Goal: Transaction & Acquisition: Book appointment/travel/reservation

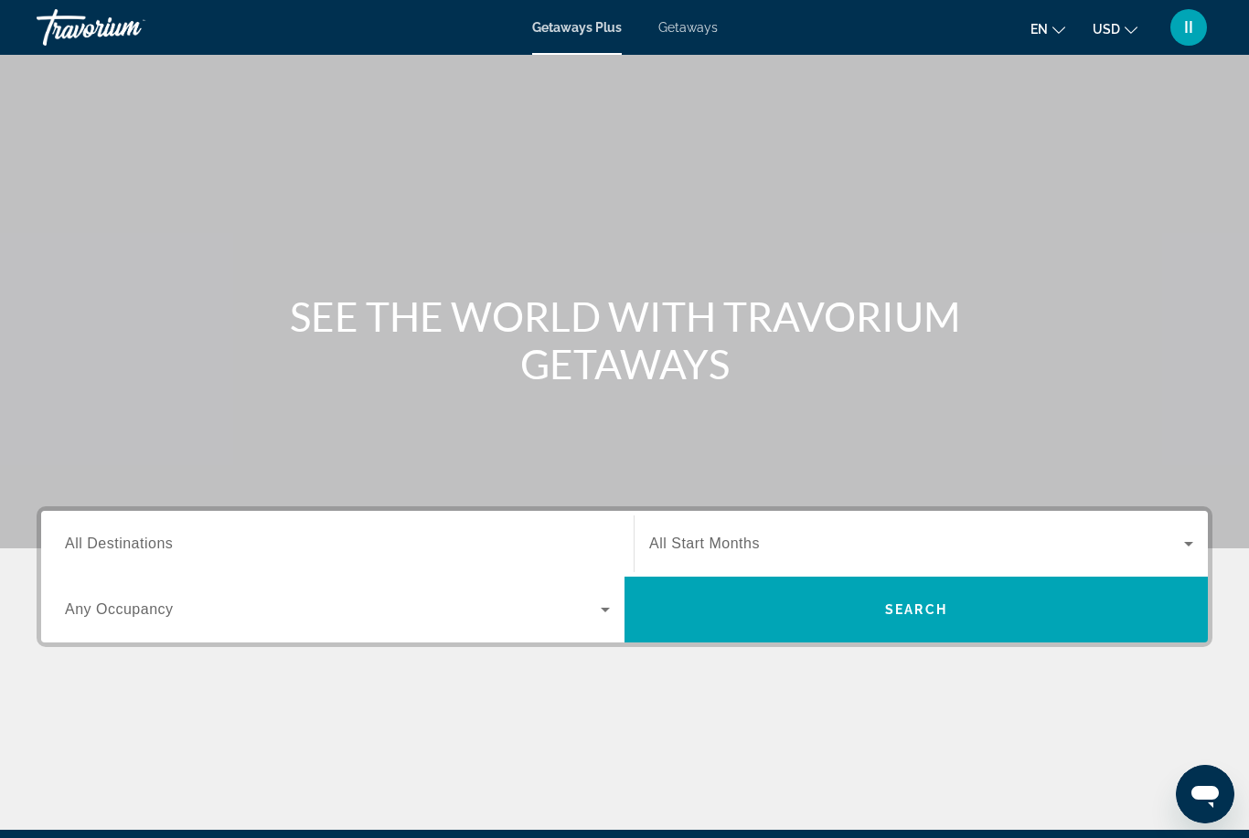
click at [689, 36] on div "Getaways Plus Getaways en English Español Français Italiano Português русский U…" at bounding box center [624, 28] width 1249 height 48
click at [689, 28] on span "Getaways" at bounding box center [687, 27] width 59 height 15
click at [137, 549] on span "All Destinations" at bounding box center [119, 544] width 108 height 16
click at [137, 549] on input "Destination All Destinations" at bounding box center [337, 545] width 545 height 22
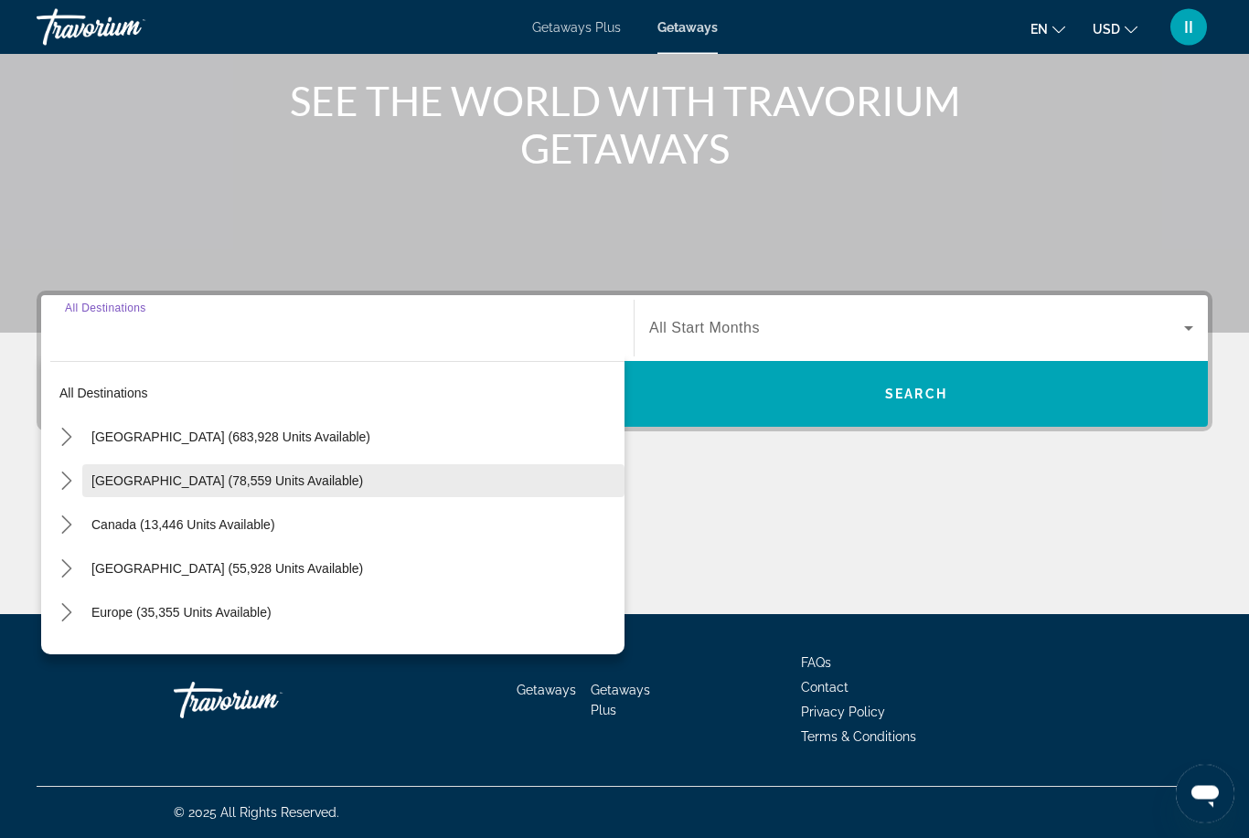
scroll to position [216, 0]
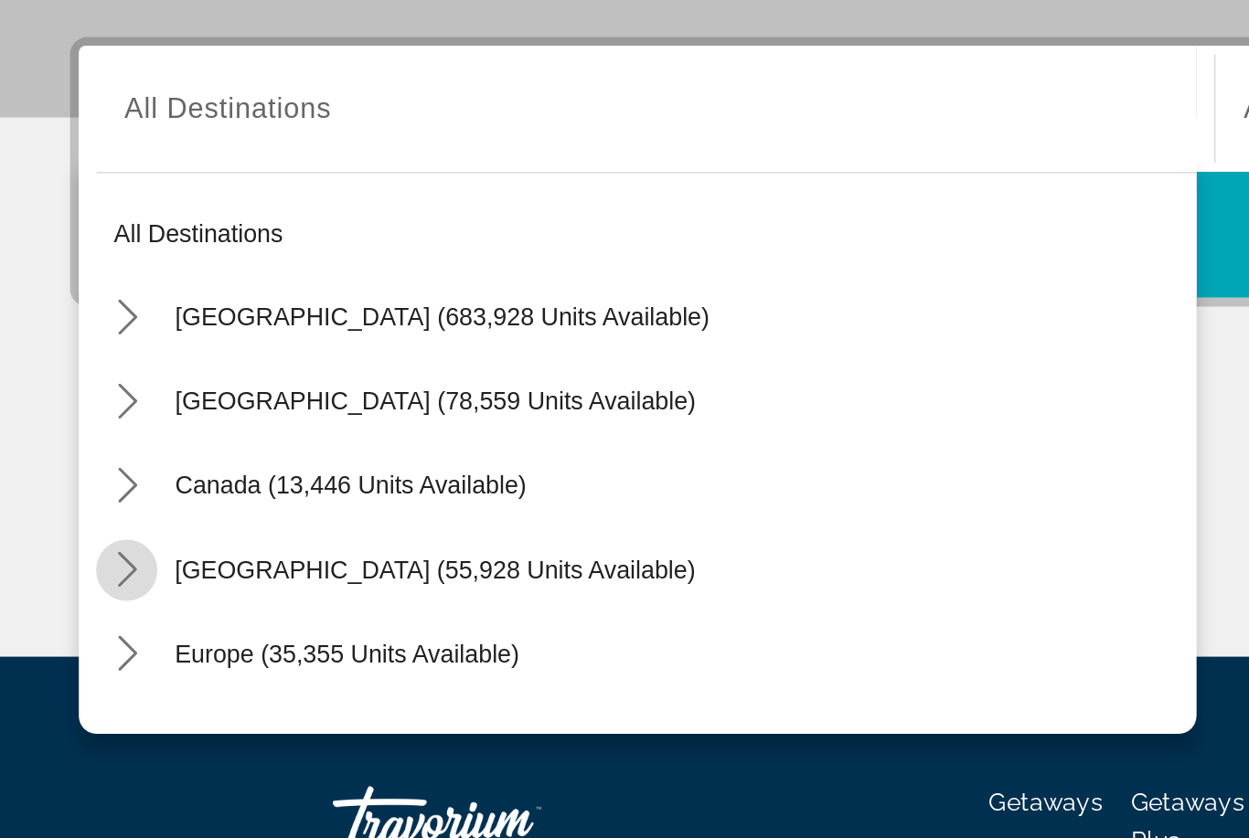
click at [69, 560] on icon "Toggle Caribbean & Atlantic Islands (55,928 units available) submenu" at bounding box center [67, 569] width 18 height 18
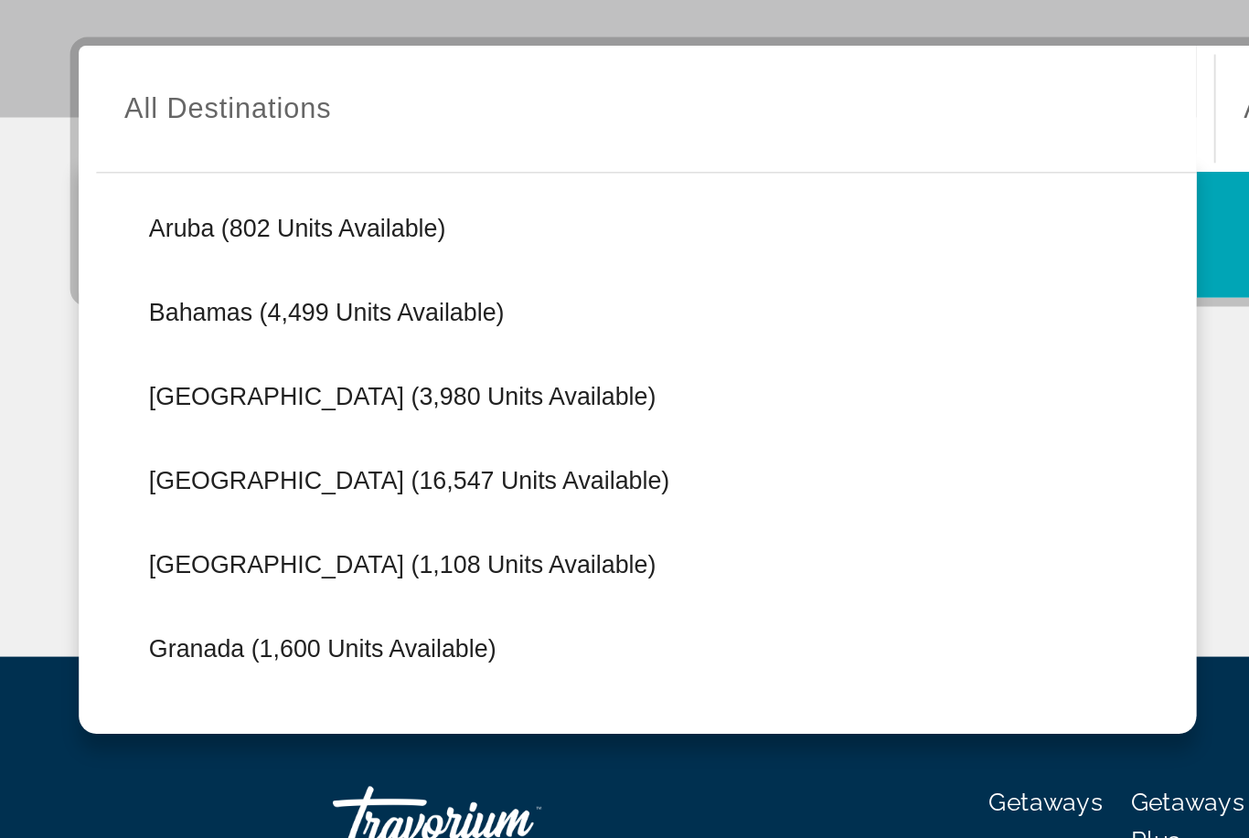
scroll to position [152, 0]
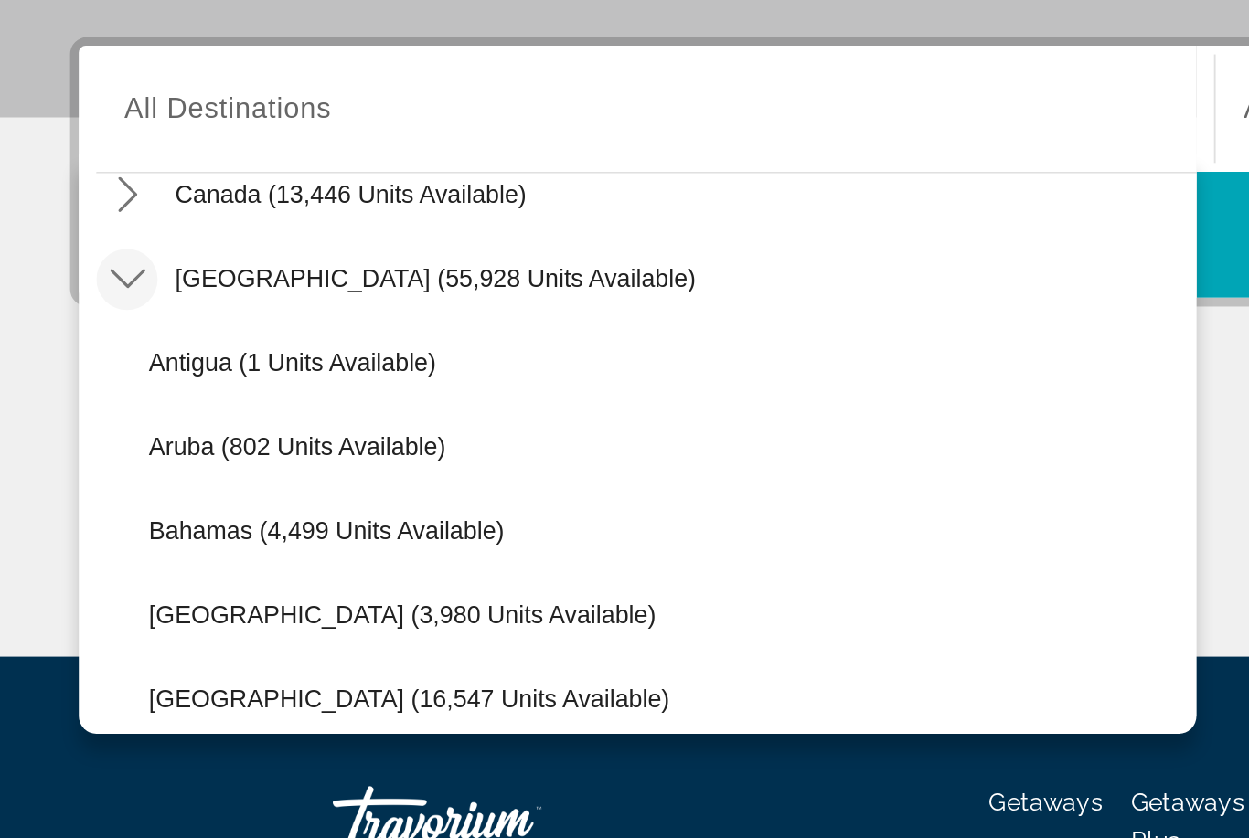
click at [64, 408] on icon "Toggle Caribbean & Atlantic Islands (55,928 units available) submenu" at bounding box center [67, 417] width 18 height 18
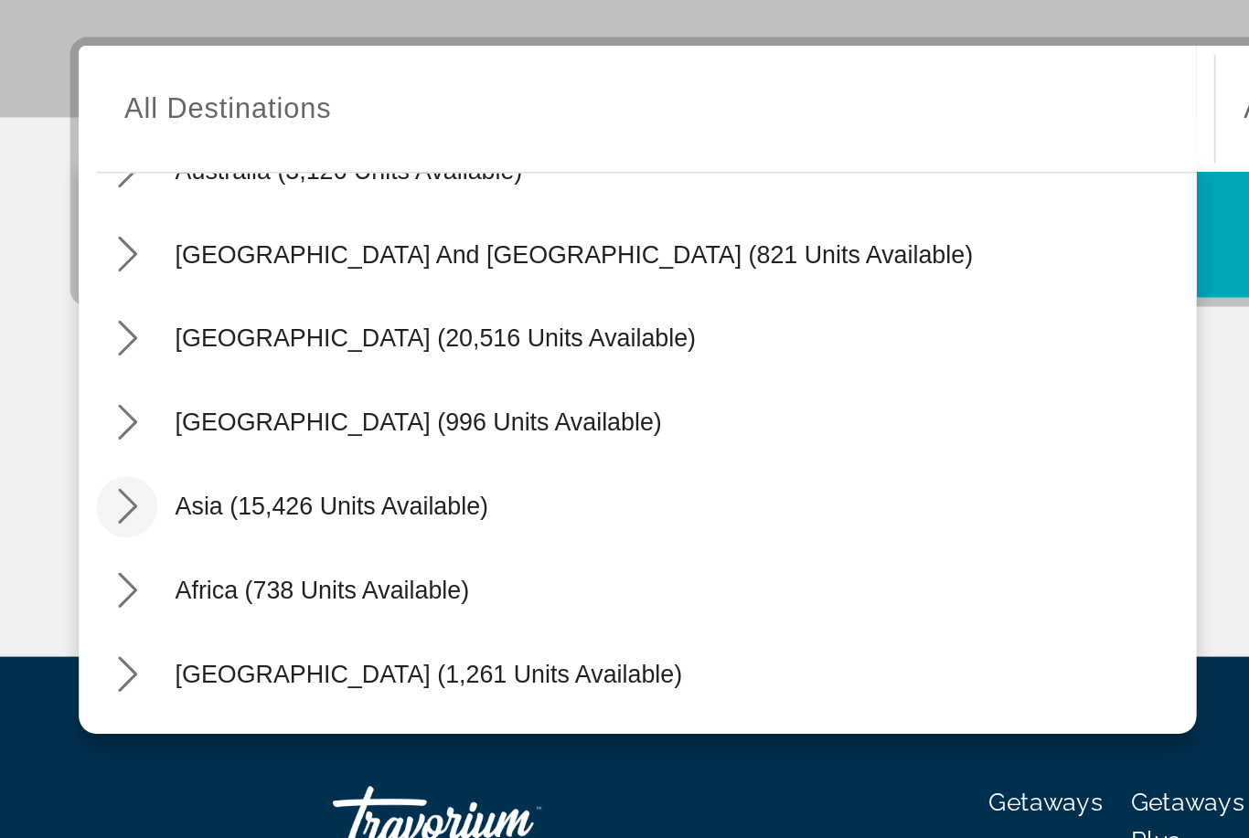
click at [69, 527] on icon "Toggle Asia (15,426 units available) submenu" at bounding box center [67, 536] width 18 height 18
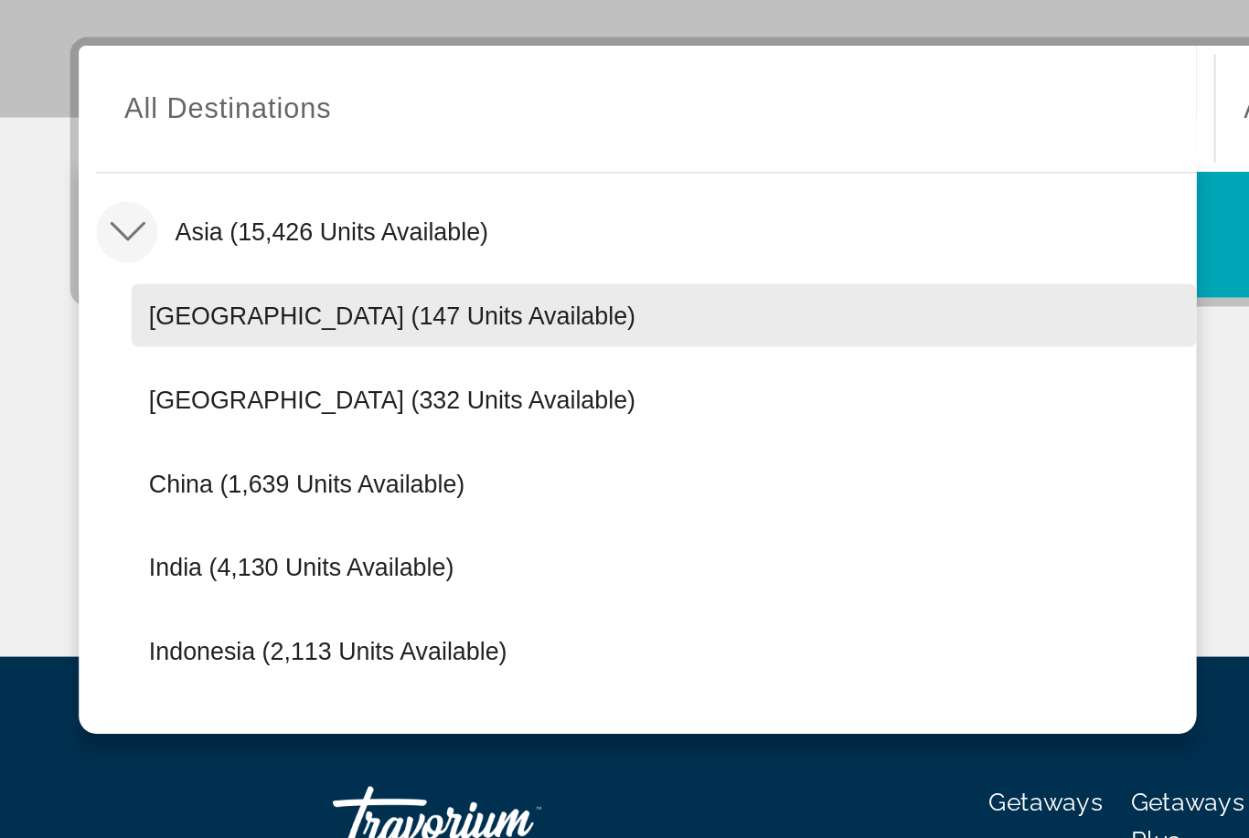
scroll to position [524, 0]
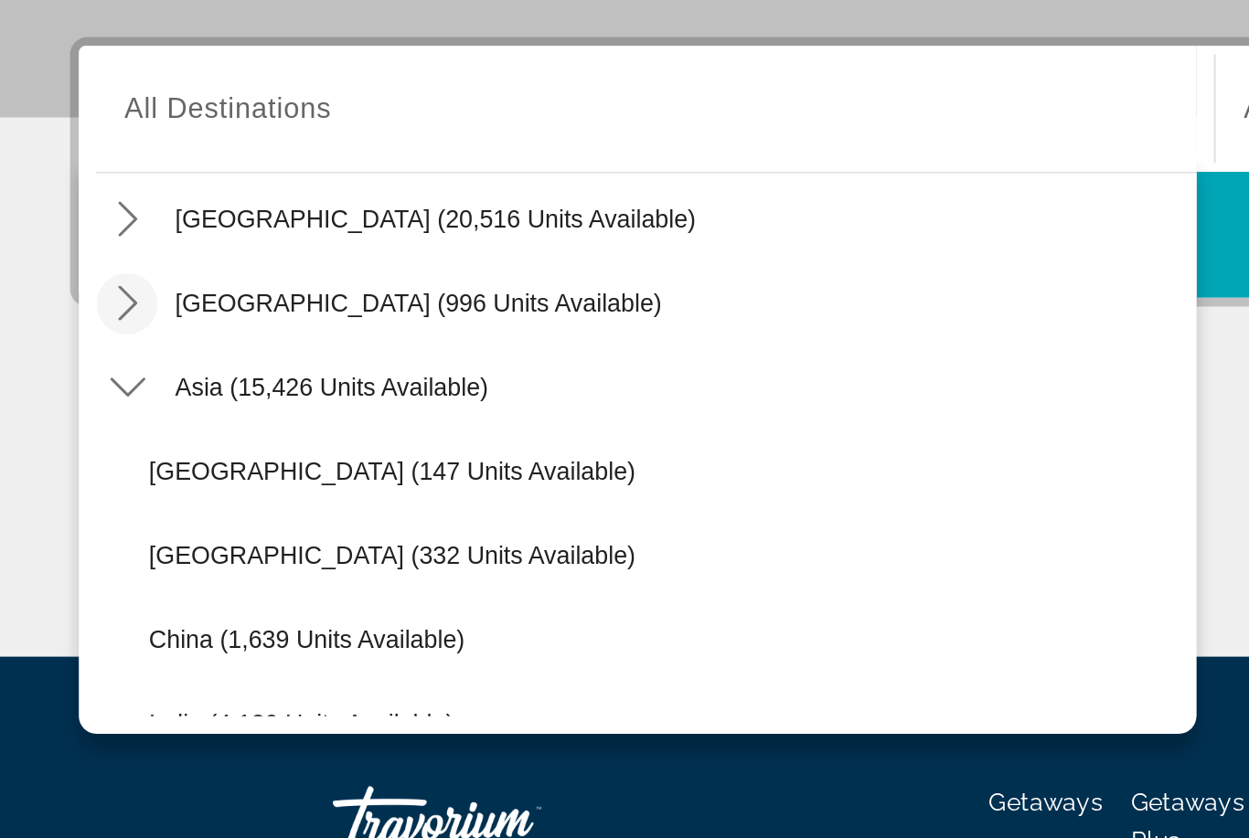
click at [64, 465] on icon "Toggle Asia (15,426 units available) submenu" at bounding box center [67, 474] width 18 height 18
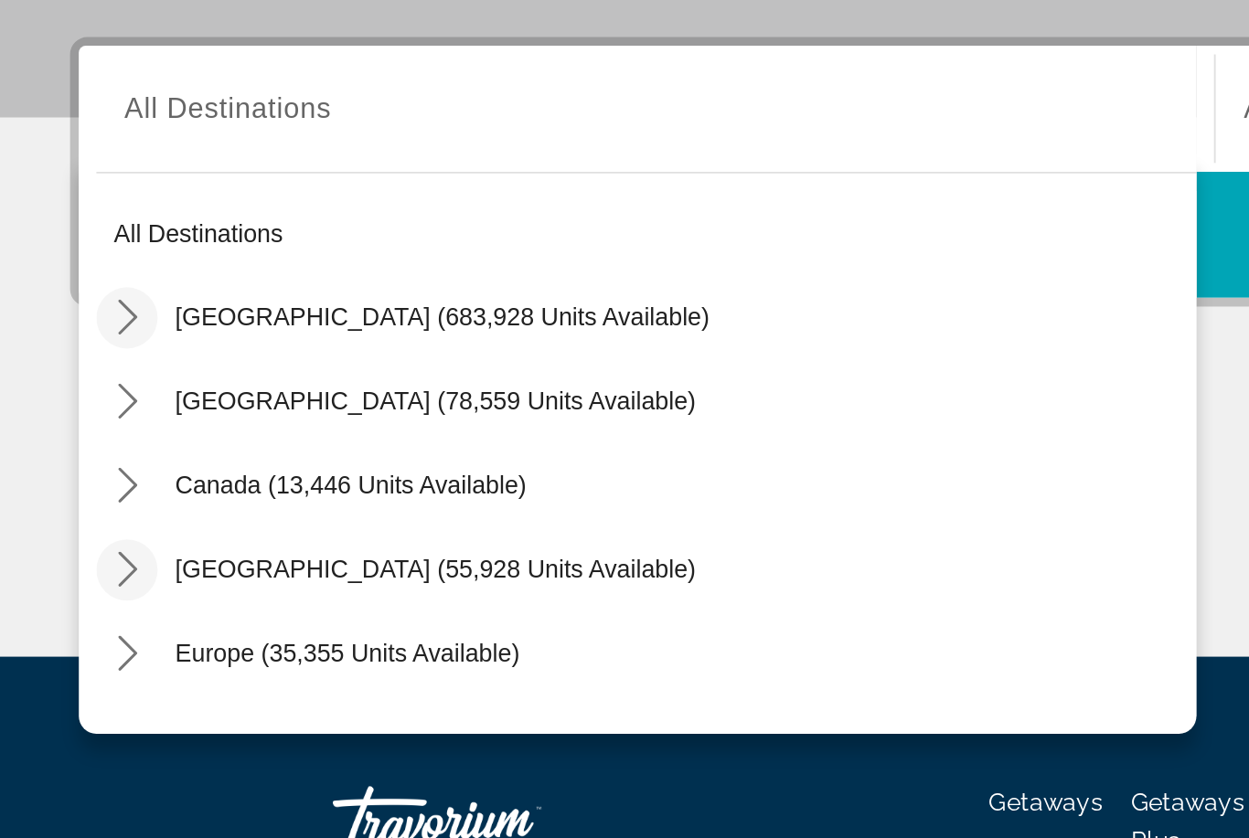
scroll to position [0, 0]
click at [62, 428] on icon "Toggle United States (683,928 units available) submenu" at bounding box center [67, 437] width 18 height 18
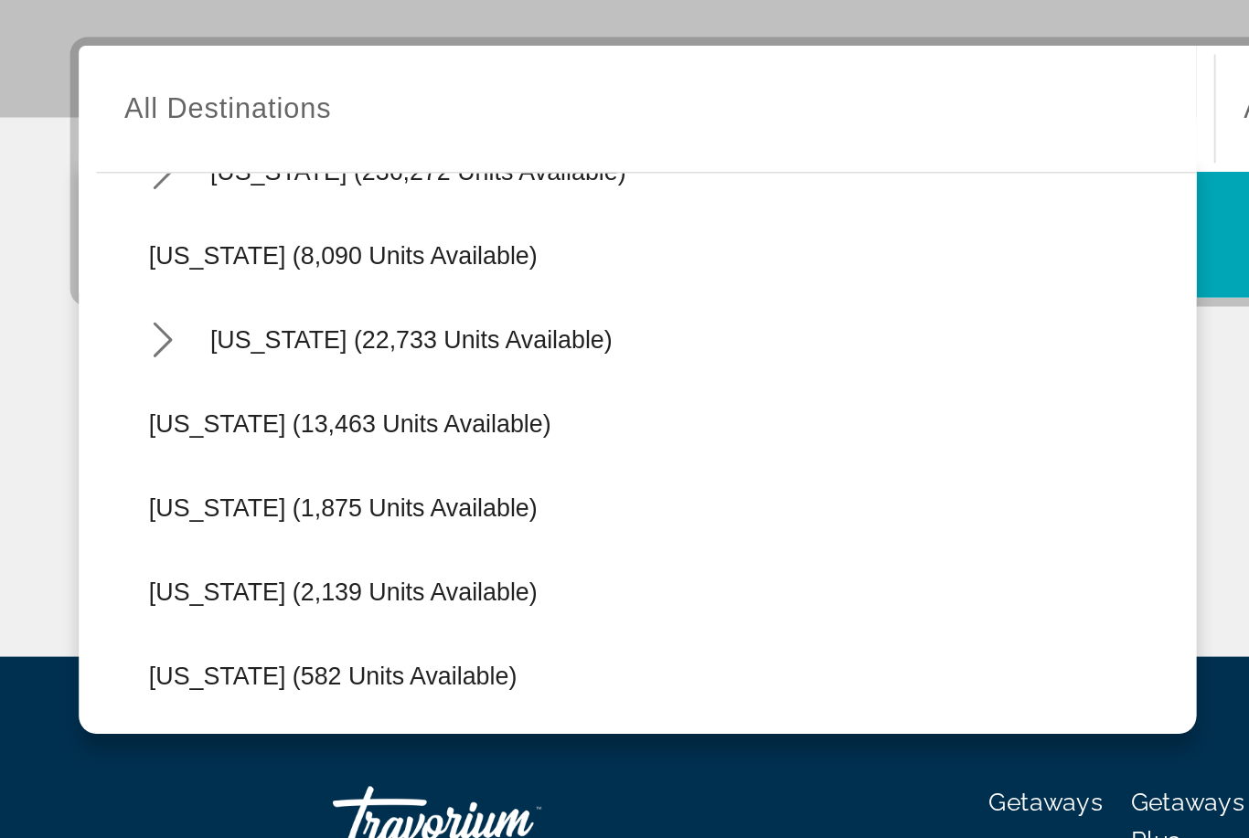
scroll to position [338, 0]
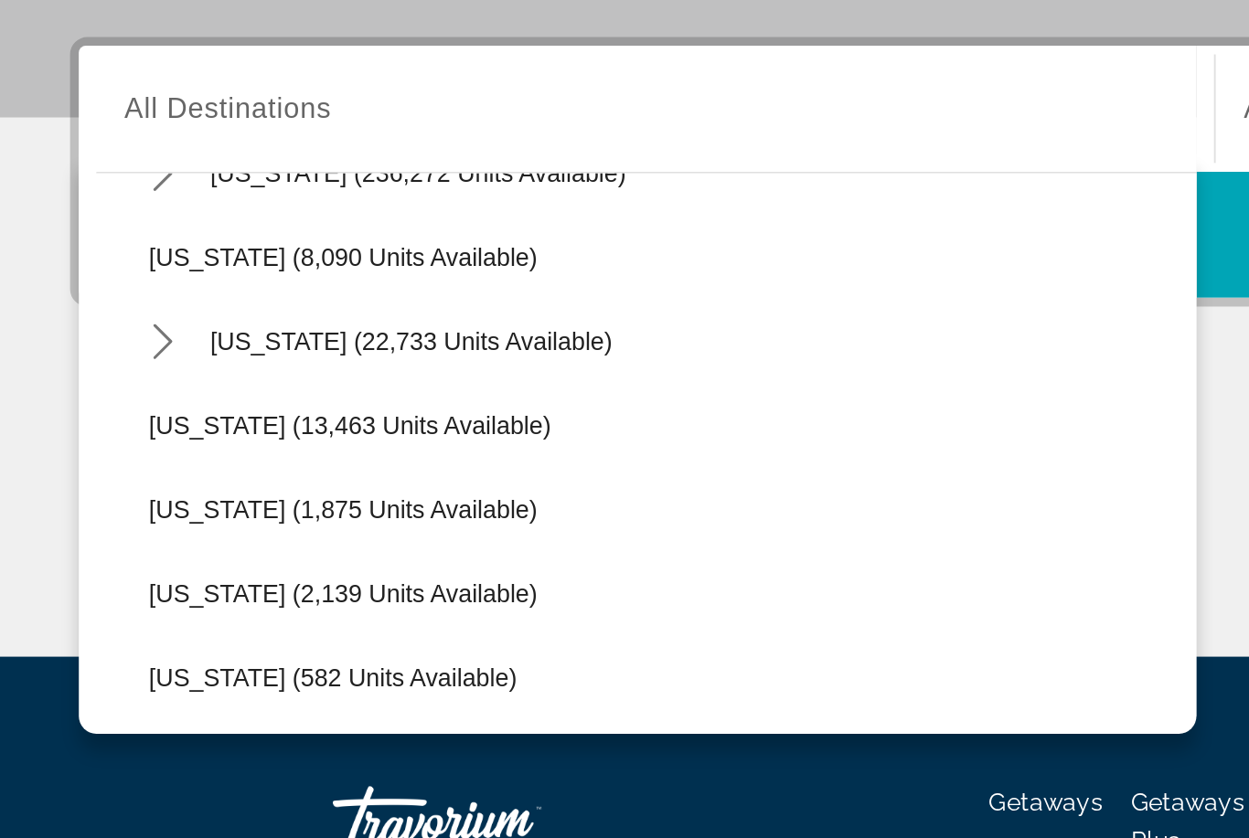
drag, startPoint x: 151, startPoint y: 184, endPoint x: 151, endPoint y: 155, distance: 28.3
click at [151, 443] on span "Hawaii (22,733 units available)" at bounding box center [215, 450] width 210 height 15
type input "**********"
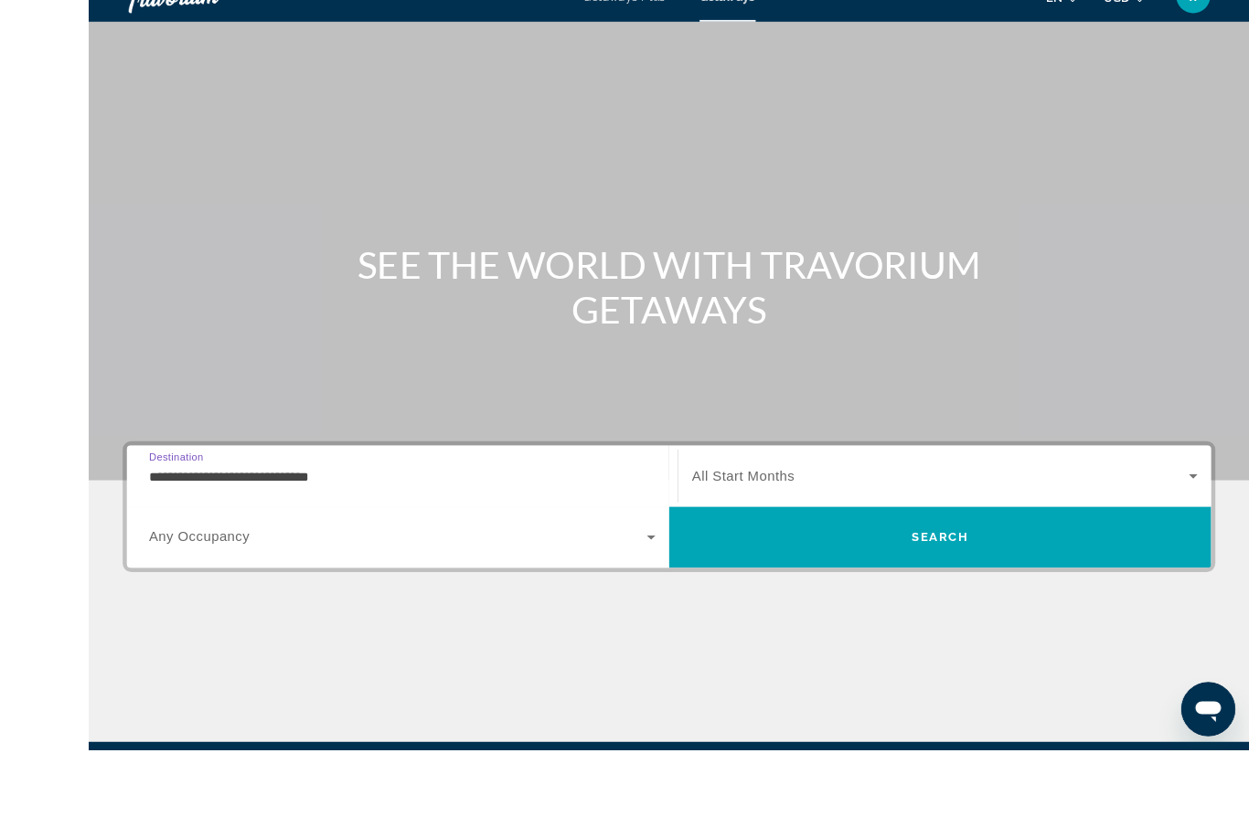
scroll to position [157, 0]
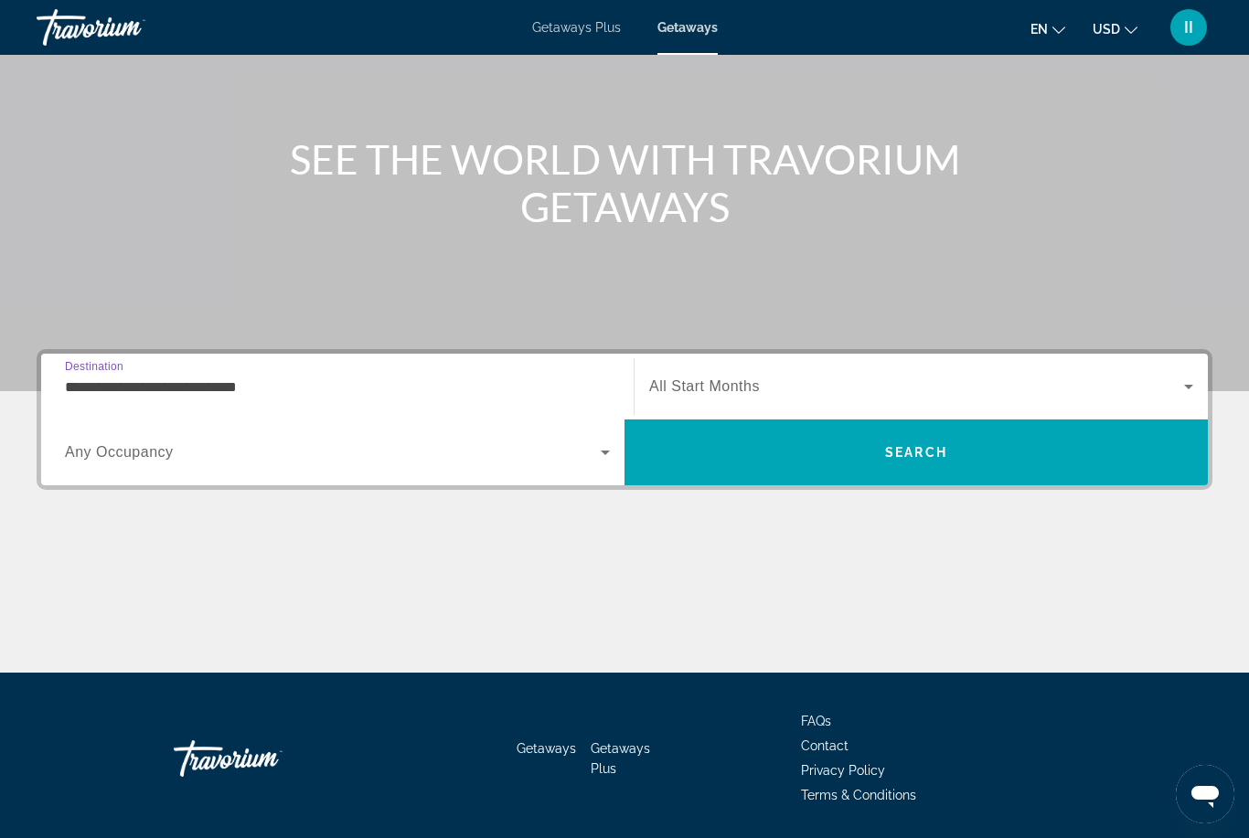
click at [868, 371] on div "Search widget" at bounding box center [921, 386] width 544 height 51
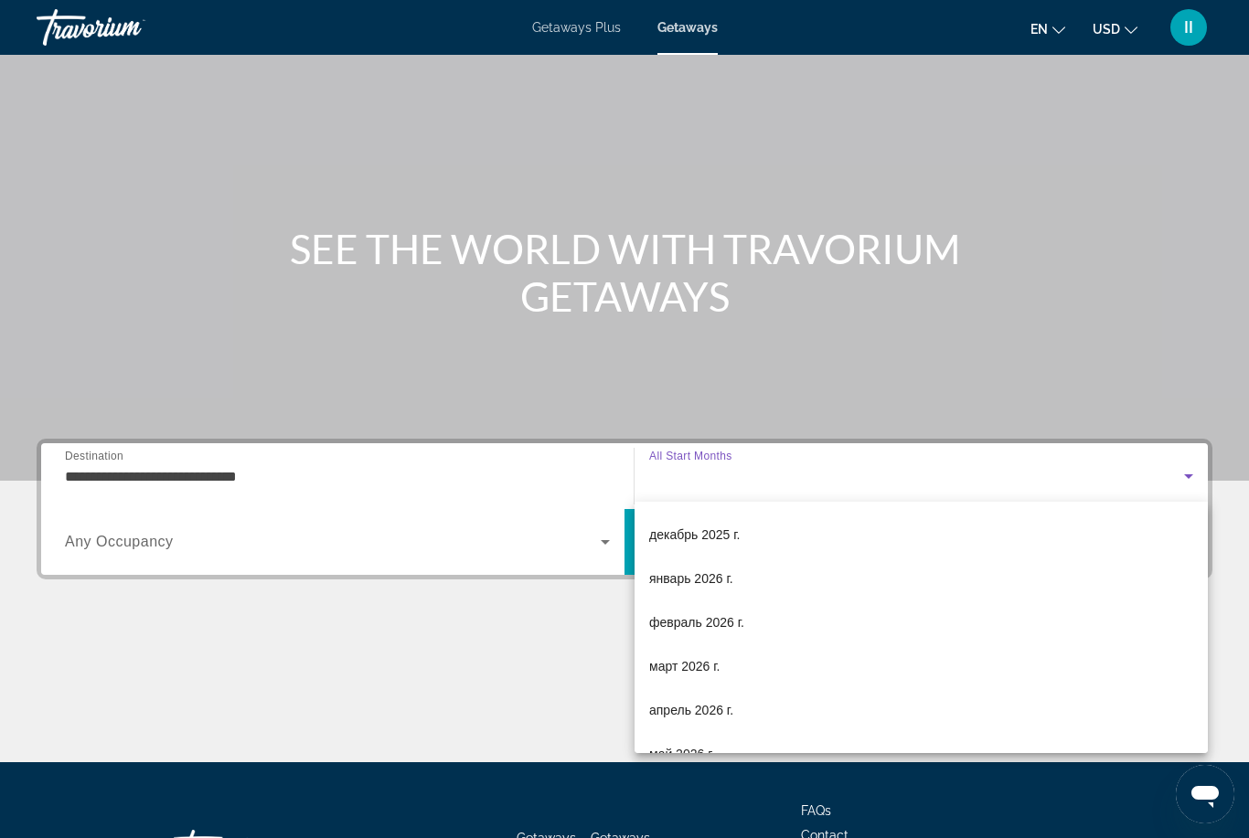
scroll to position [270, 0]
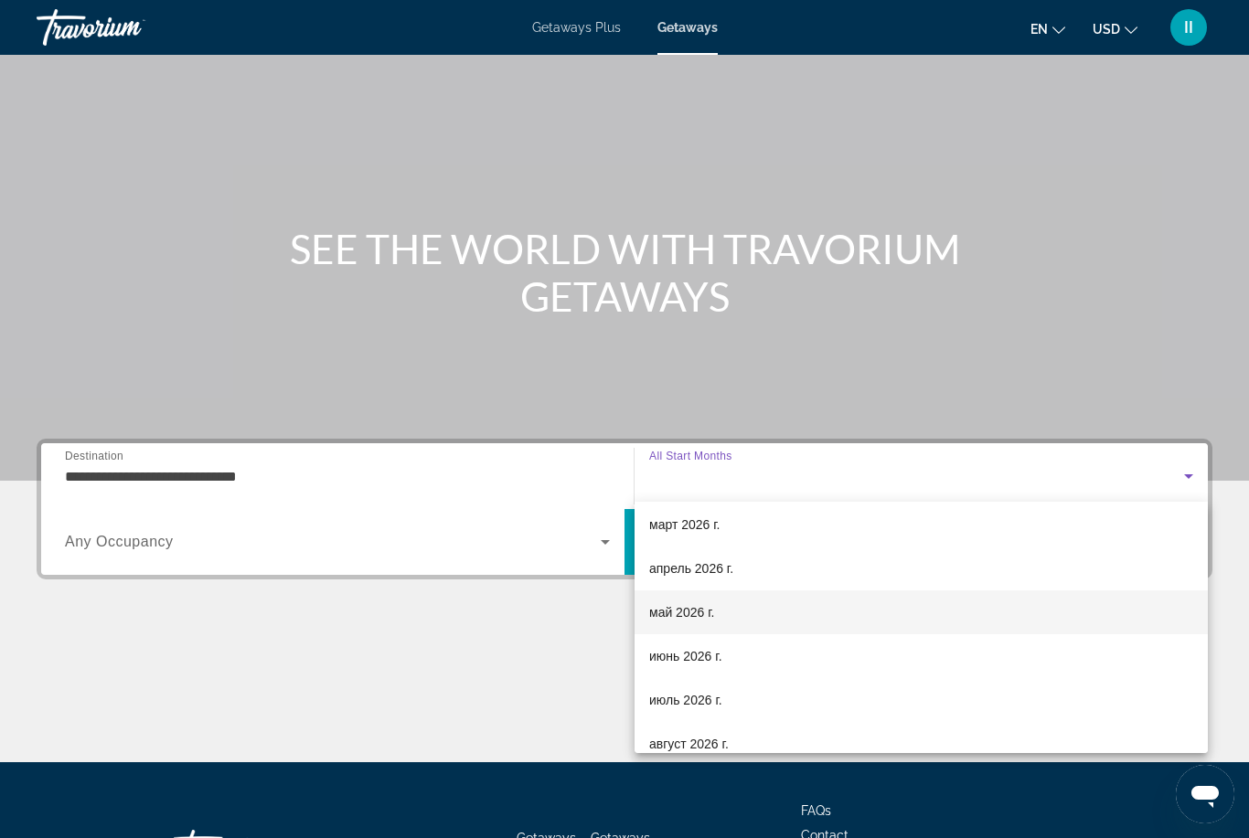
click at [706, 617] on span "май 2026 г." at bounding box center [681, 613] width 65 height 22
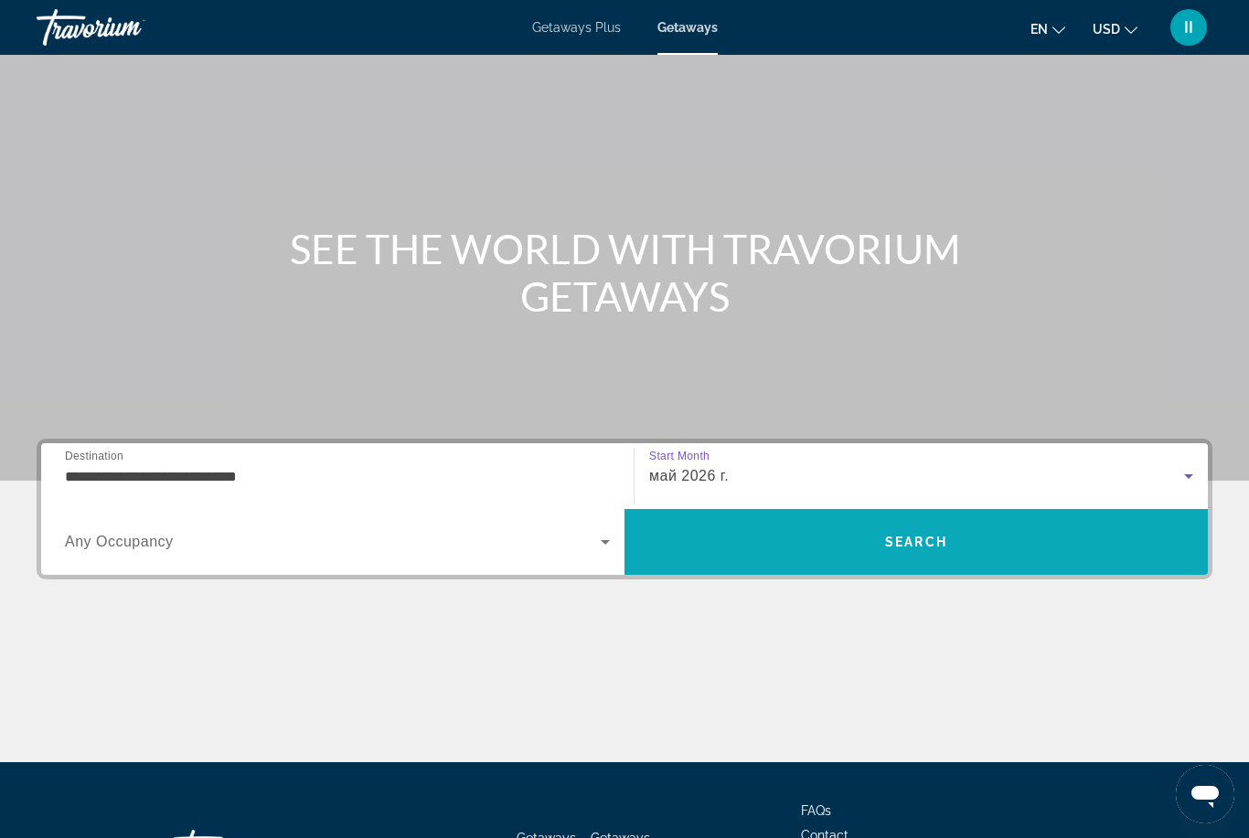
click at [846, 550] on span "Search" at bounding box center [916, 542] width 583 height 44
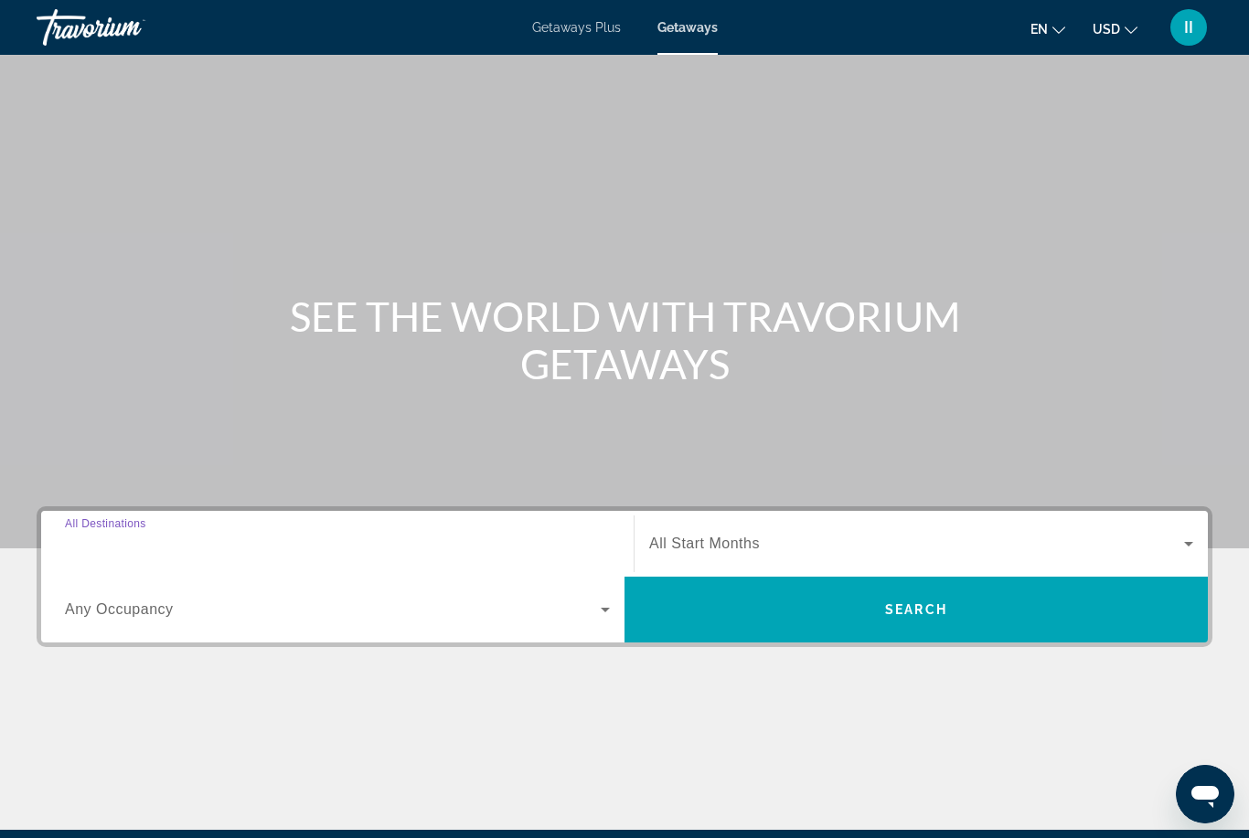
click at [304, 538] on input "Destination All Destinations" at bounding box center [337, 545] width 545 height 22
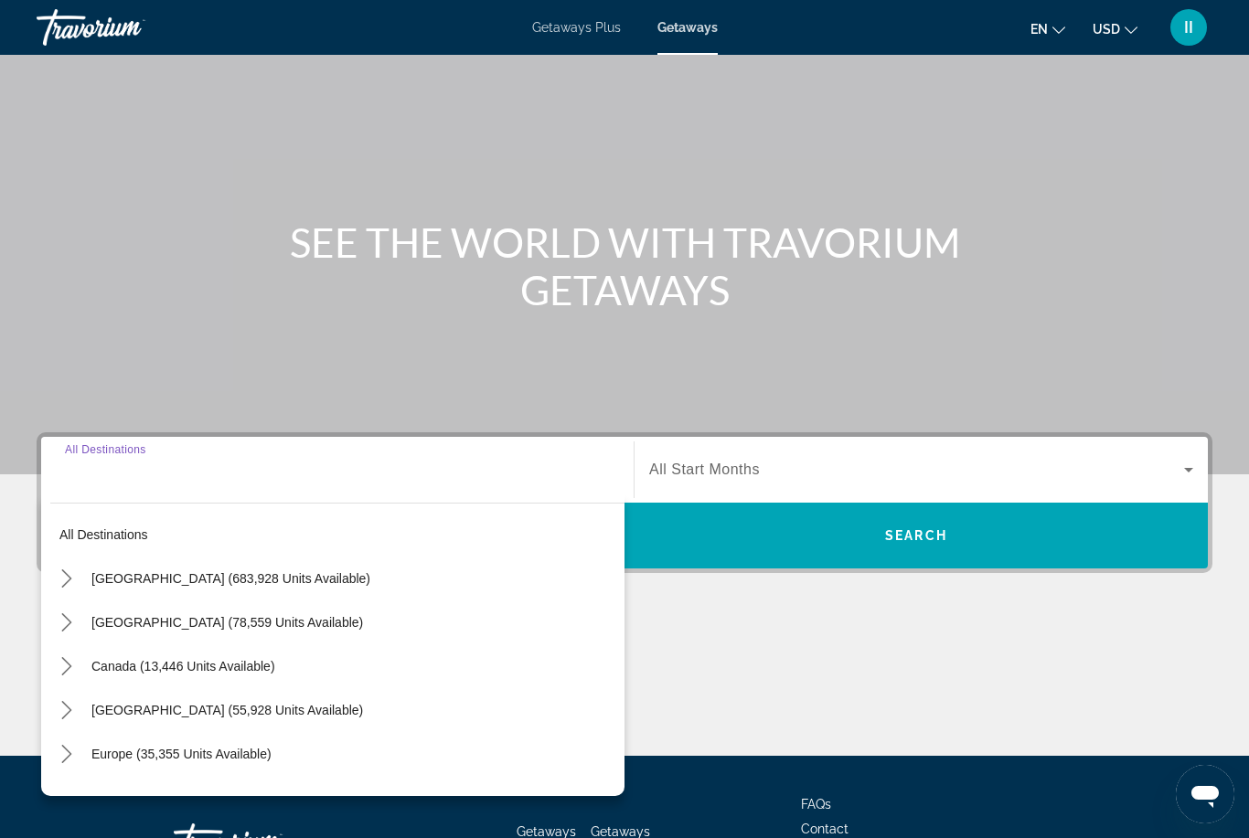
scroll to position [216, 0]
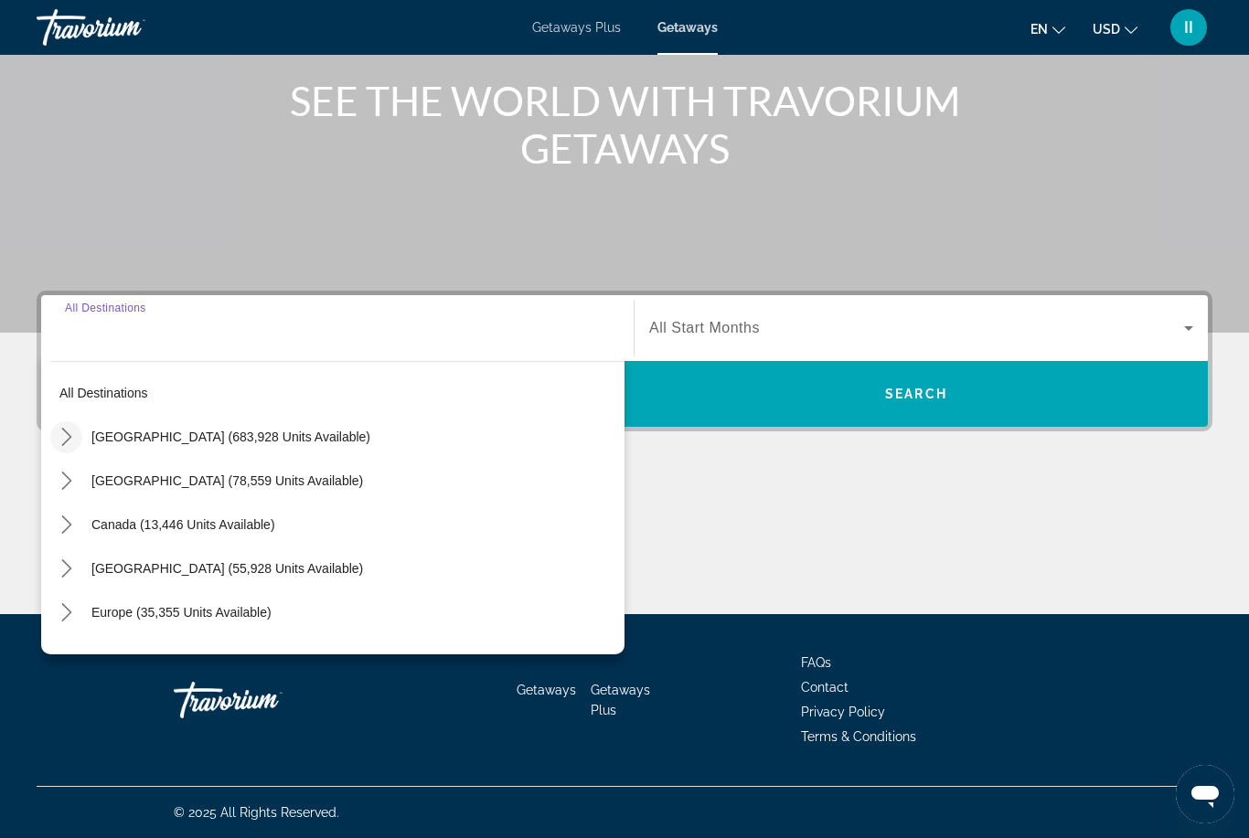
click at [69, 443] on icon "Toggle United States (683,928 units available) submenu" at bounding box center [67, 437] width 18 height 18
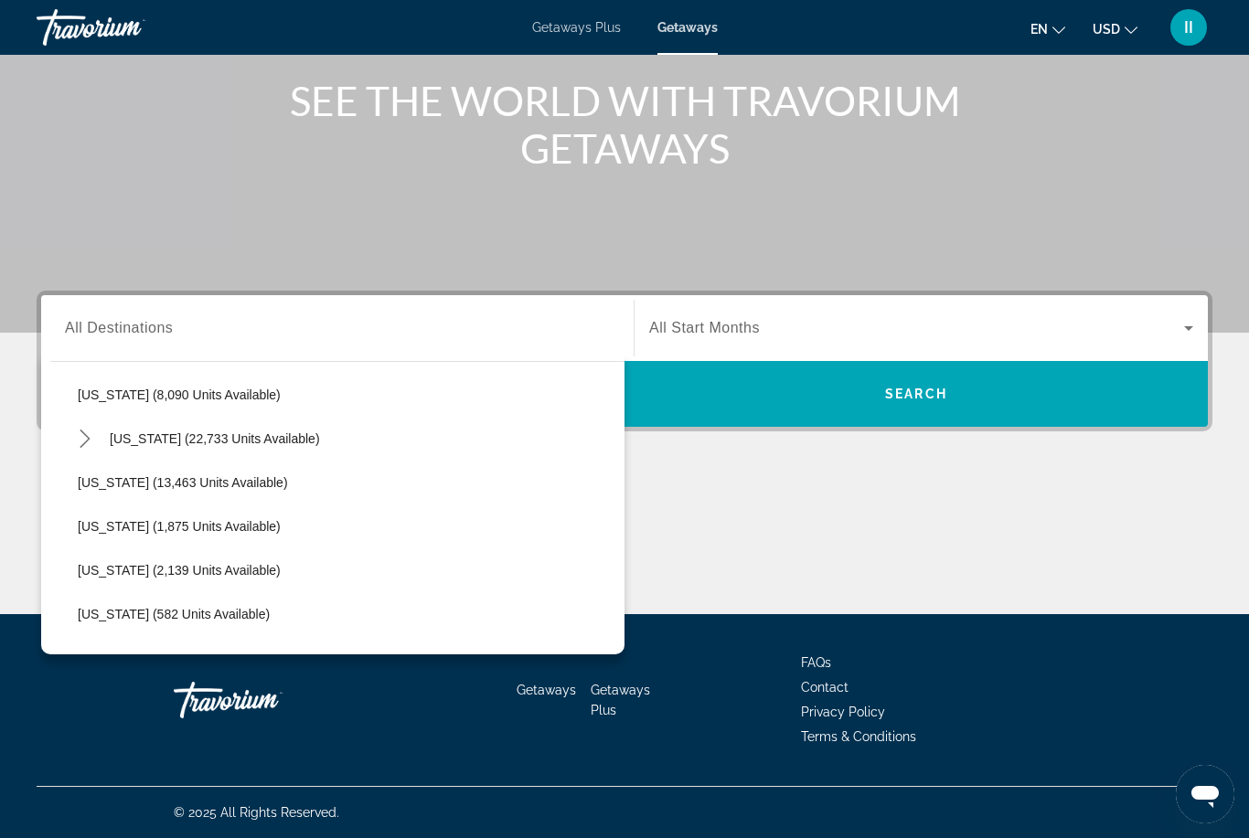
scroll to position [348, 0]
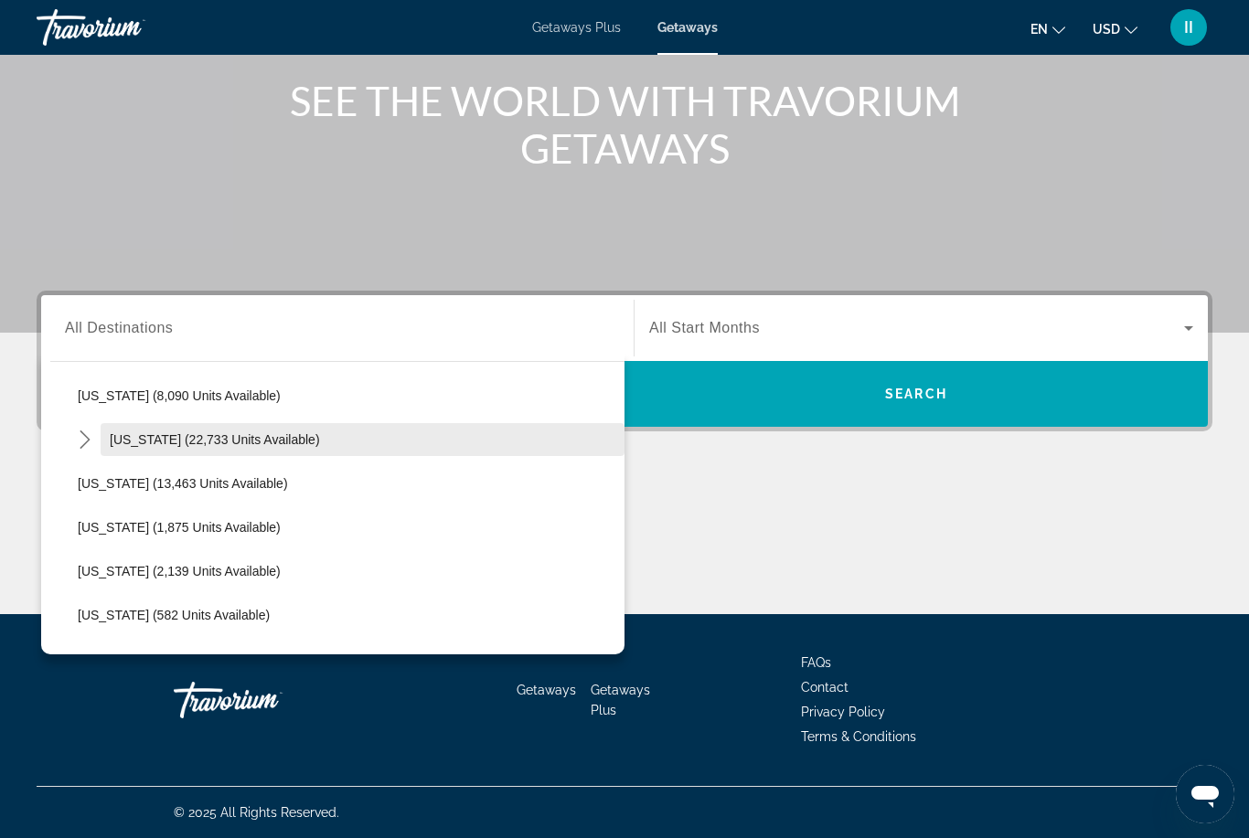
click at [170, 443] on span "Hawaii (22,733 units available)" at bounding box center [215, 440] width 210 height 15
type input "**********"
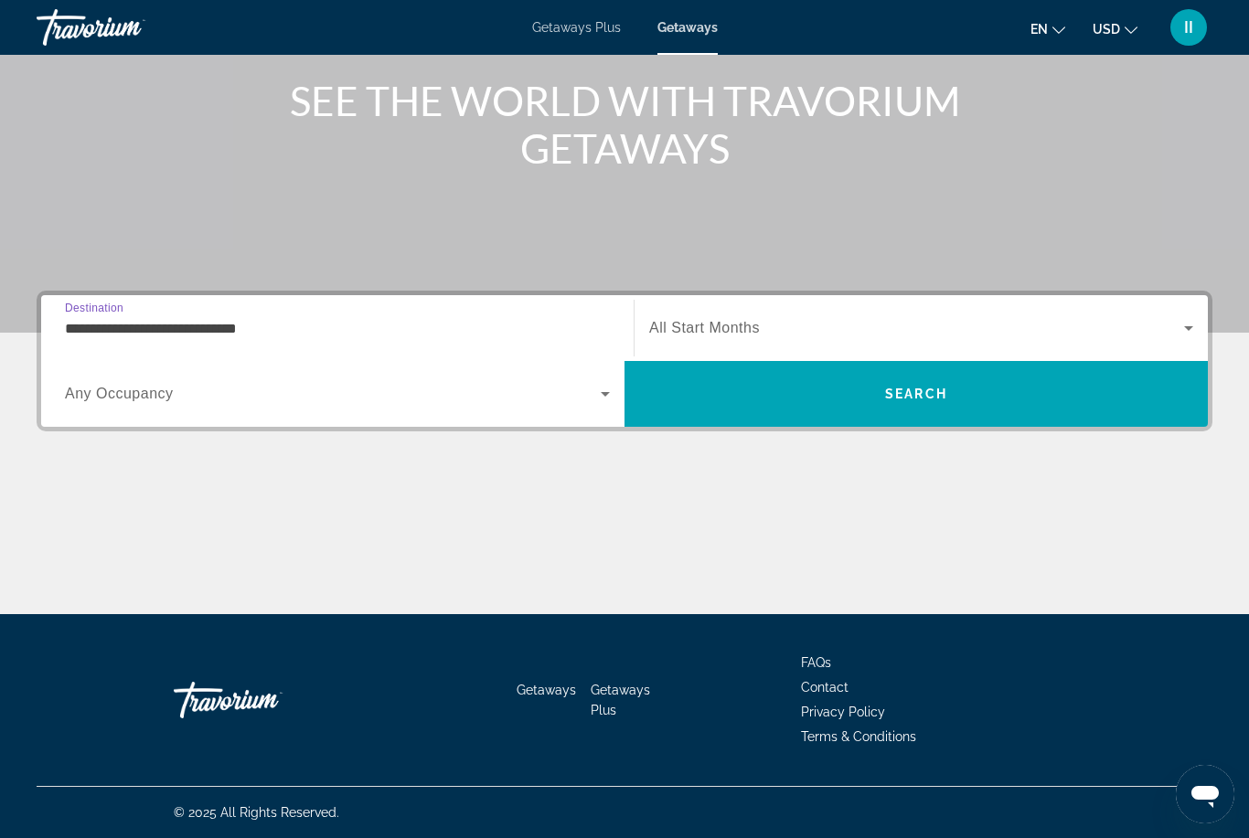
click at [754, 327] on span "All Start Months" at bounding box center [704, 328] width 111 height 16
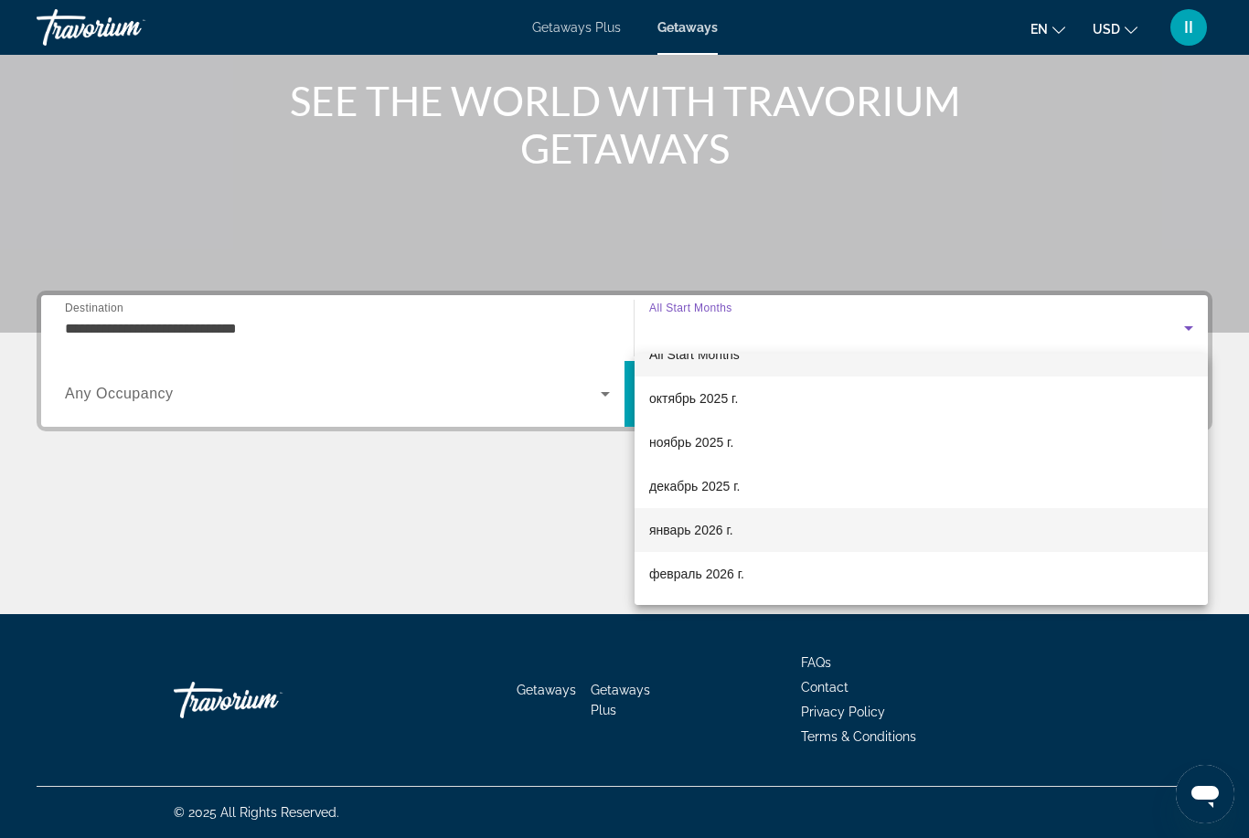
scroll to position [29, 0]
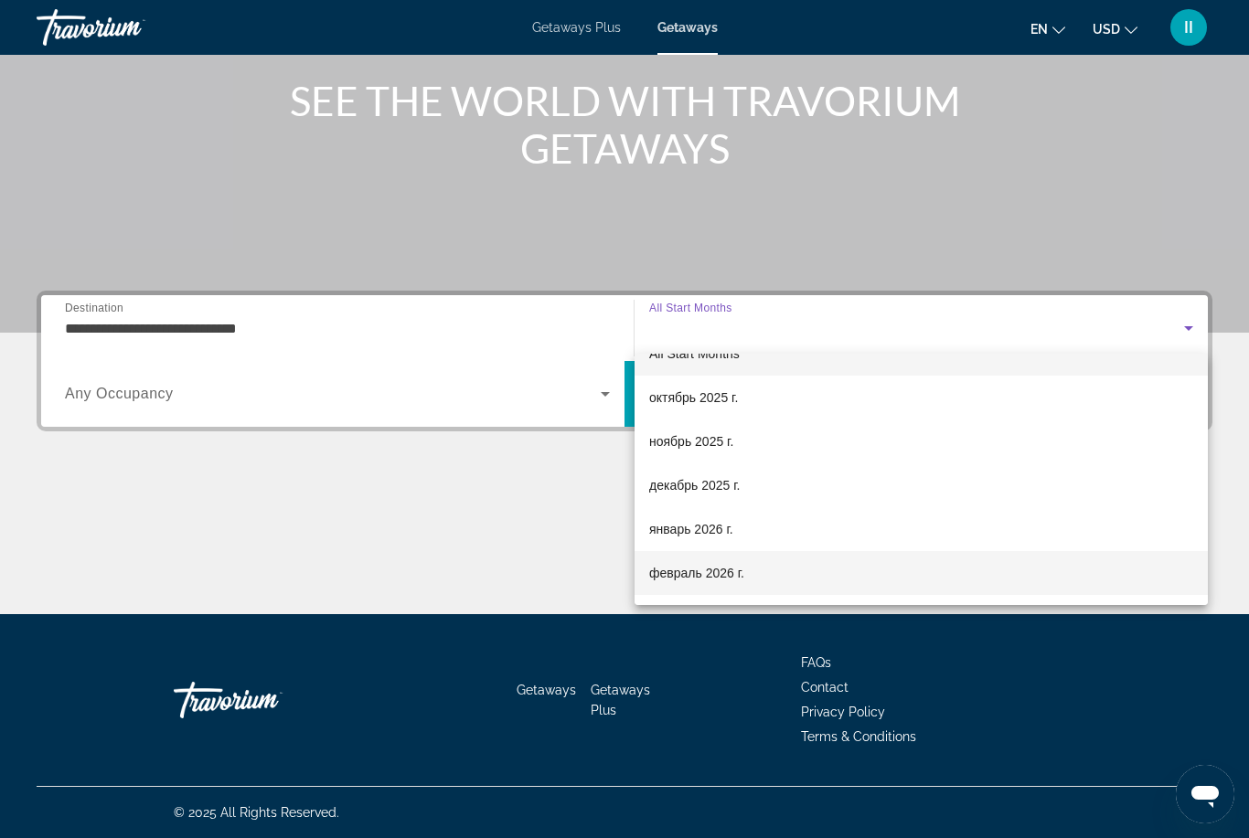
click at [712, 571] on span "февраль 2026 г." at bounding box center [696, 573] width 95 height 22
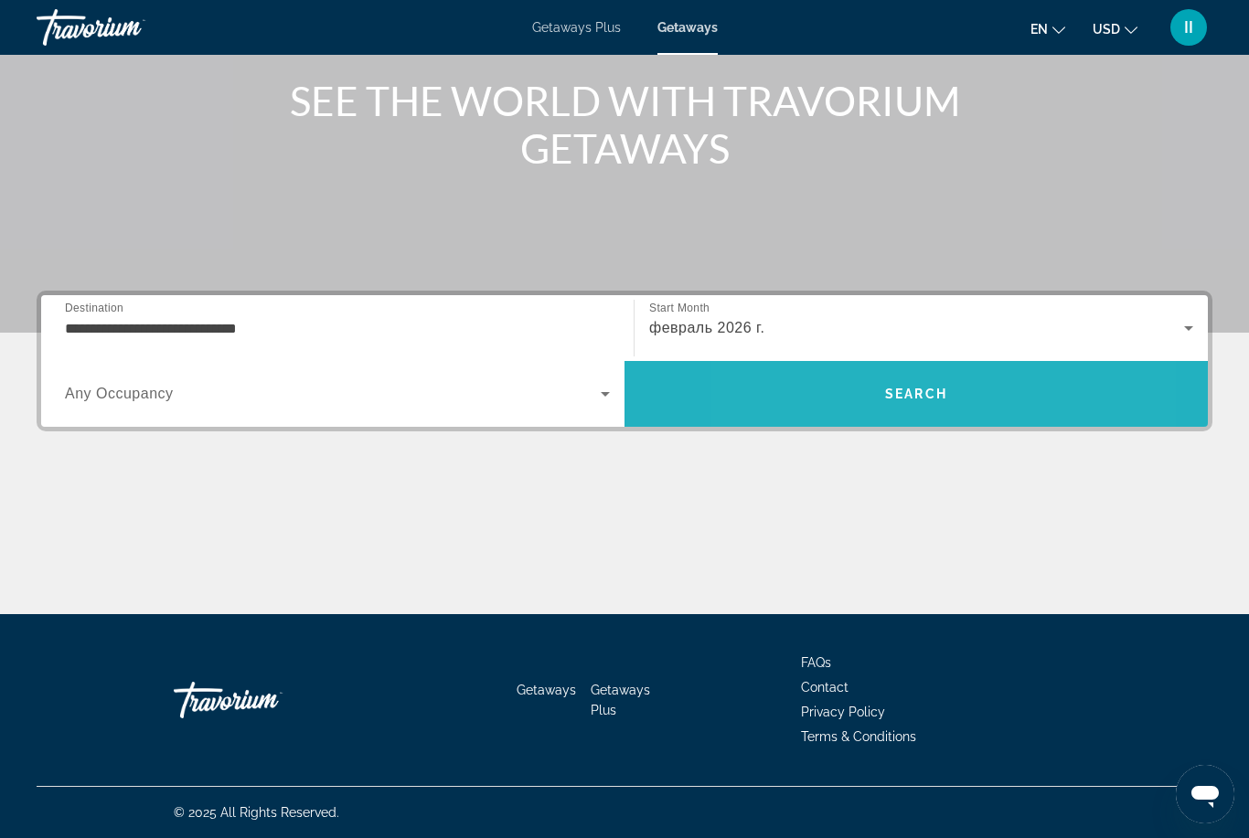
click at [844, 401] on span "Search" at bounding box center [916, 394] width 583 height 44
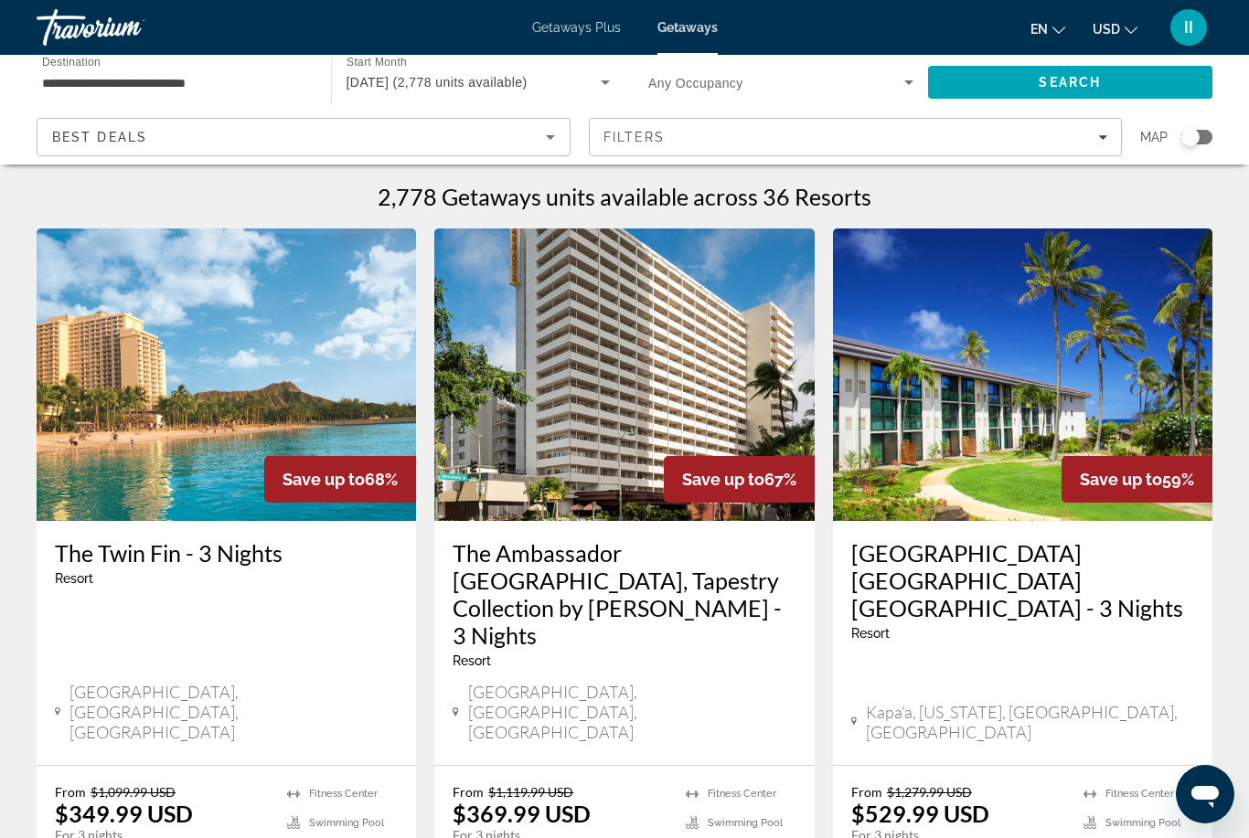
click at [184, 82] on input "**********" at bounding box center [174, 83] width 265 height 22
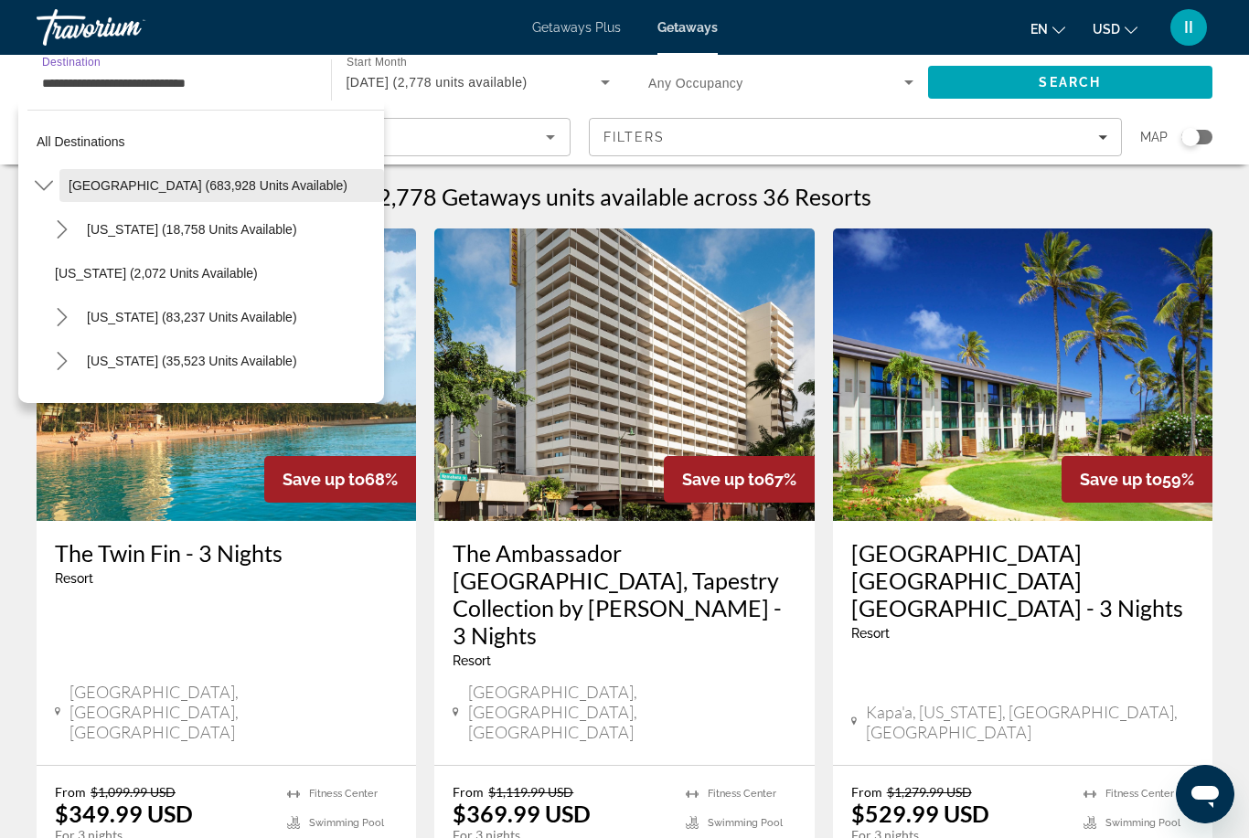
click at [127, 187] on span "United States (683,928 units available)" at bounding box center [208, 185] width 279 height 15
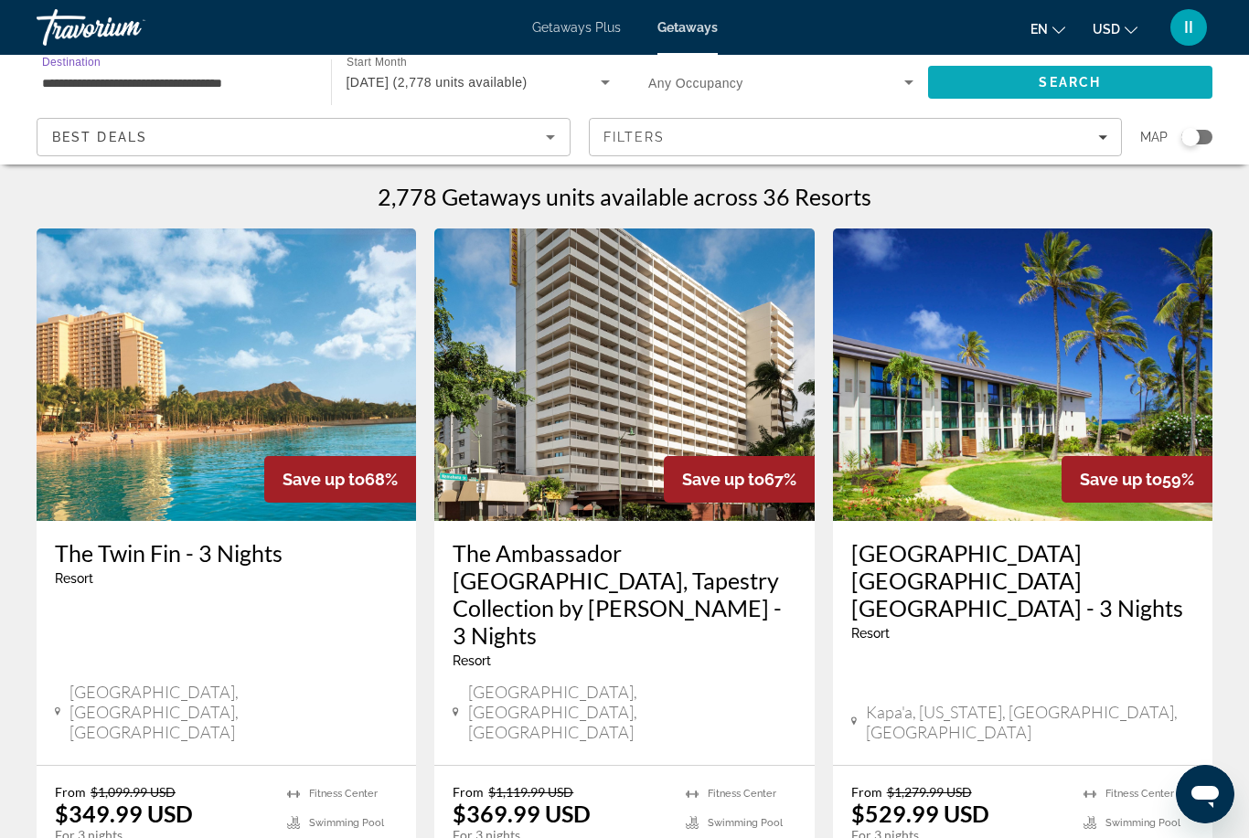
click at [996, 85] on span "Search" at bounding box center [1070, 82] width 285 height 44
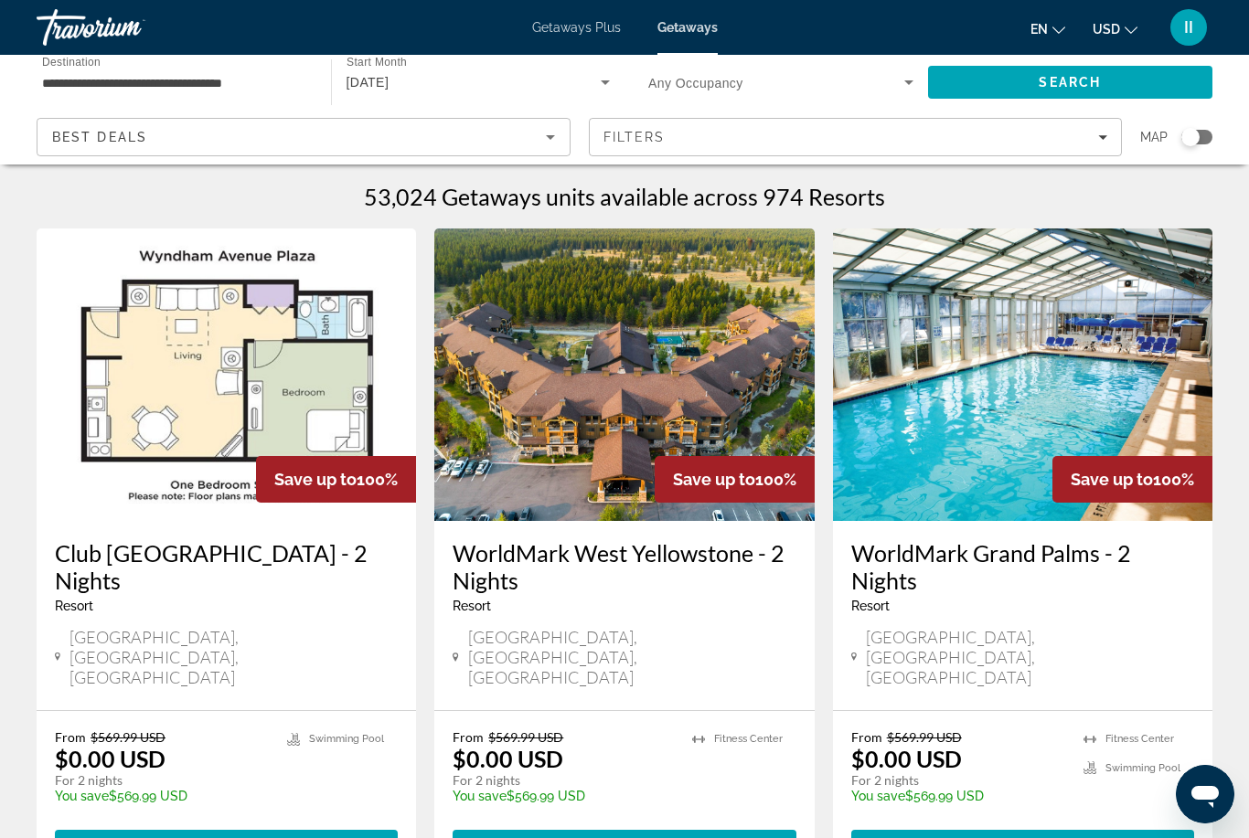
click at [155, 81] on input "**********" at bounding box center [174, 83] width 265 height 22
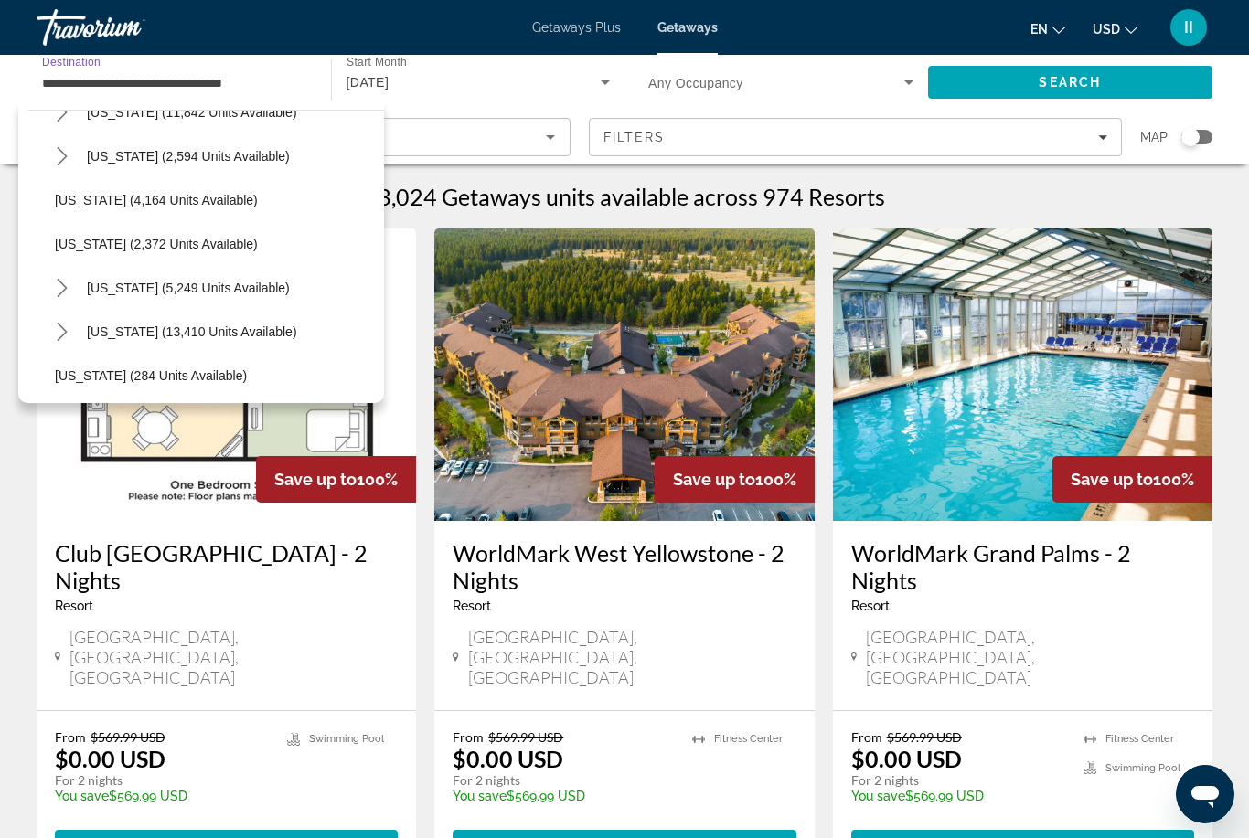
scroll to position [1082, 0]
click at [122, 295] on span "New York (5,249 units available)" at bounding box center [188, 289] width 203 height 15
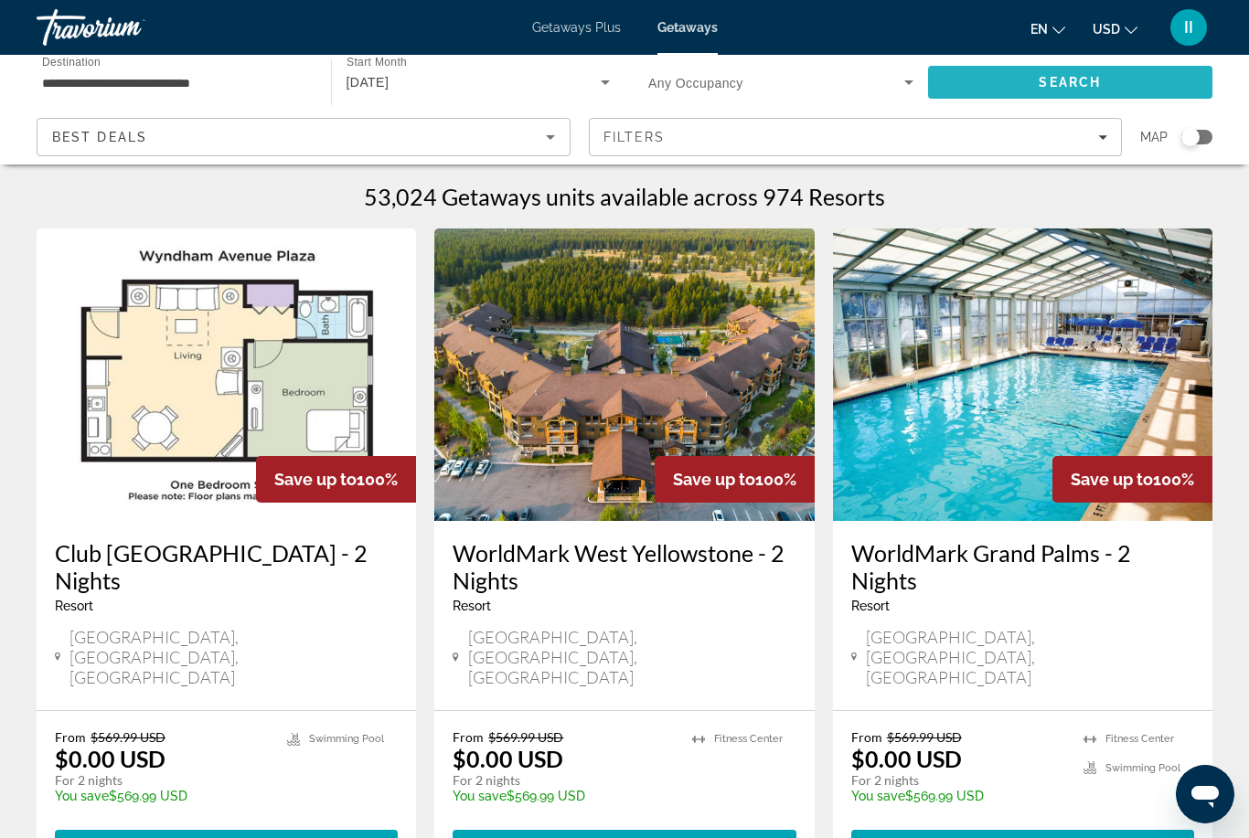
click at [1037, 80] on span "Search" at bounding box center [1070, 82] width 285 height 44
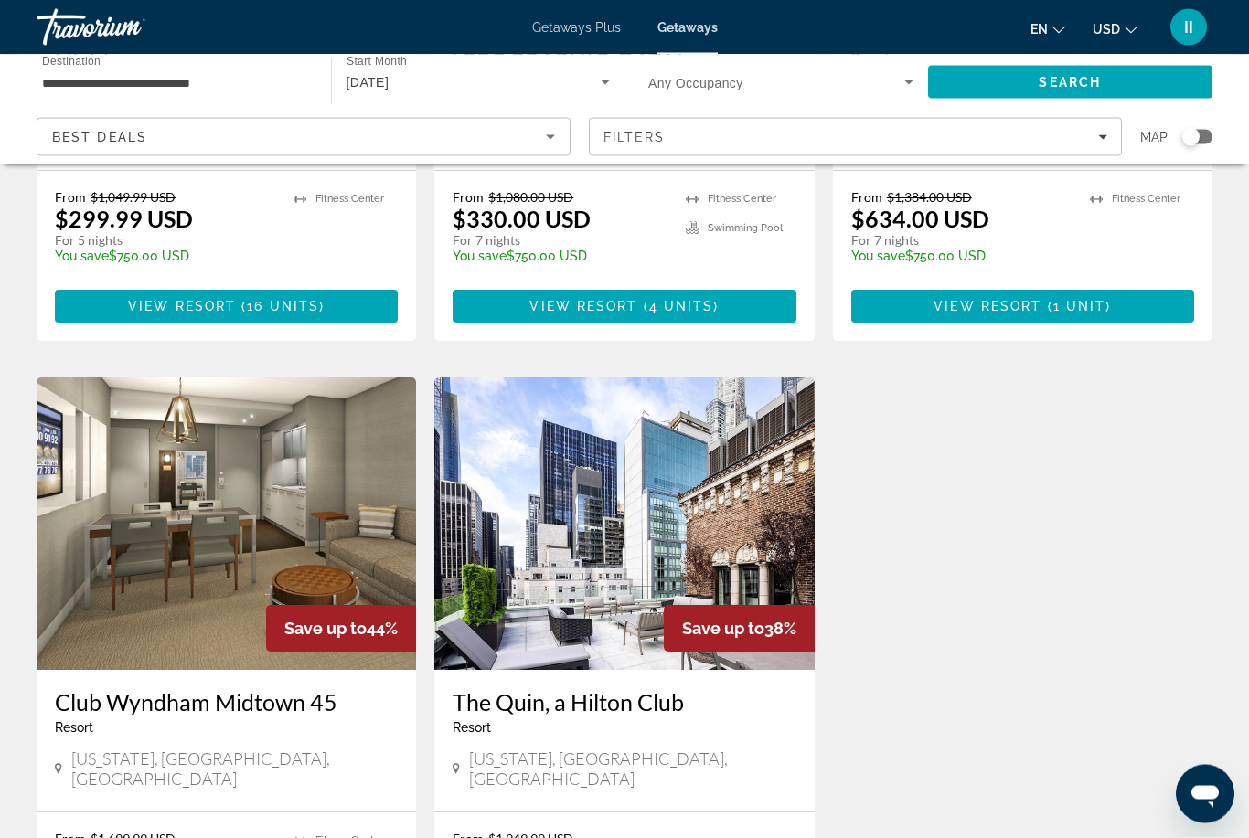
scroll to position [521, 0]
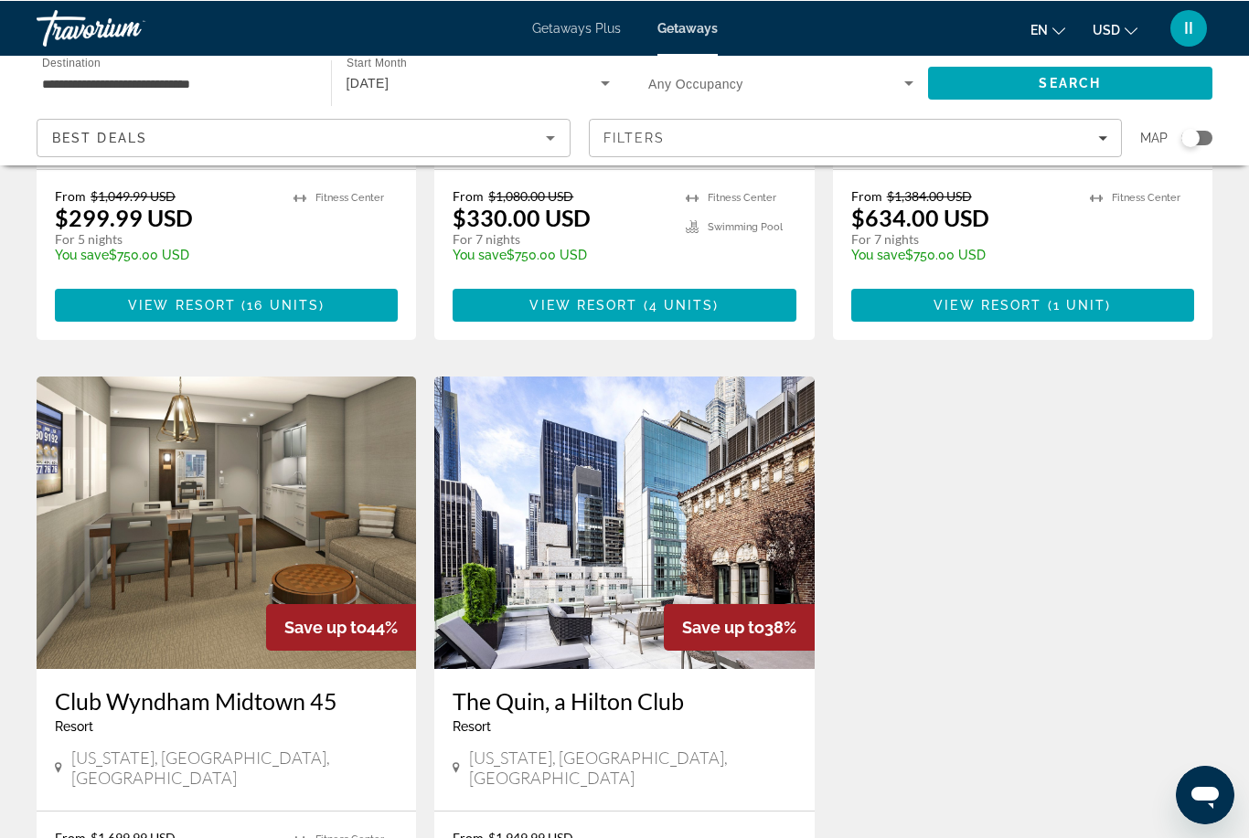
click at [431, 91] on div "February 2026" at bounding box center [474, 82] width 255 height 22
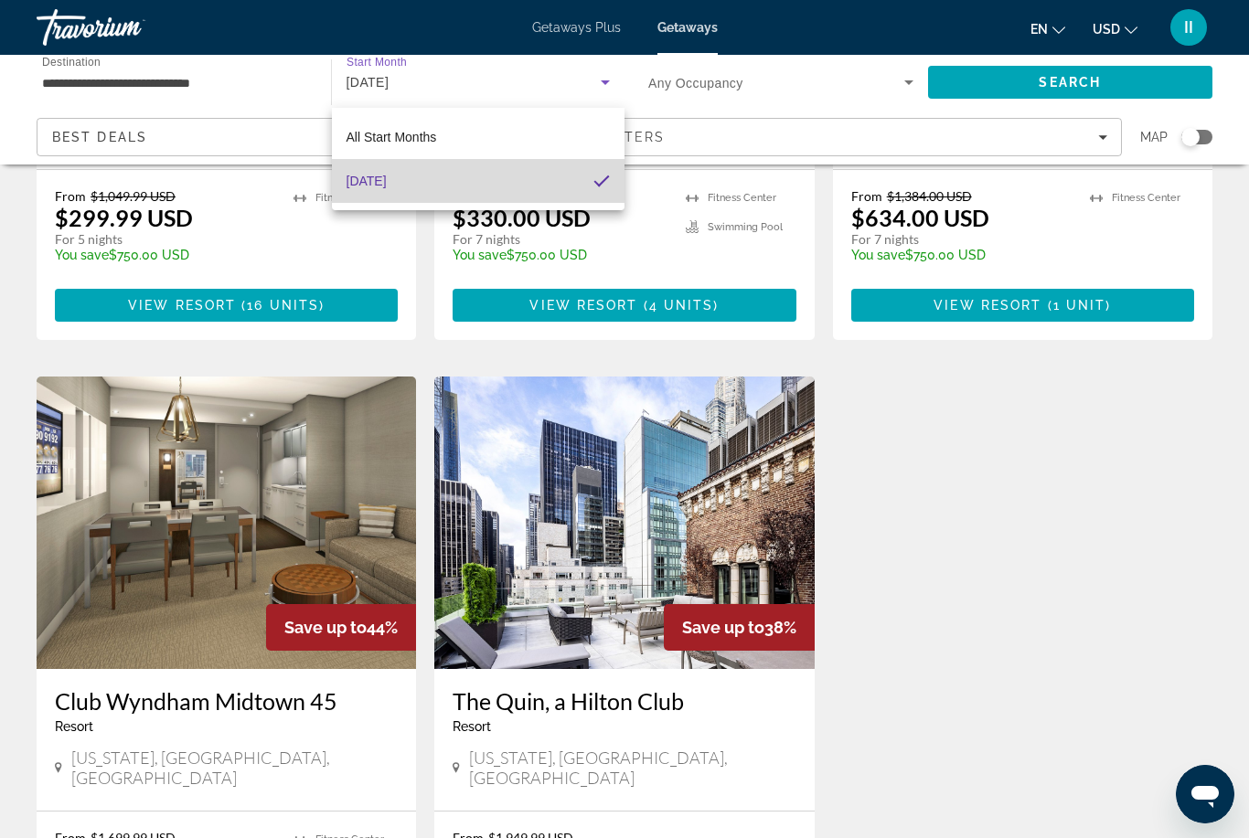
click at [461, 175] on mat-option "February 2026" at bounding box center [479, 181] width 294 height 44
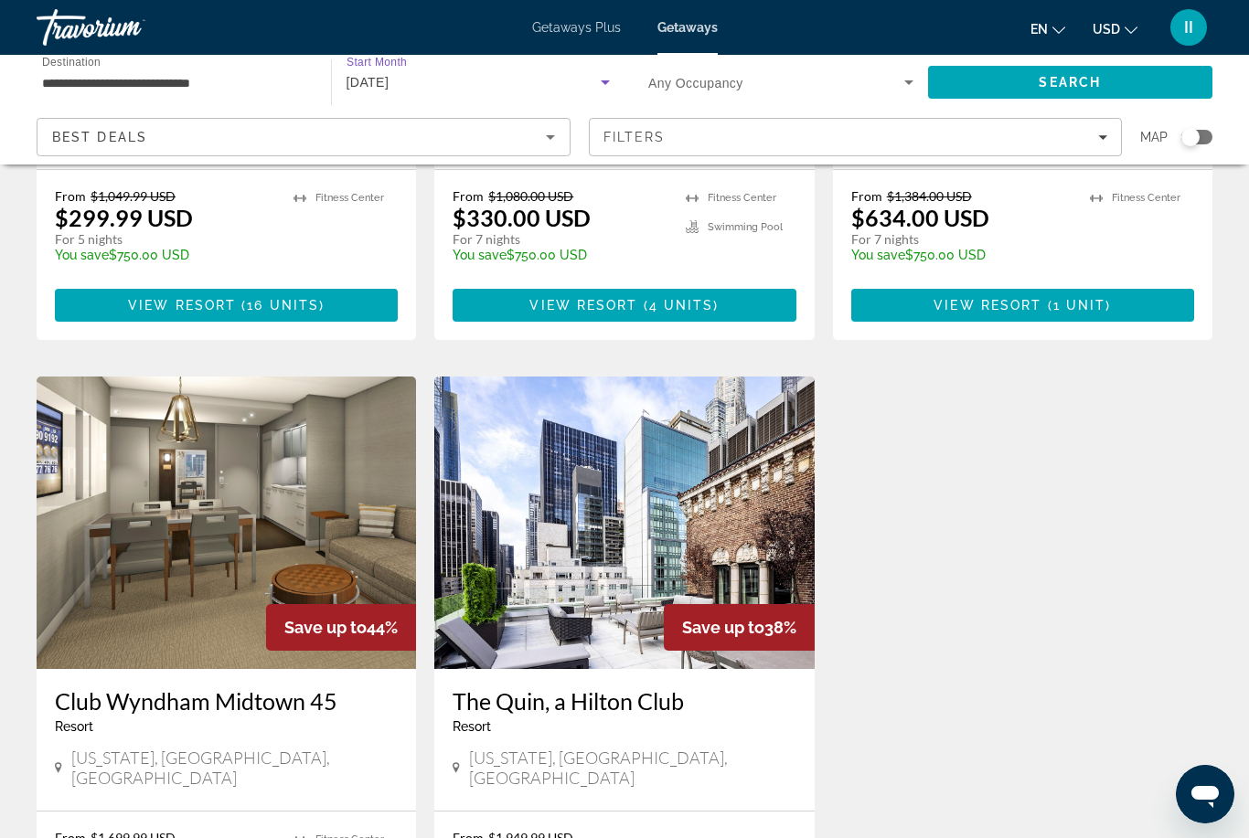
click at [427, 64] on div "February 2026" at bounding box center [479, 82] width 264 height 51
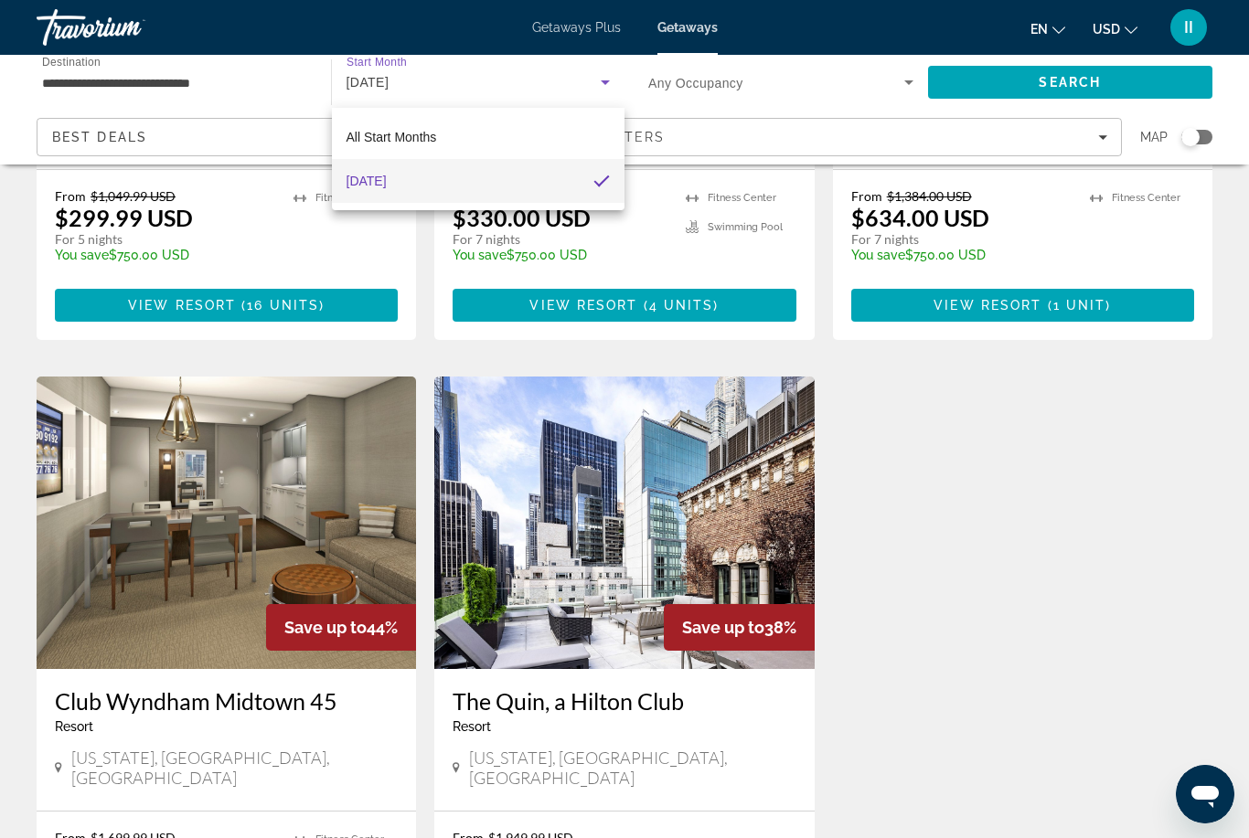
click at [615, 80] on div at bounding box center [624, 419] width 1249 height 838
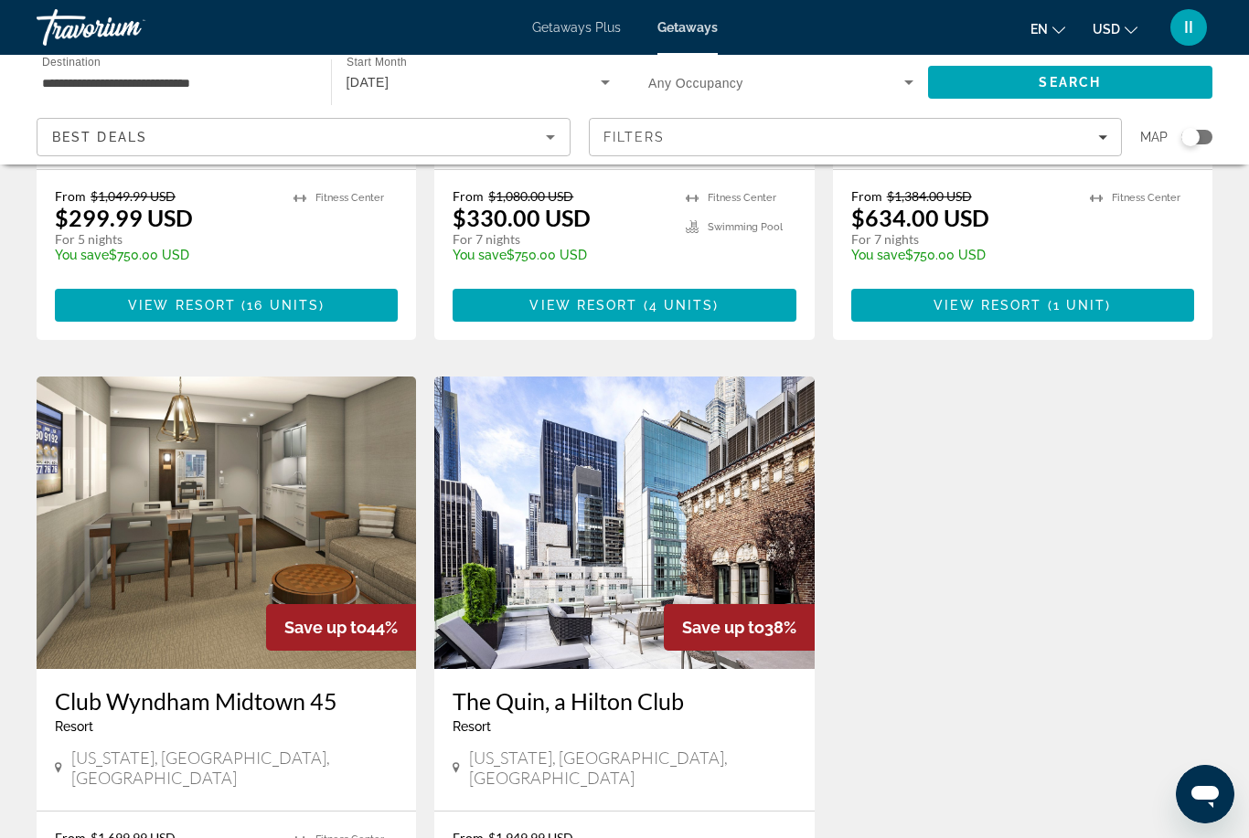
click at [605, 80] on icon "Search widget" at bounding box center [605, 82] width 22 height 22
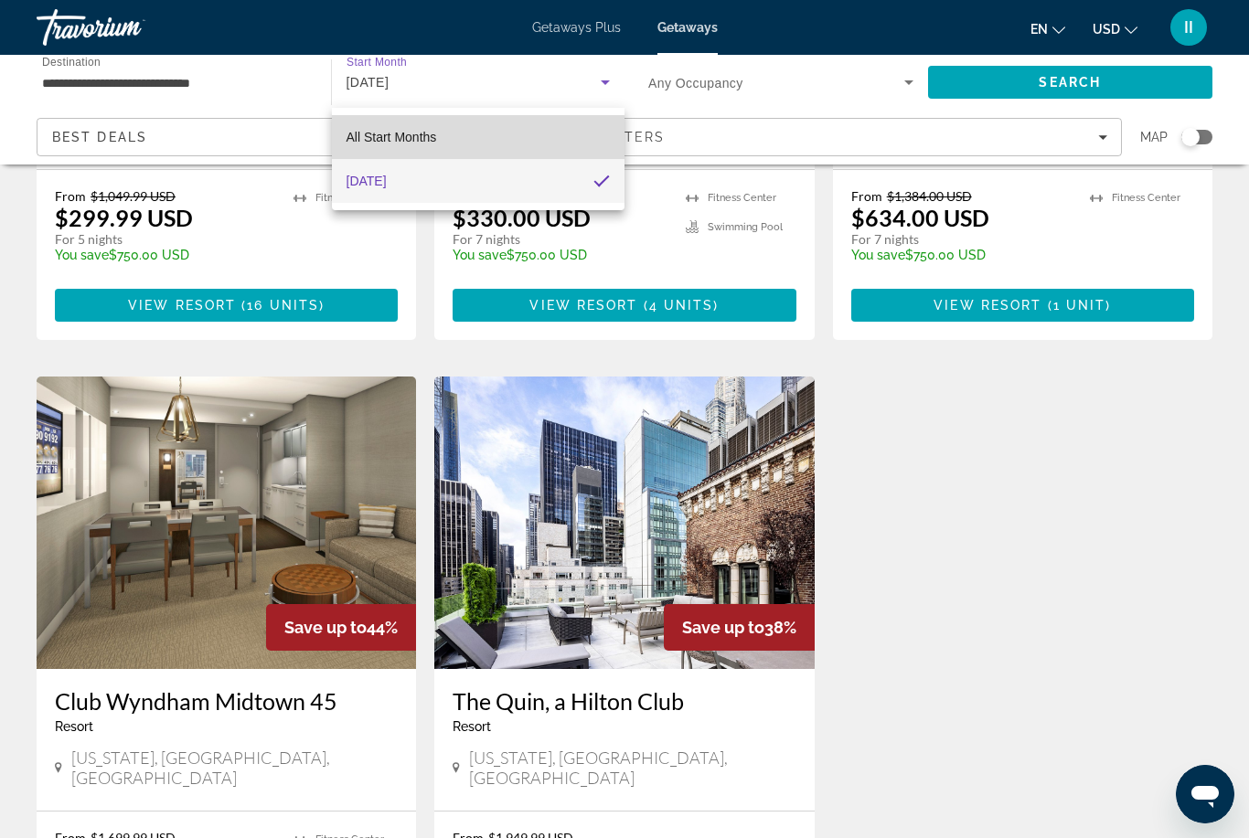
click at [379, 145] on span "All Start Months" at bounding box center [392, 137] width 91 height 22
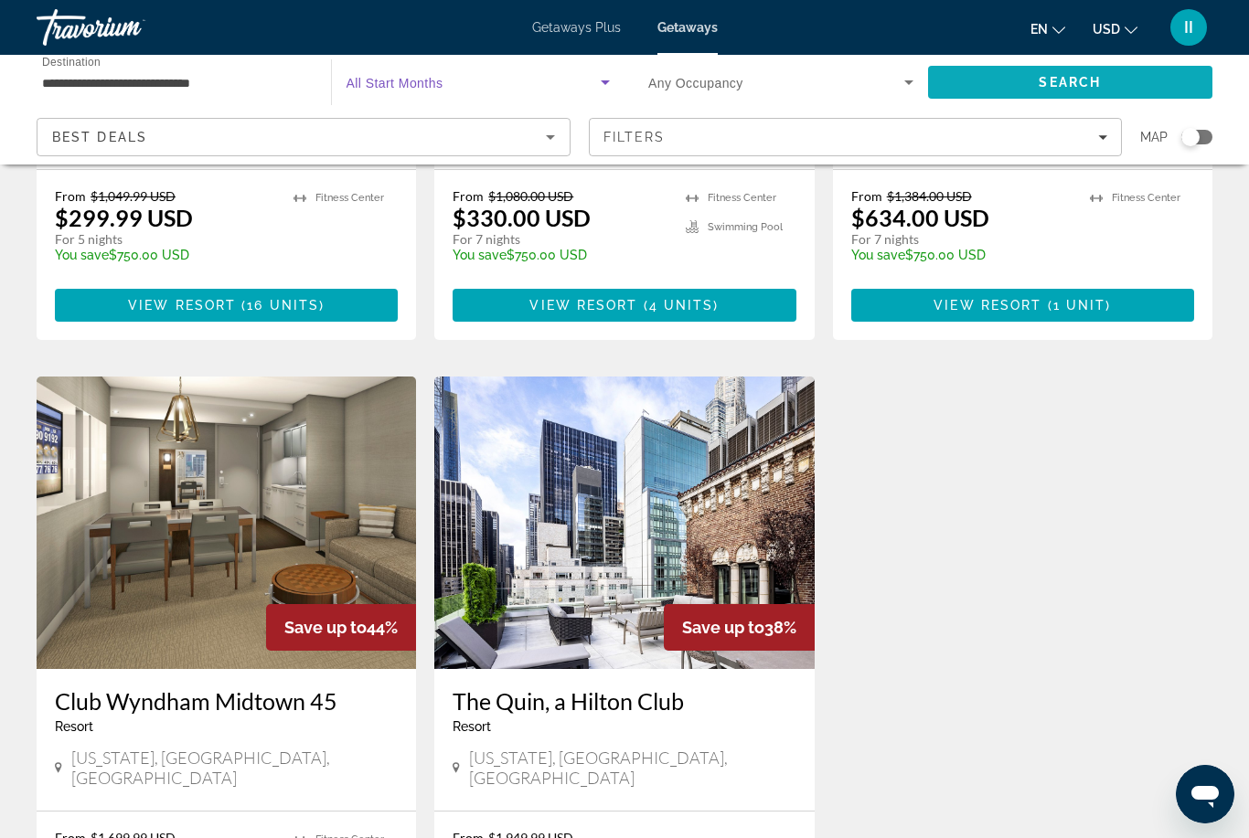
click at [971, 87] on span "Search" at bounding box center [1070, 82] width 285 height 44
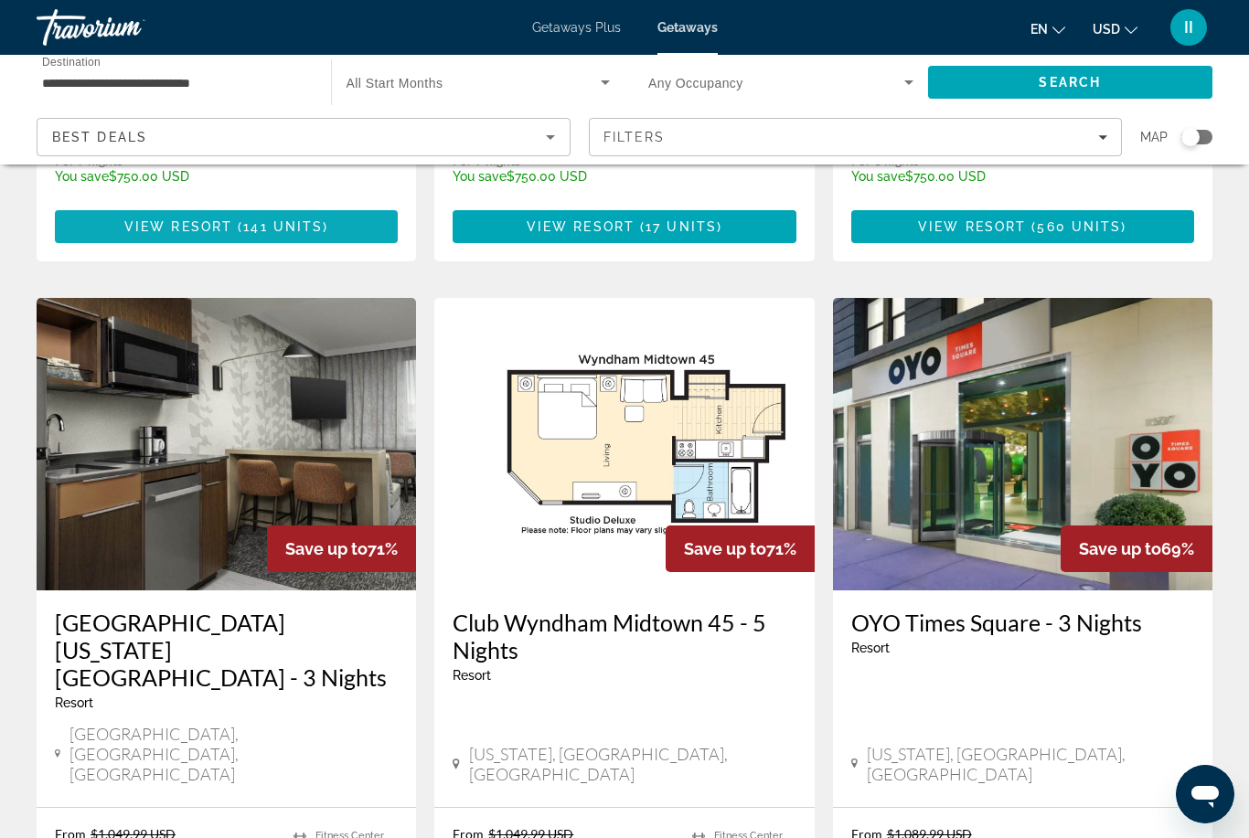
scroll to position [538, 0]
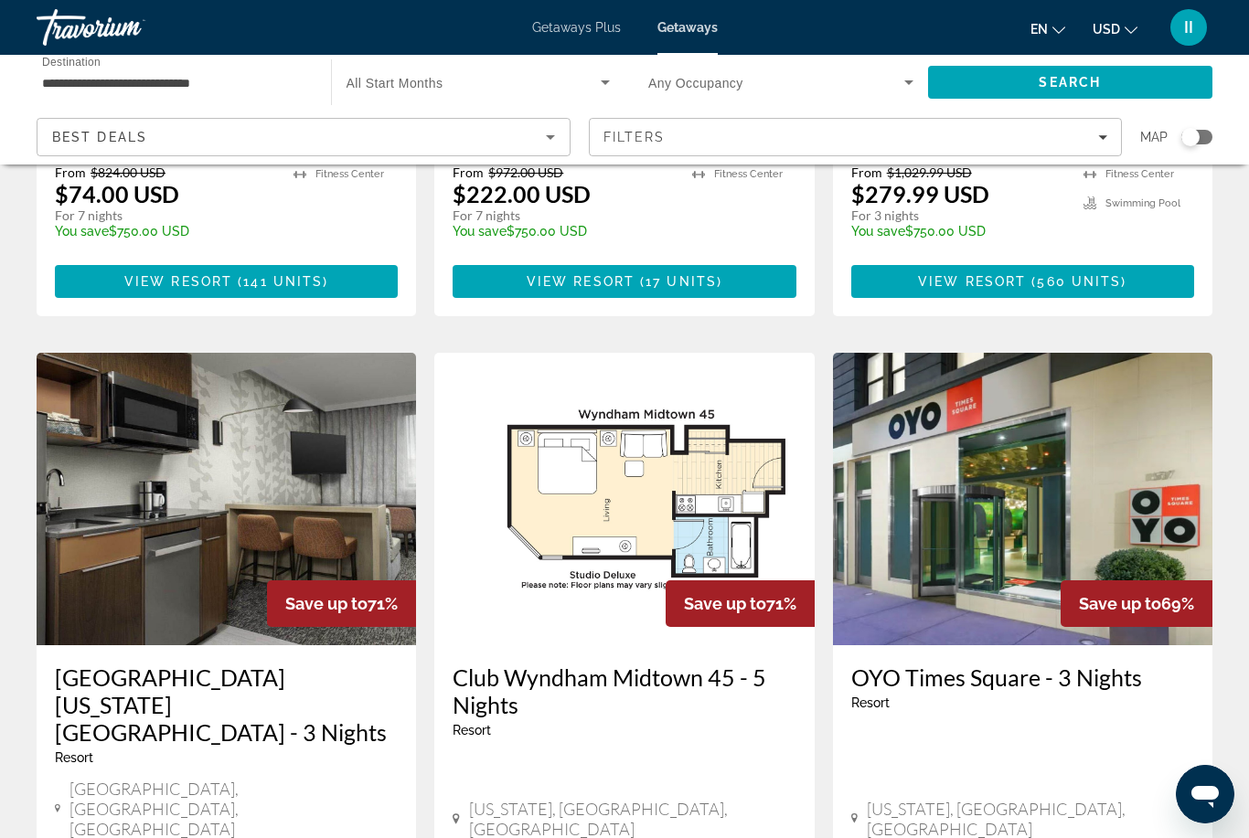
click at [112, 95] on div "**********" at bounding box center [174, 83] width 265 height 52
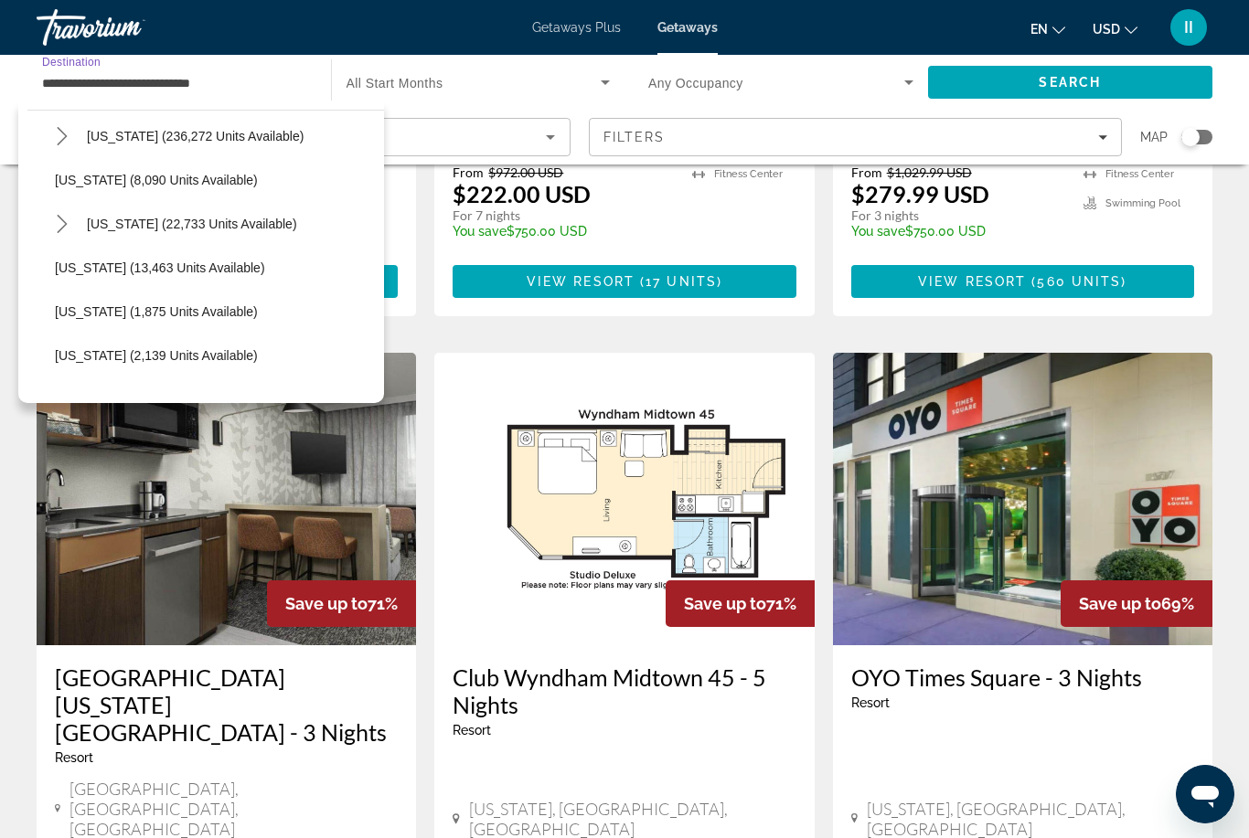
scroll to position [150, 0]
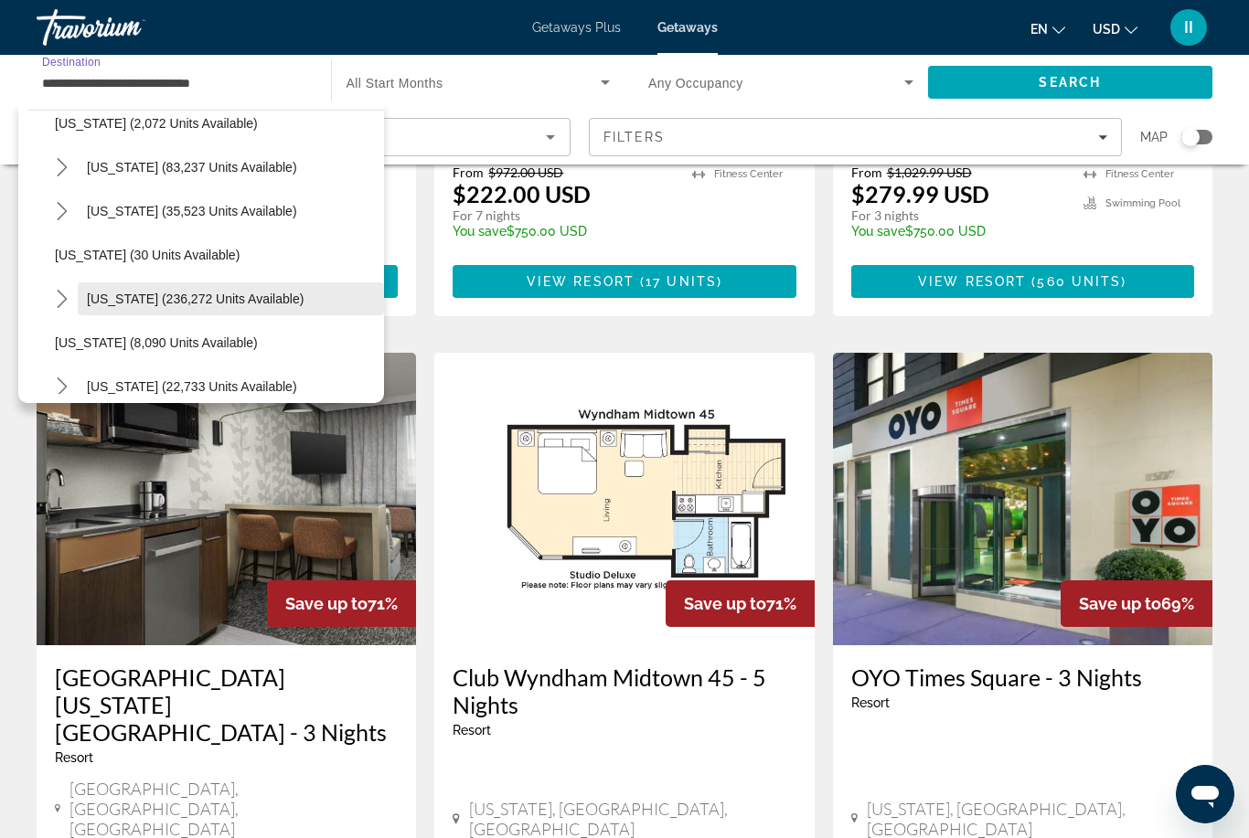
click at [121, 311] on span "Select destination: Florida (236,272 units available)" at bounding box center [231, 299] width 306 height 44
type input "**********"
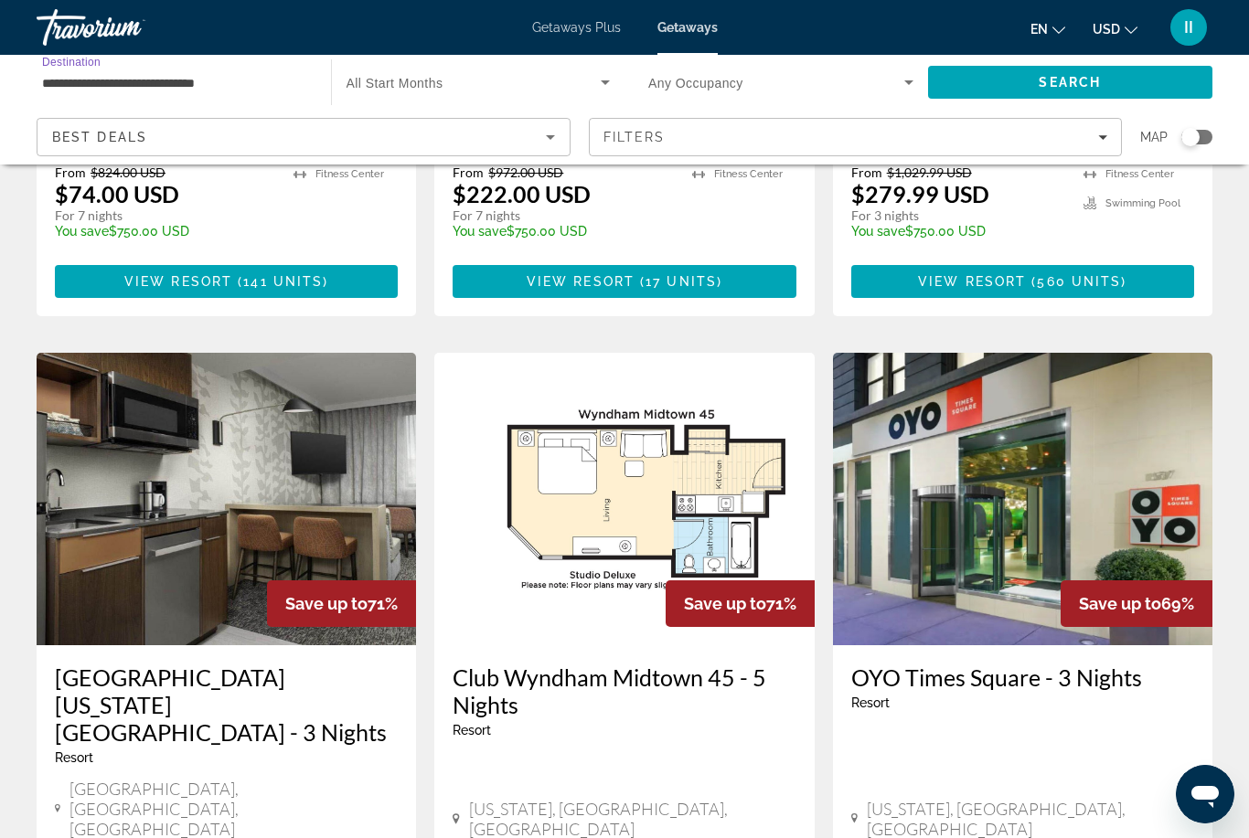
drag, startPoint x: 975, startPoint y: 91, endPoint x: 975, endPoint y: 629, distance: 537.7
click at [975, 91] on span "Search" at bounding box center [1070, 82] width 285 height 44
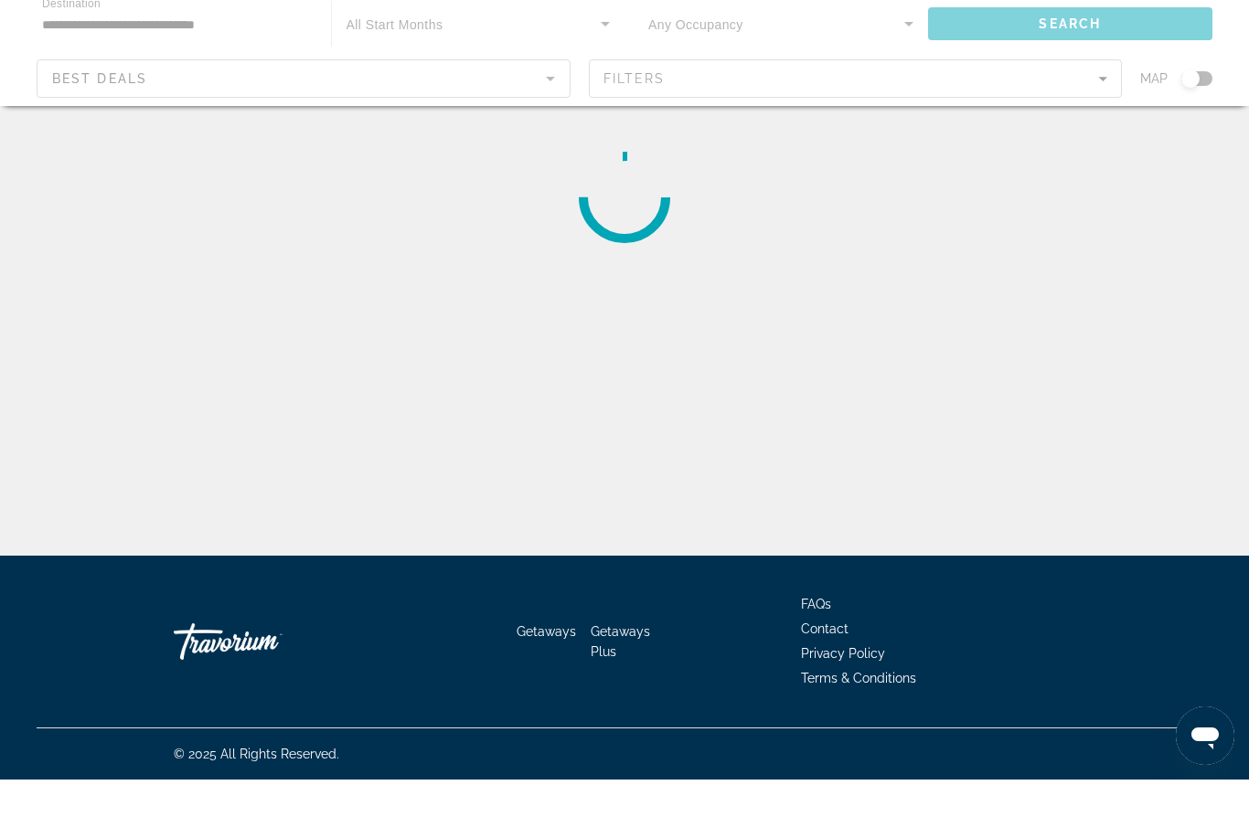
scroll to position [59, 0]
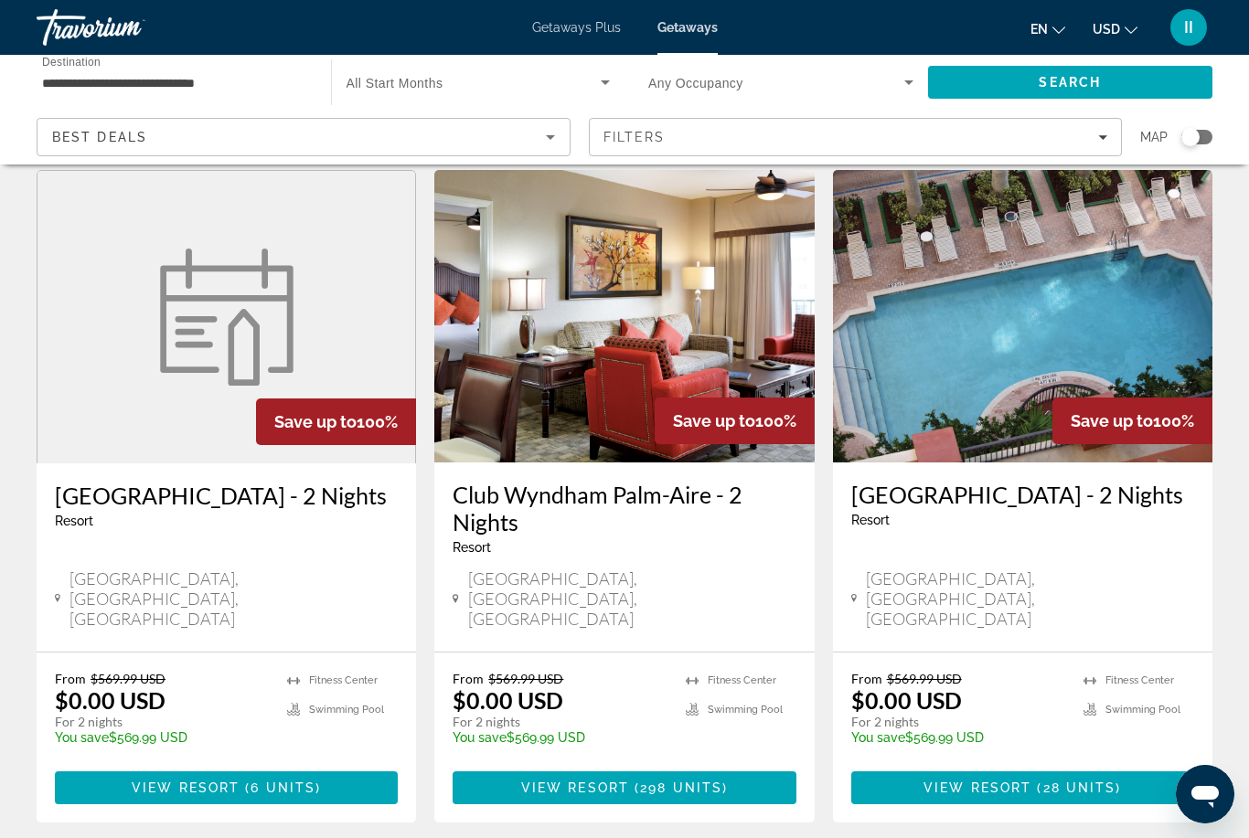
click at [755, 83] on span "Search widget" at bounding box center [776, 82] width 256 height 22
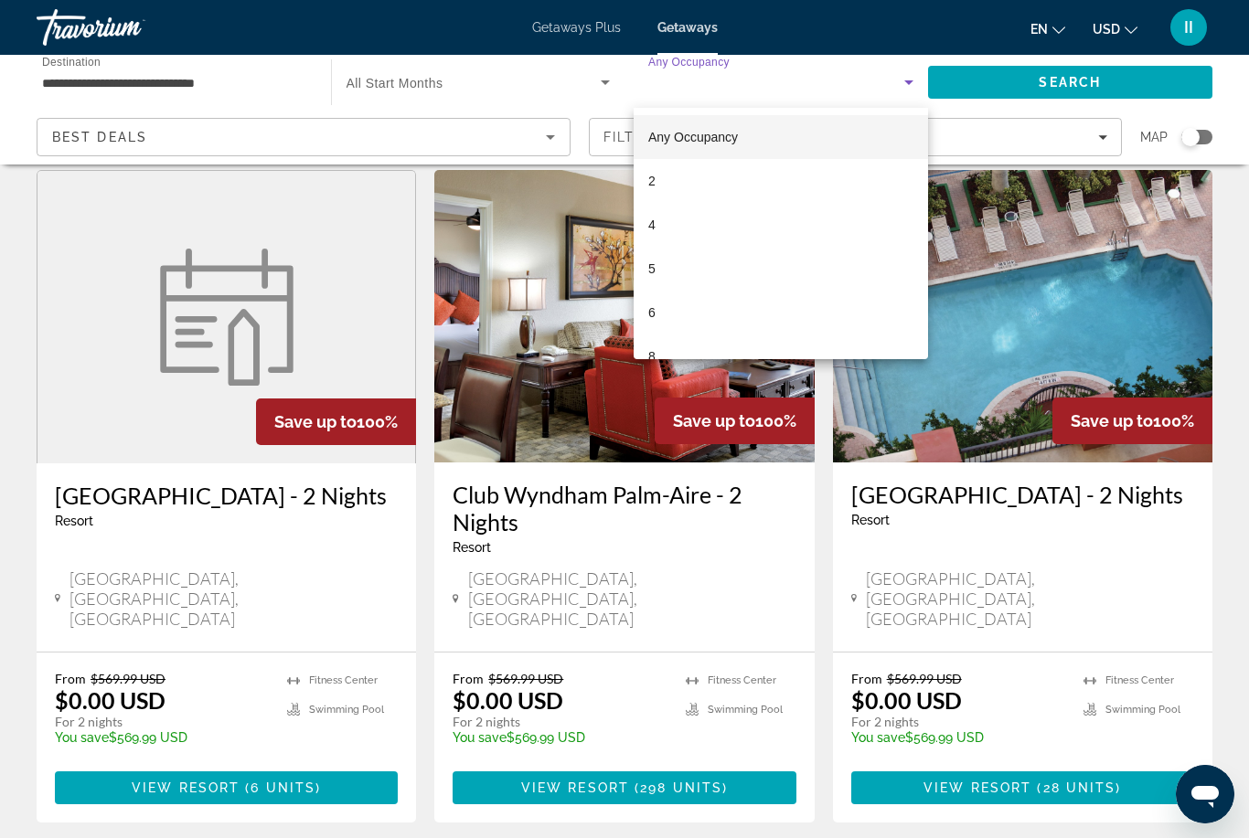
click at [619, 134] on div at bounding box center [624, 419] width 1249 height 838
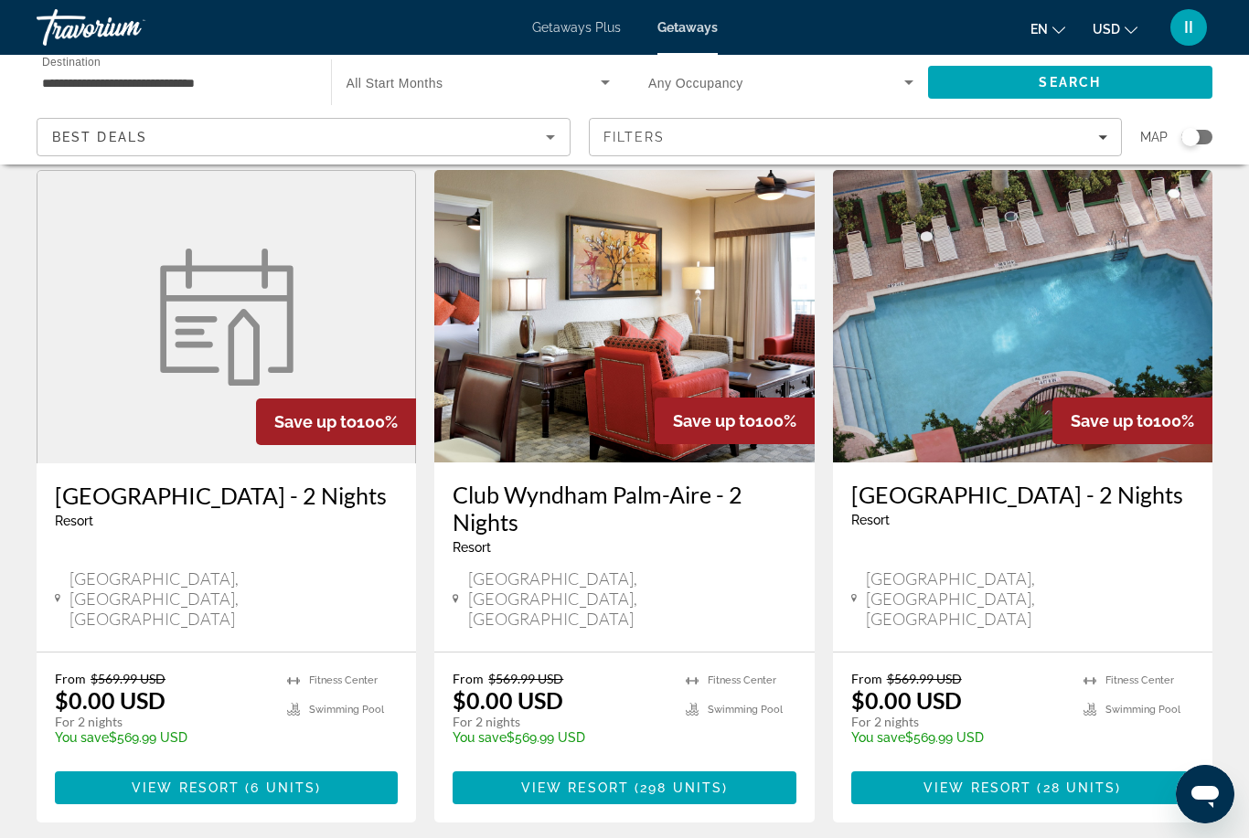
click at [619, 134] on span "Filters" at bounding box center [634, 137] width 62 height 15
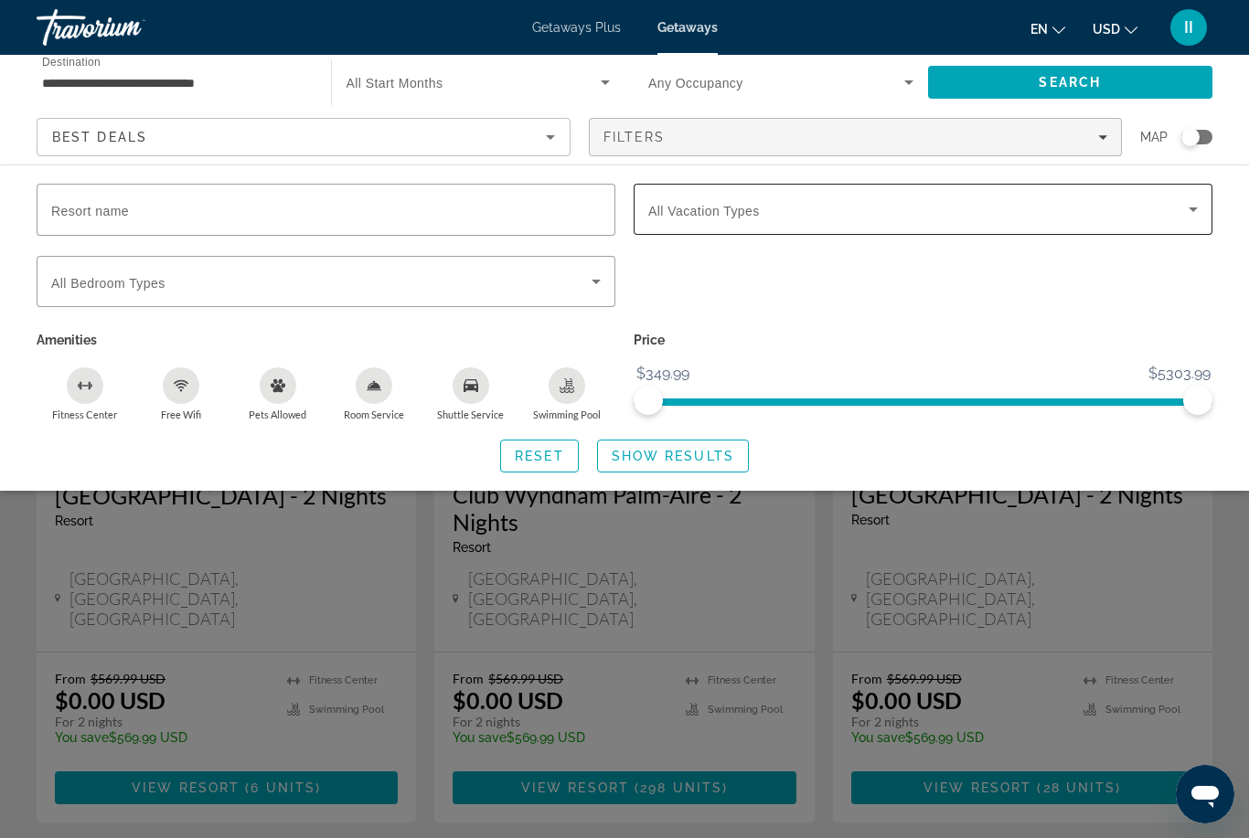
click at [696, 220] on div "Search widget" at bounding box center [923, 209] width 550 height 51
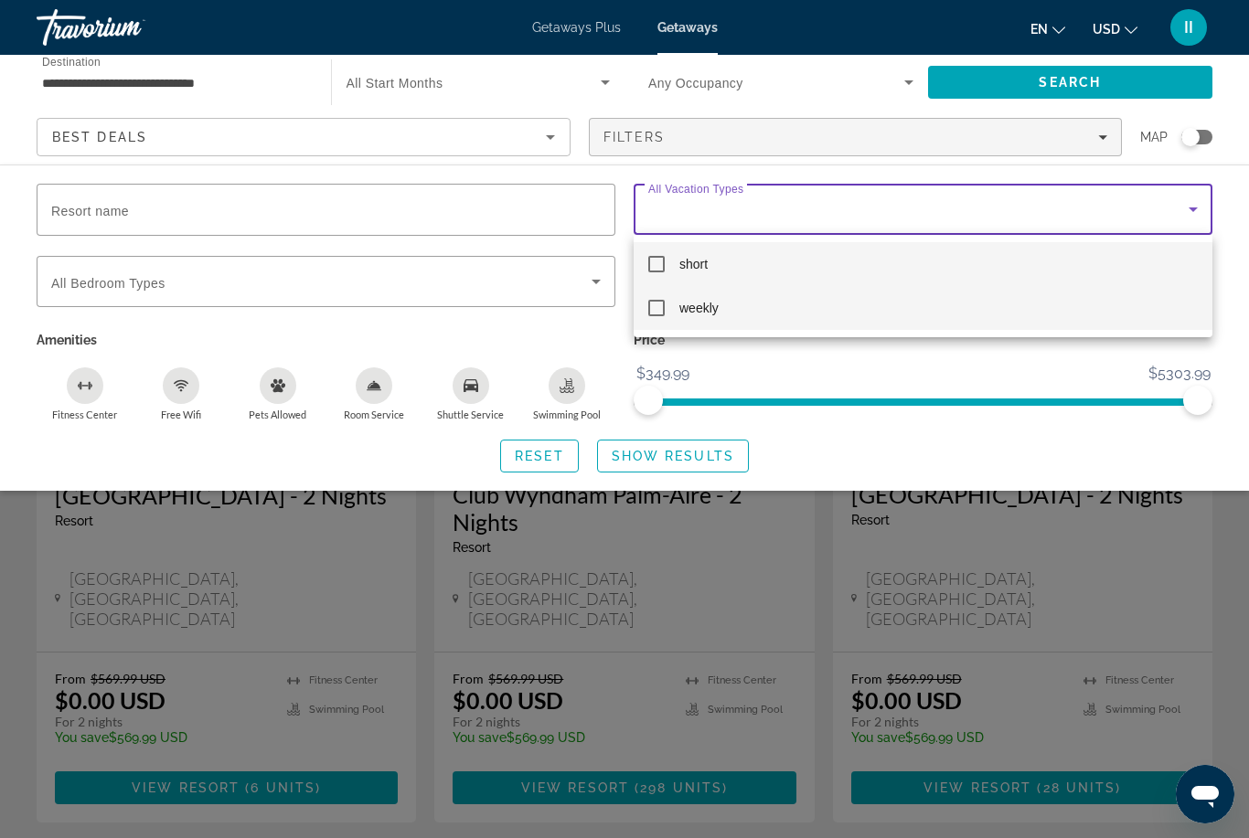
click at [711, 314] on span "weekly" at bounding box center [698, 308] width 39 height 22
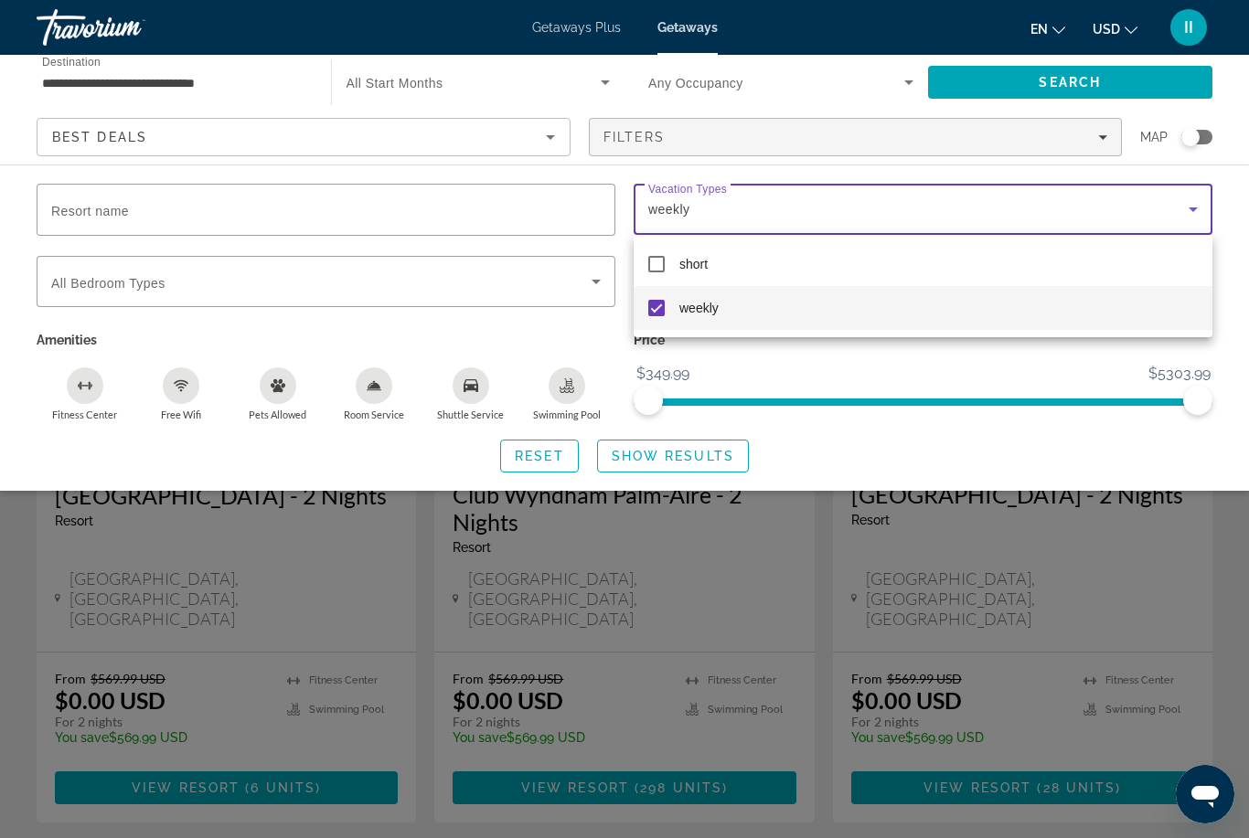
click at [721, 450] on div at bounding box center [624, 419] width 1249 height 838
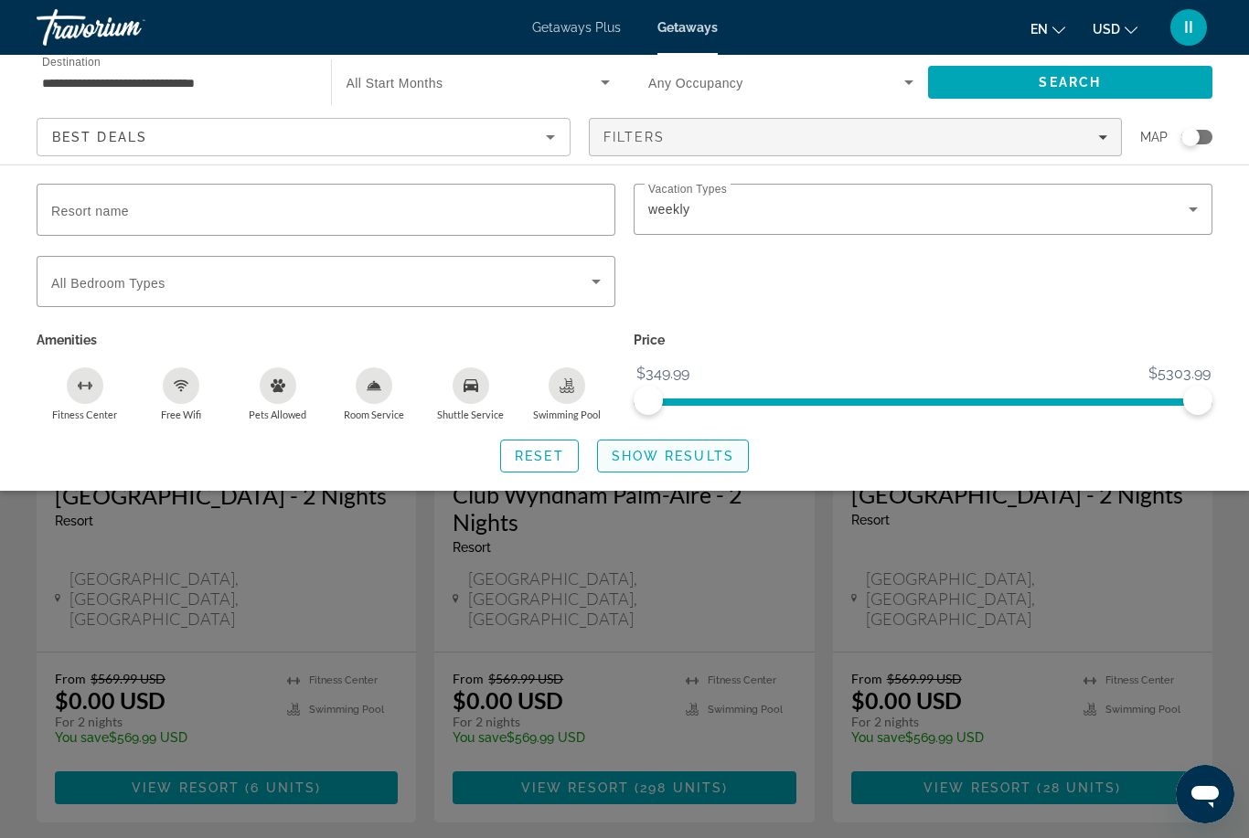
click at [726, 462] on span "Search widget" at bounding box center [673, 456] width 150 height 44
click at [657, 465] on span "Search widget" at bounding box center [673, 456] width 150 height 44
click at [680, 231] on div "weekly" at bounding box center [923, 209] width 550 height 51
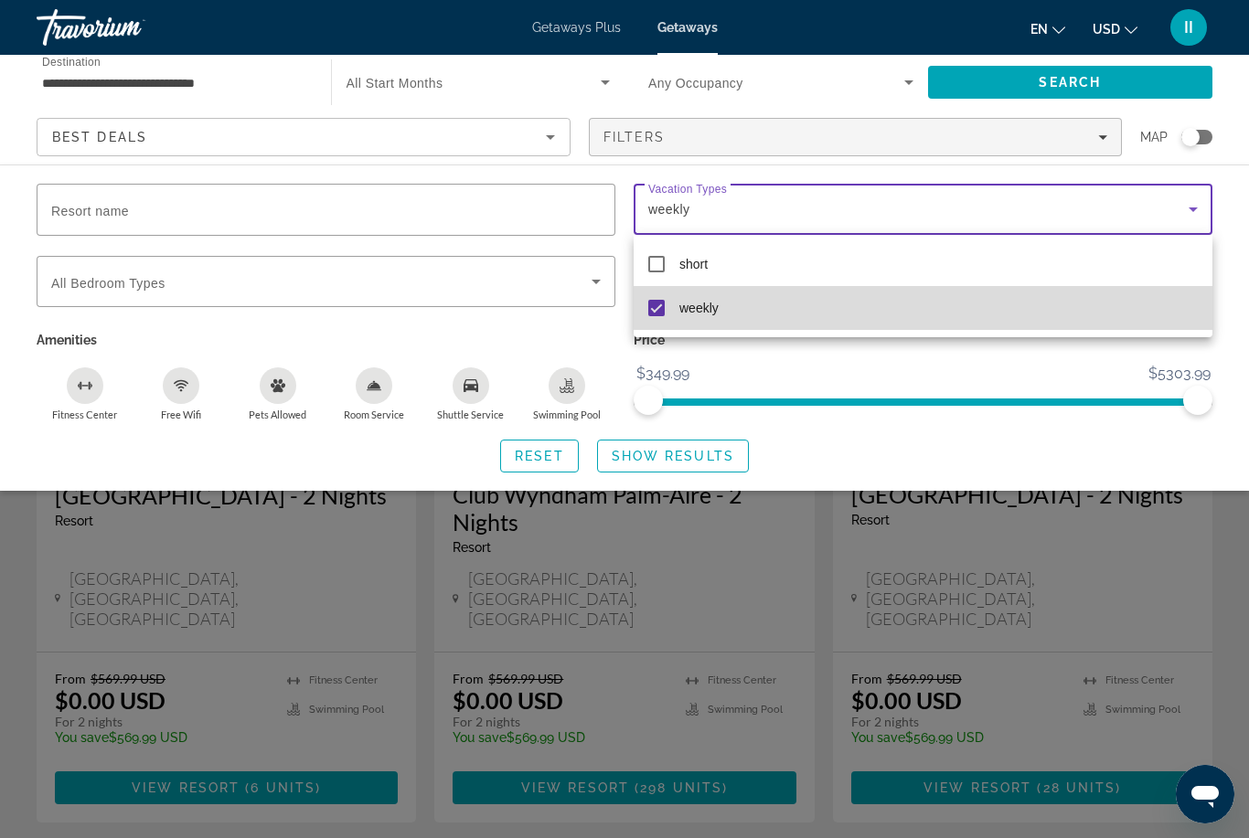
click at [684, 311] on span "weekly" at bounding box center [698, 308] width 39 height 22
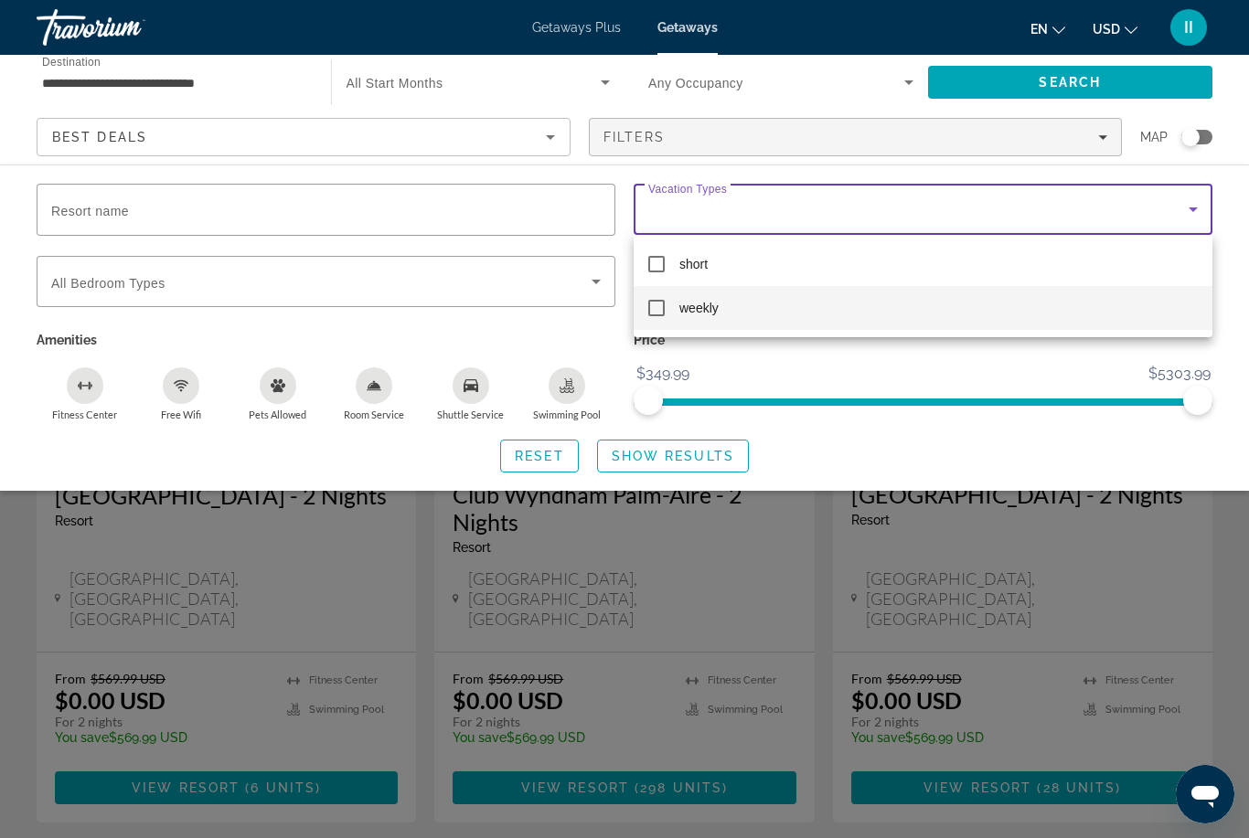
click at [648, 443] on div at bounding box center [624, 419] width 1249 height 838
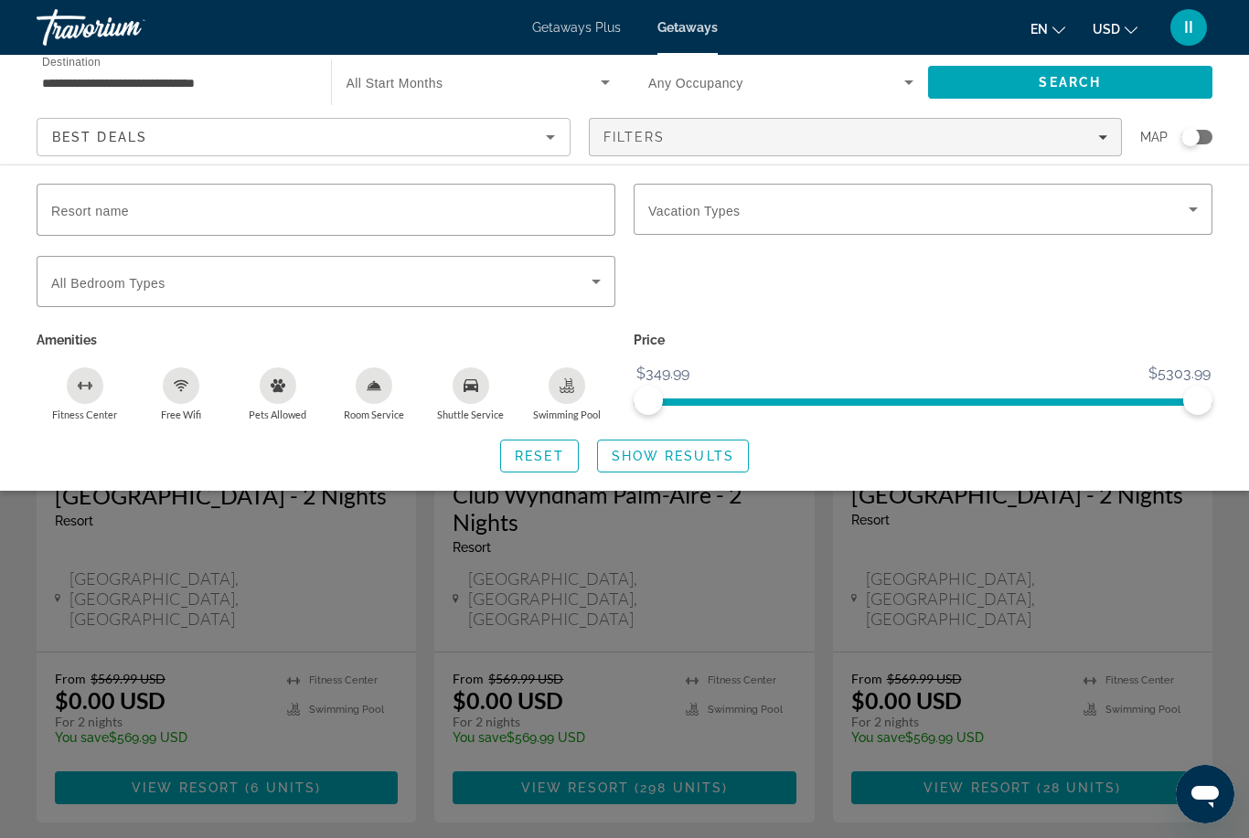
click at [756, 565] on div "Search widget" at bounding box center [624, 556] width 1249 height 564
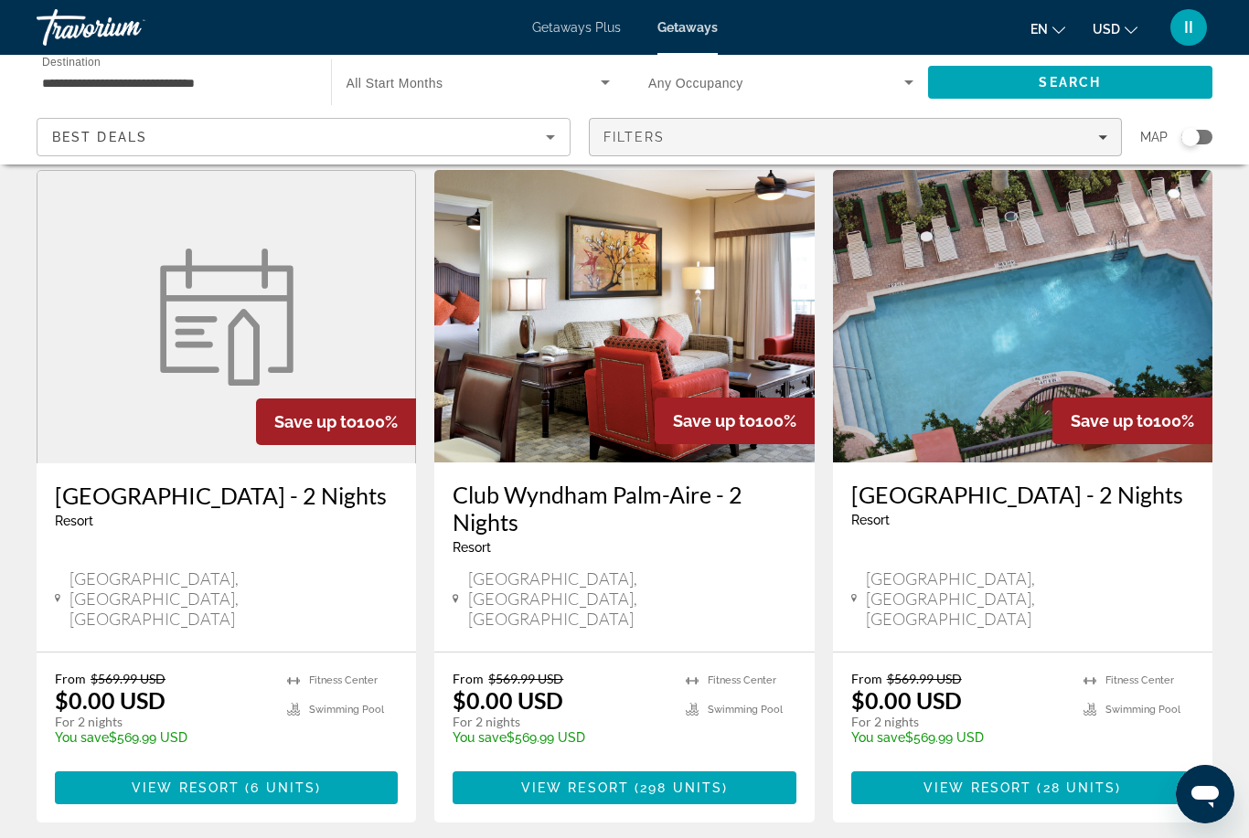
click at [737, 133] on div "Filters" at bounding box center [855, 137] width 505 height 15
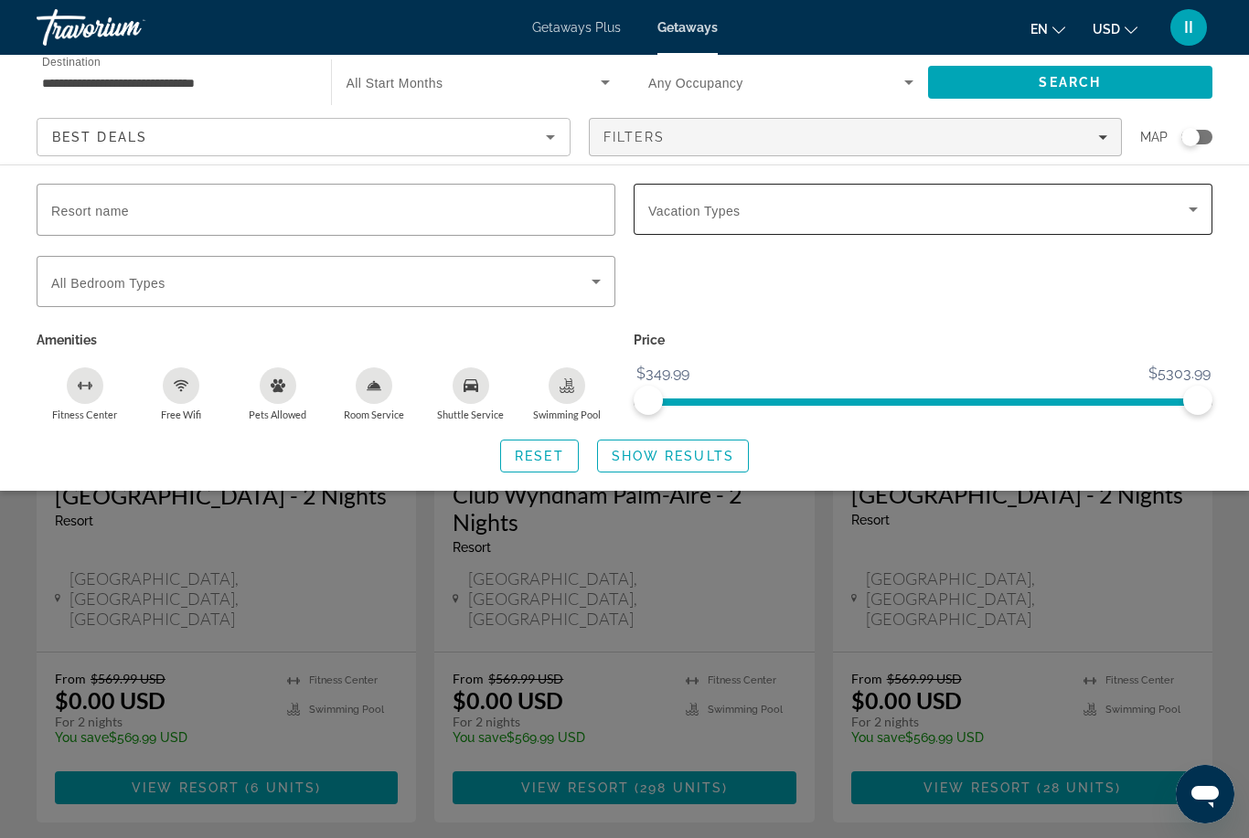
click at [706, 221] on div "Search widget" at bounding box center [923, 209] width 550 height 51
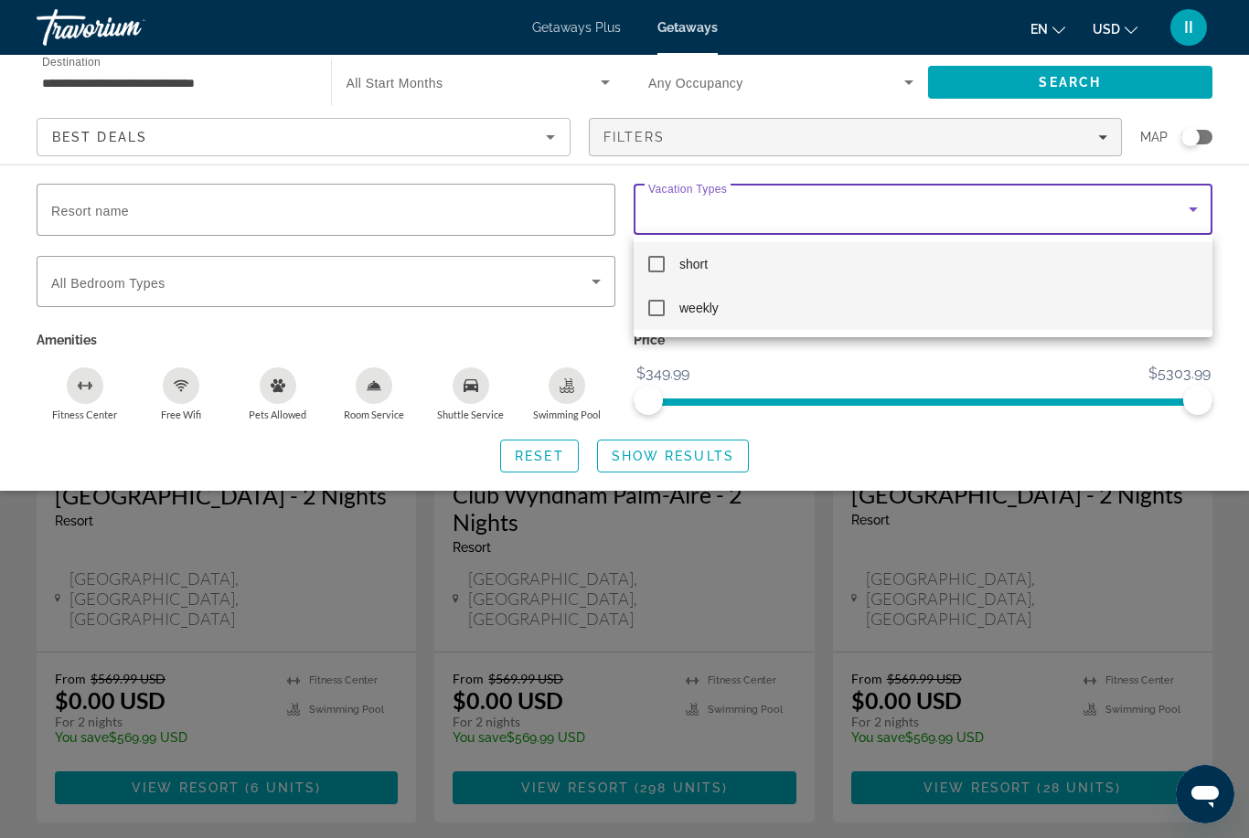
click at [699, 321] on mat-option "weekly" at bounding box center [923, 308] width 579 height 44
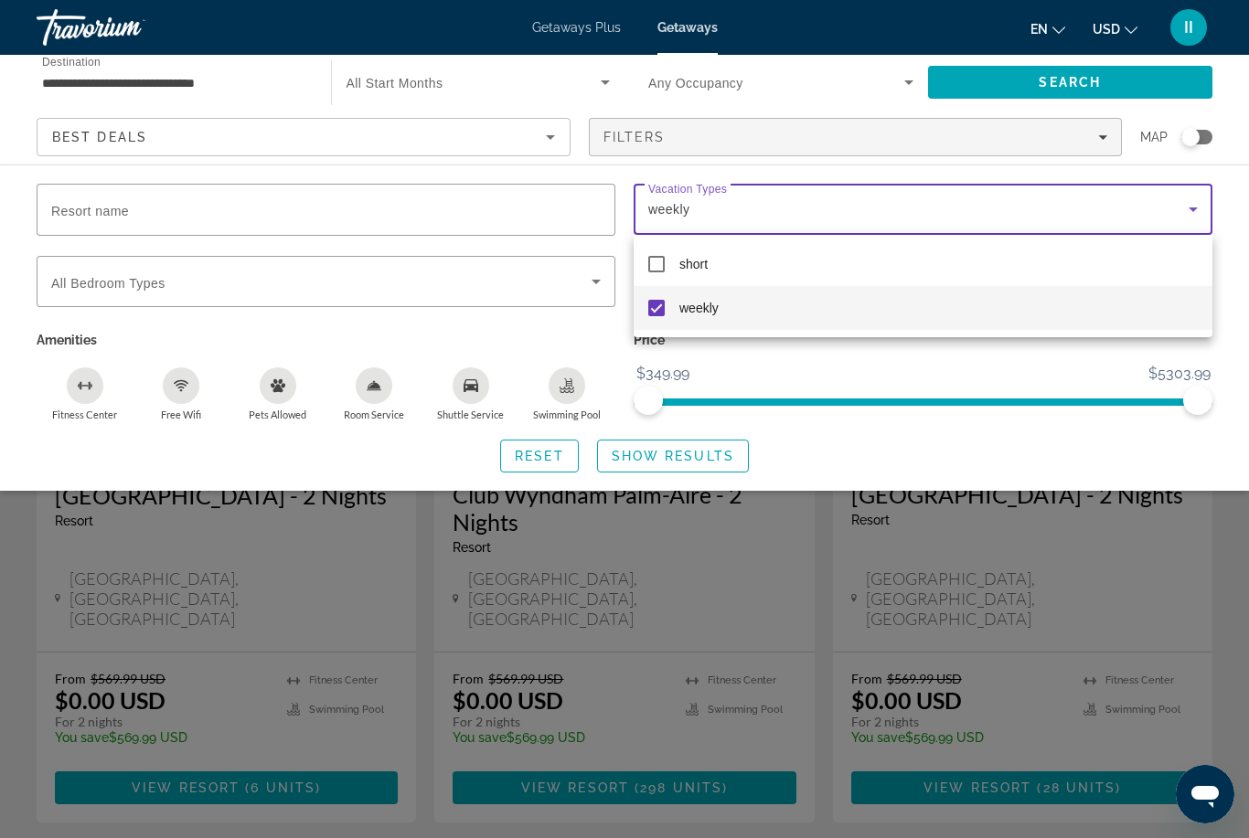
click at [699, 454] on div at bounding box center [624, 419] width 1249 height 838
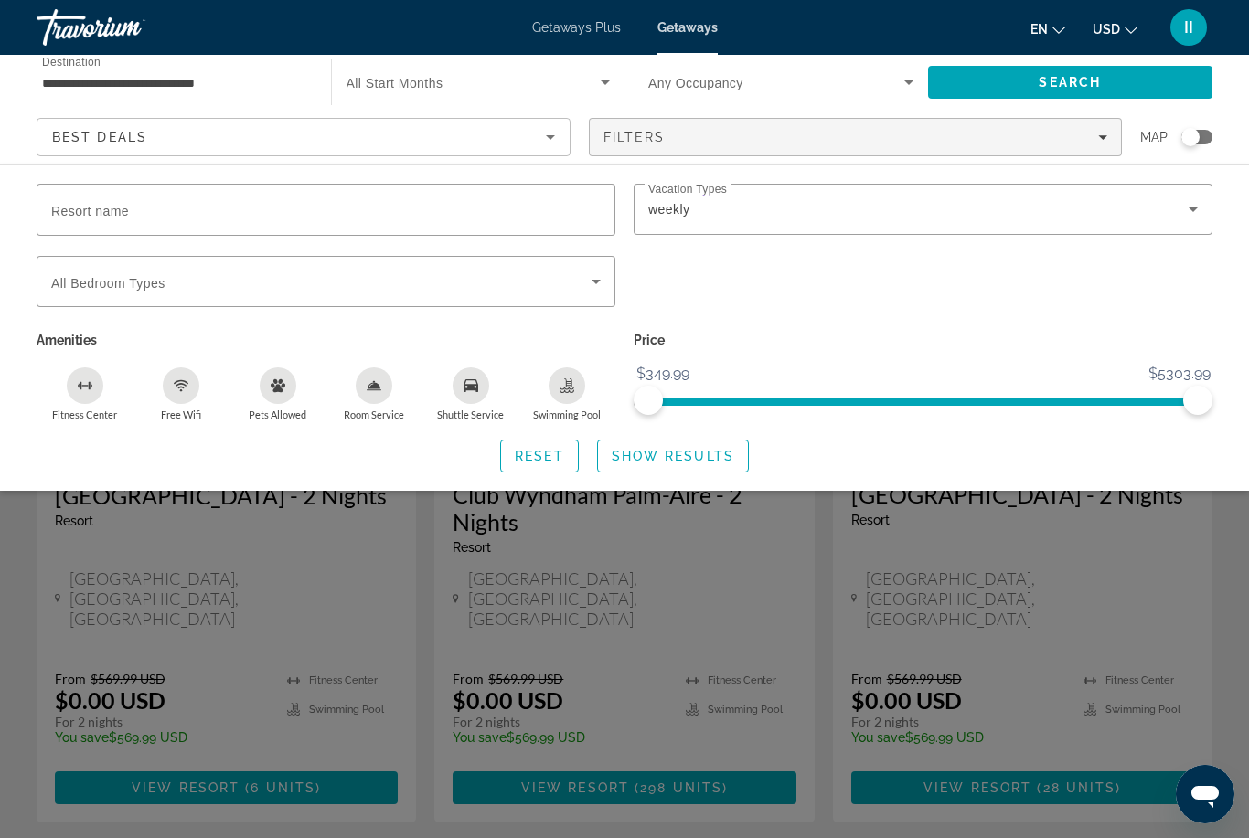
click at [791, 529] on div "Search widget" at bounding box center [624, 556] width 1249 height 564
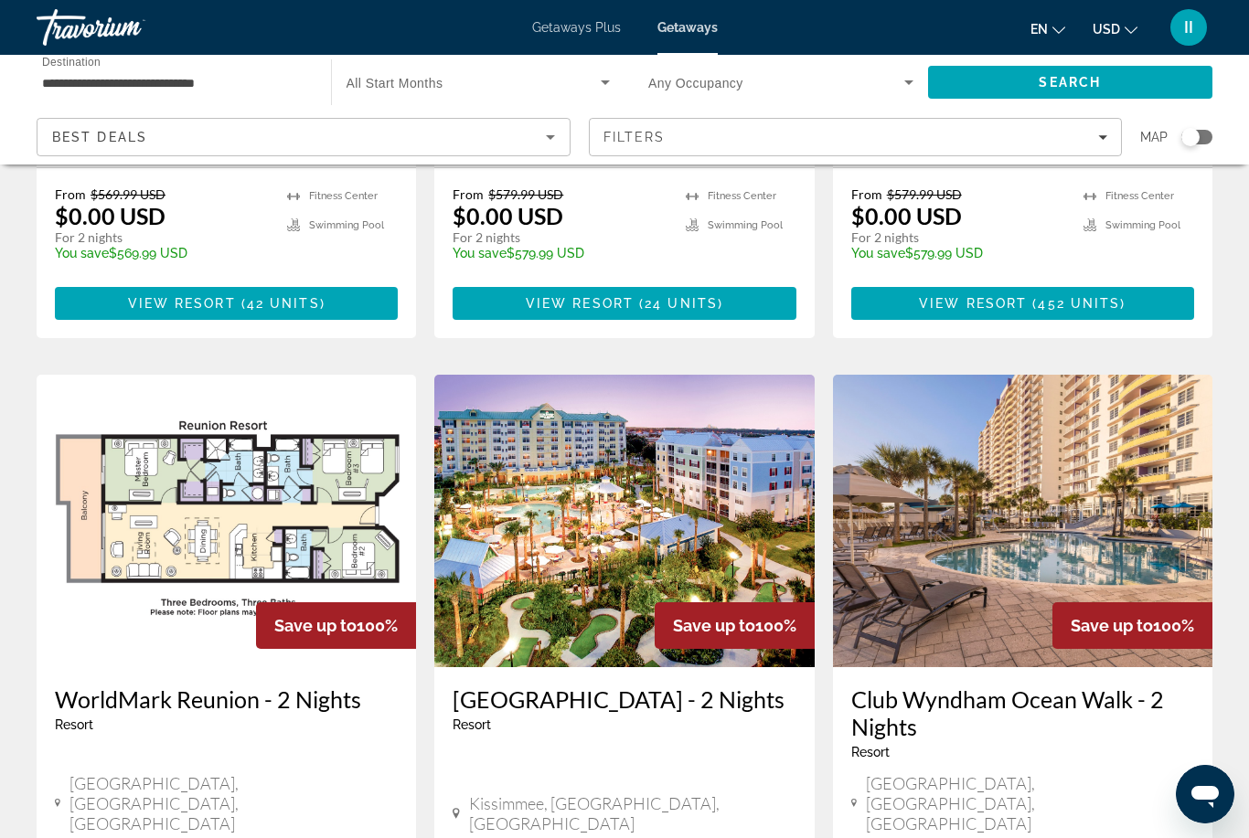
scroll to position [1997, 0]
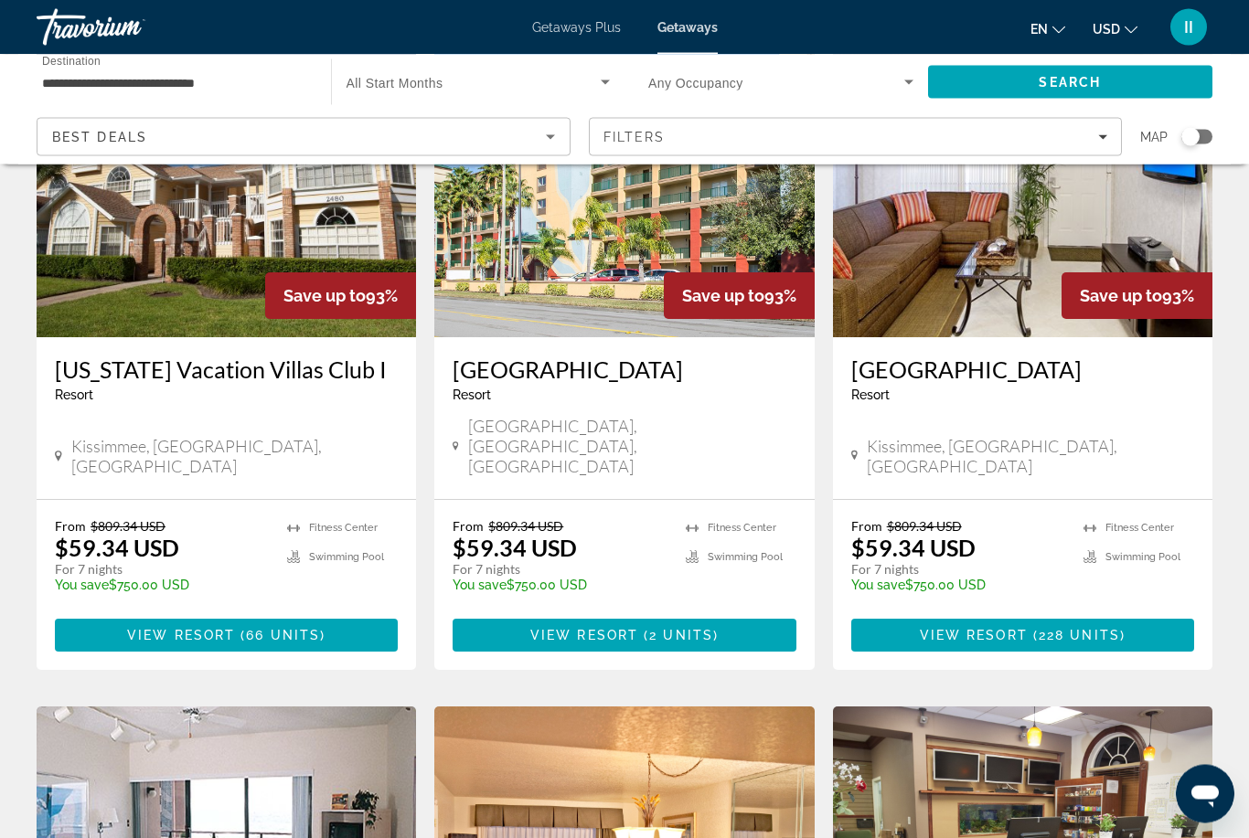
scroll to position [2144, 0]
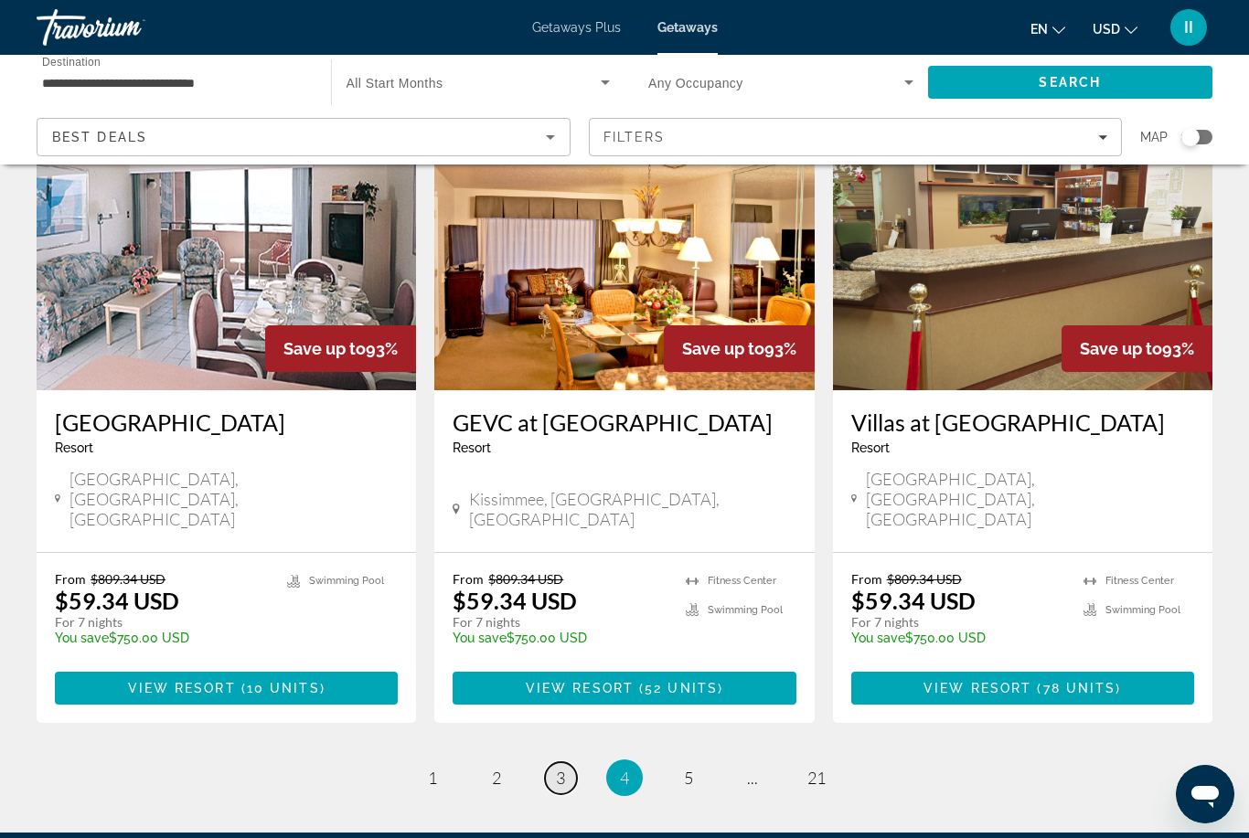
click at [564, 768] on span "3" at bounding box center [560, 778] width 9 height 20
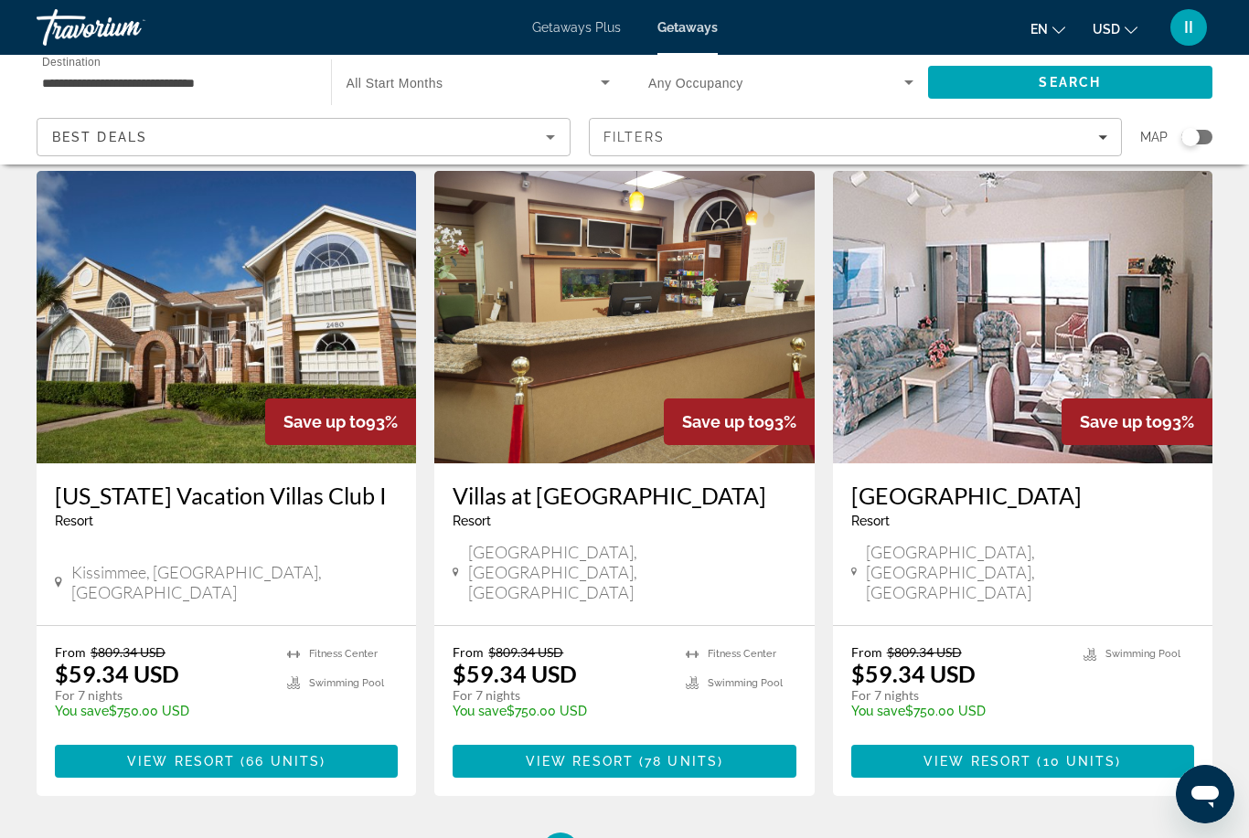
scroll to position [2144, 0]
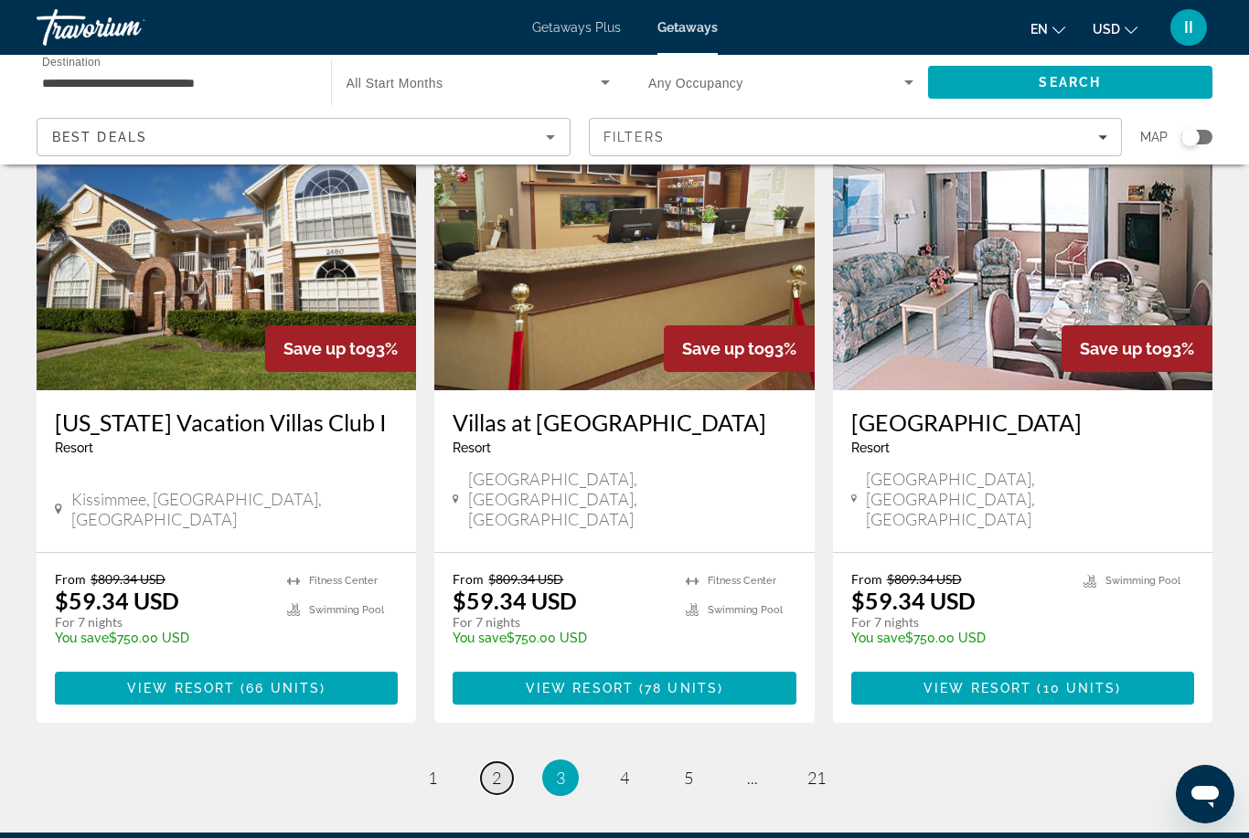
click at [497, 763] on link "page 2" at bounding box center [497, 779] width 32 height 32
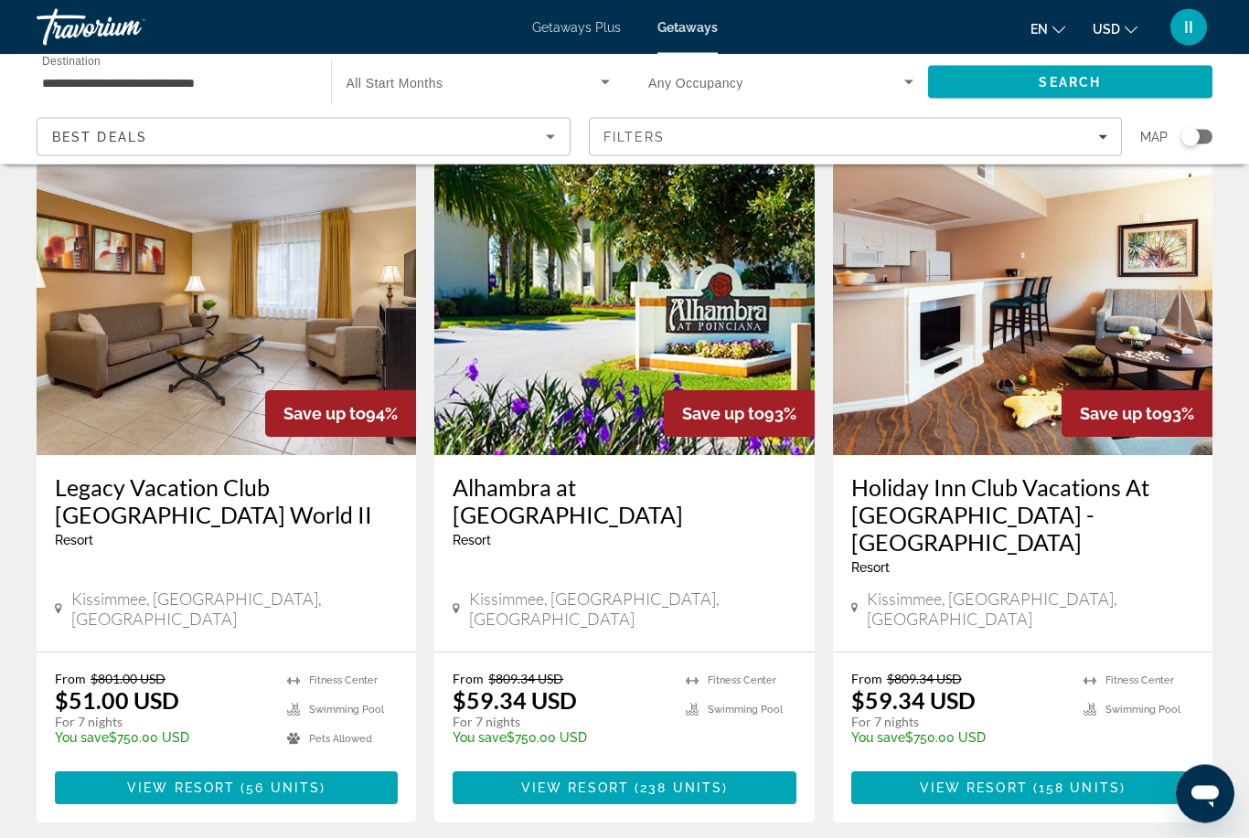
scroll to position [2172, 0]
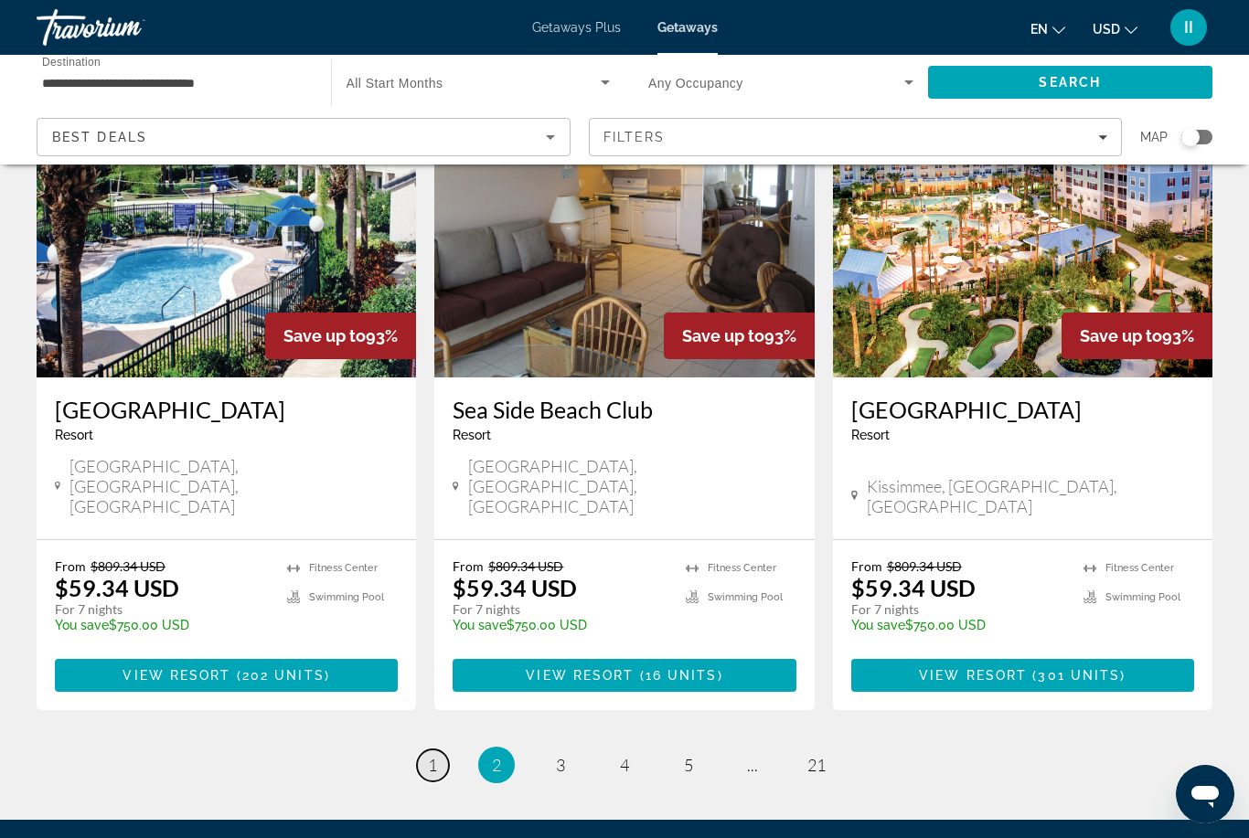
click at [442, 750] on link "page 1" at bounding box center [433, 766] width 32 height 32
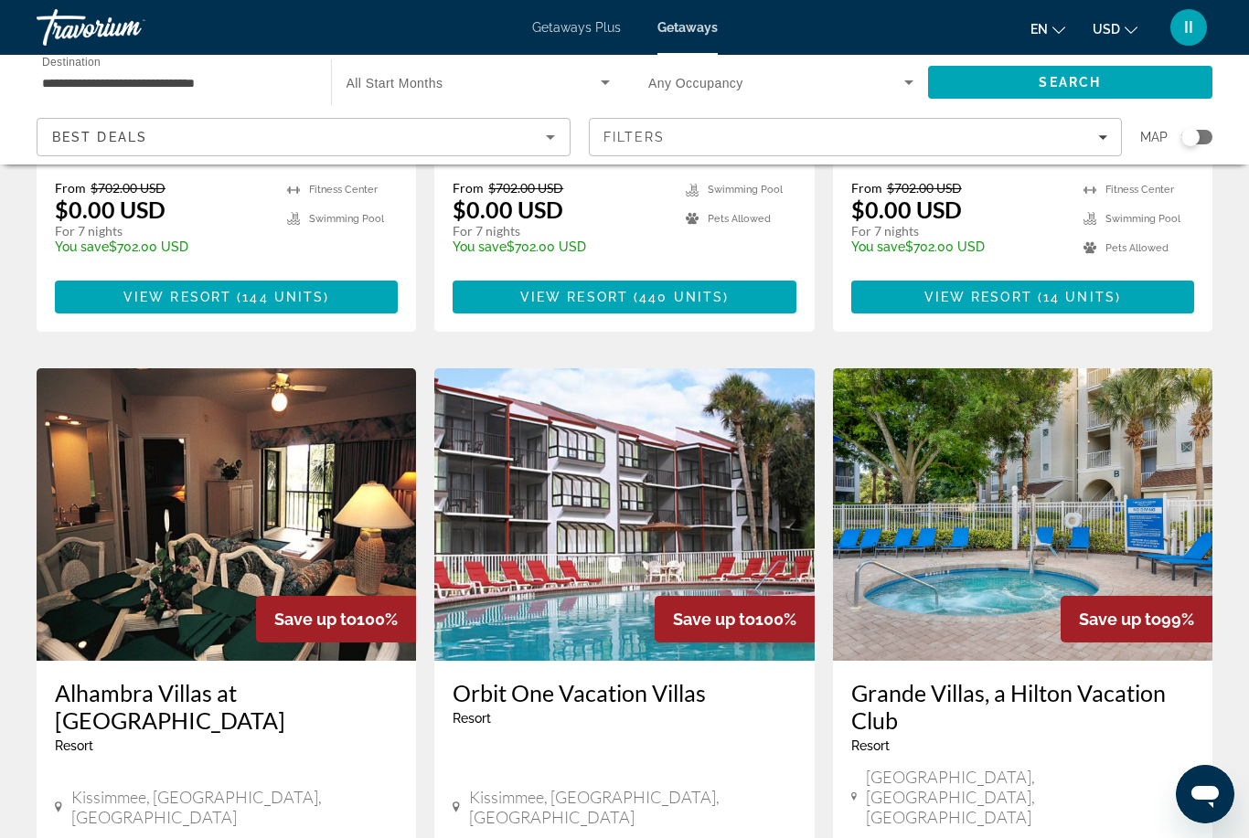
scroll to position [593, 0]
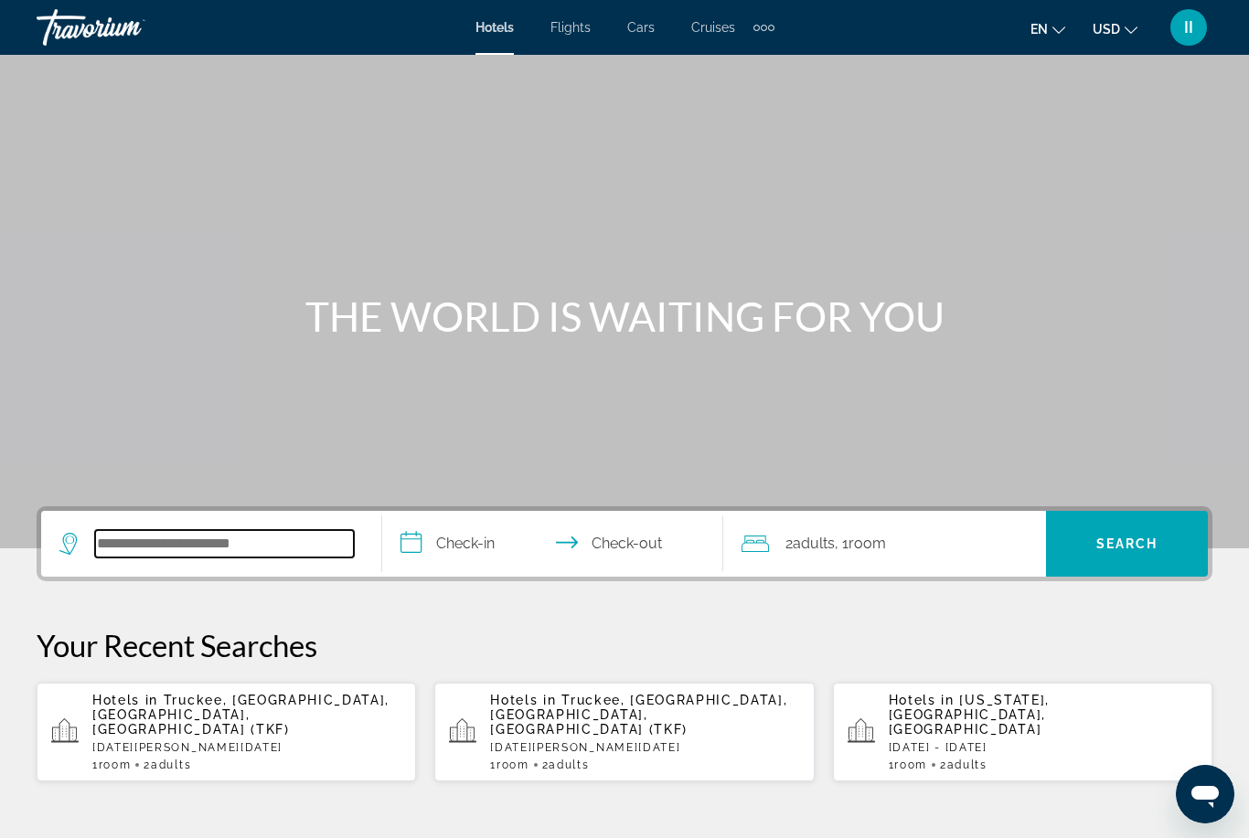
click at [196, 538] on input "Search hotel destination" at bounding box center [224, 543] width 259 height 27
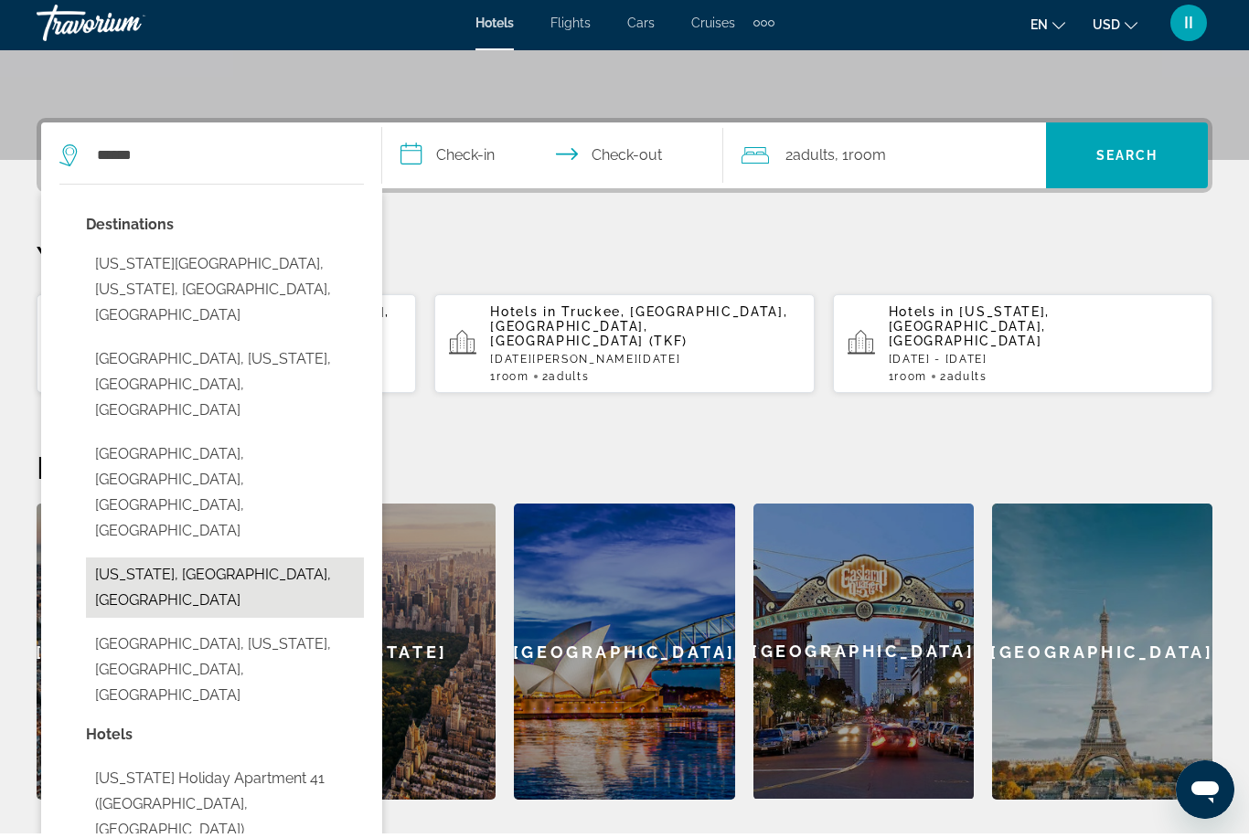
click at [173, 562] on button "[US_STATE], [GEOGRAPHIC_DATA], [GEOGRAPHIC_DATA]" at bounding box center [225, 592] width 278 height 60
type input "**********"
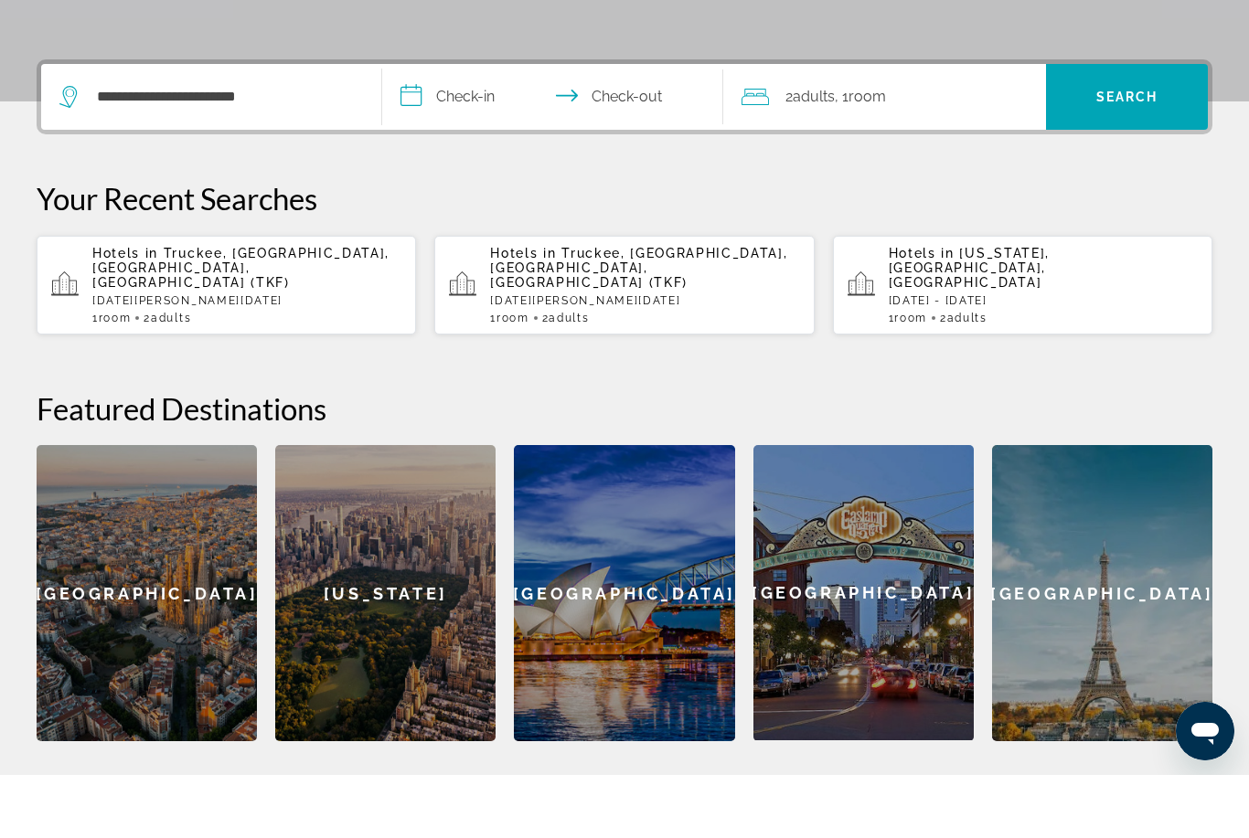
click at [478, 127] on input "**********" at bounding box center [556, 162] width 348 height 71
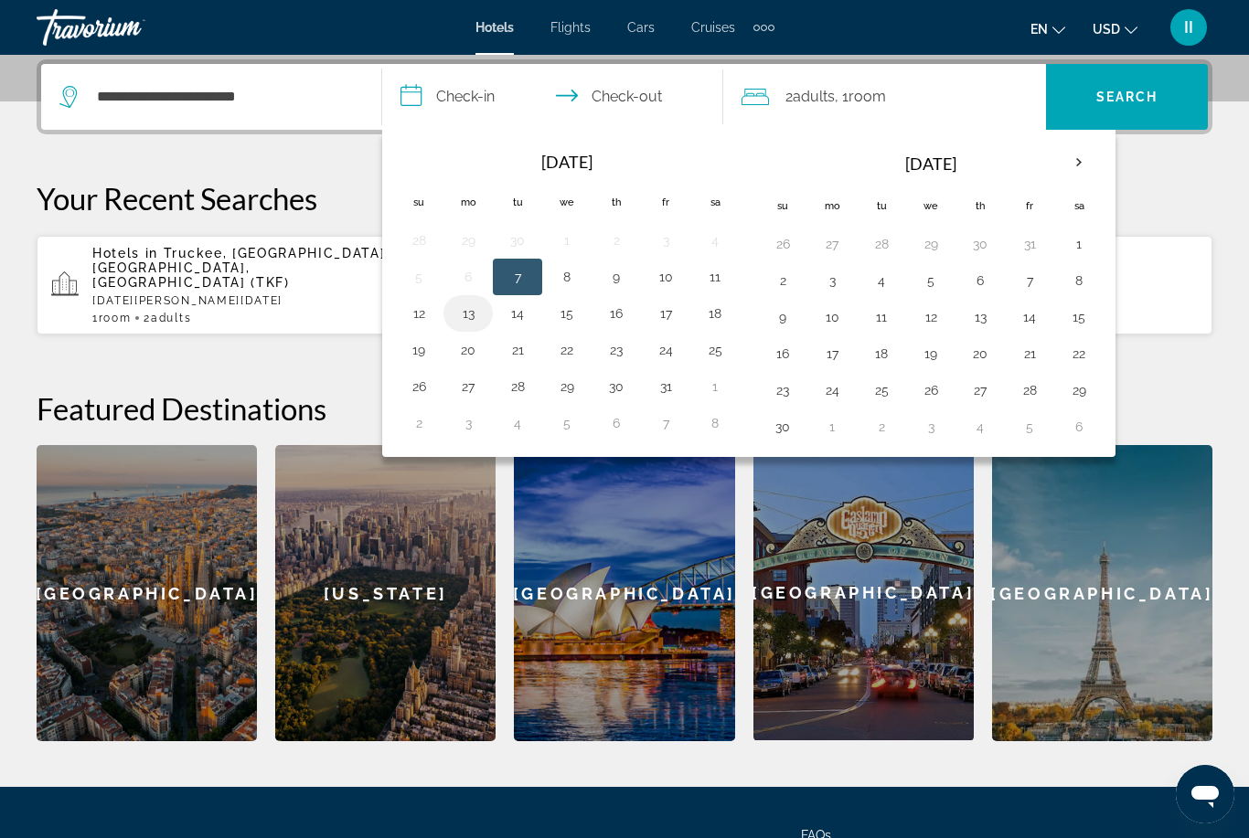
click at [468, 318] on button "13" at bounding box center [468, 314] width 29 height 26
click at [665, 319] on button "17" at bounding box center [665, 314] width 29 height 26
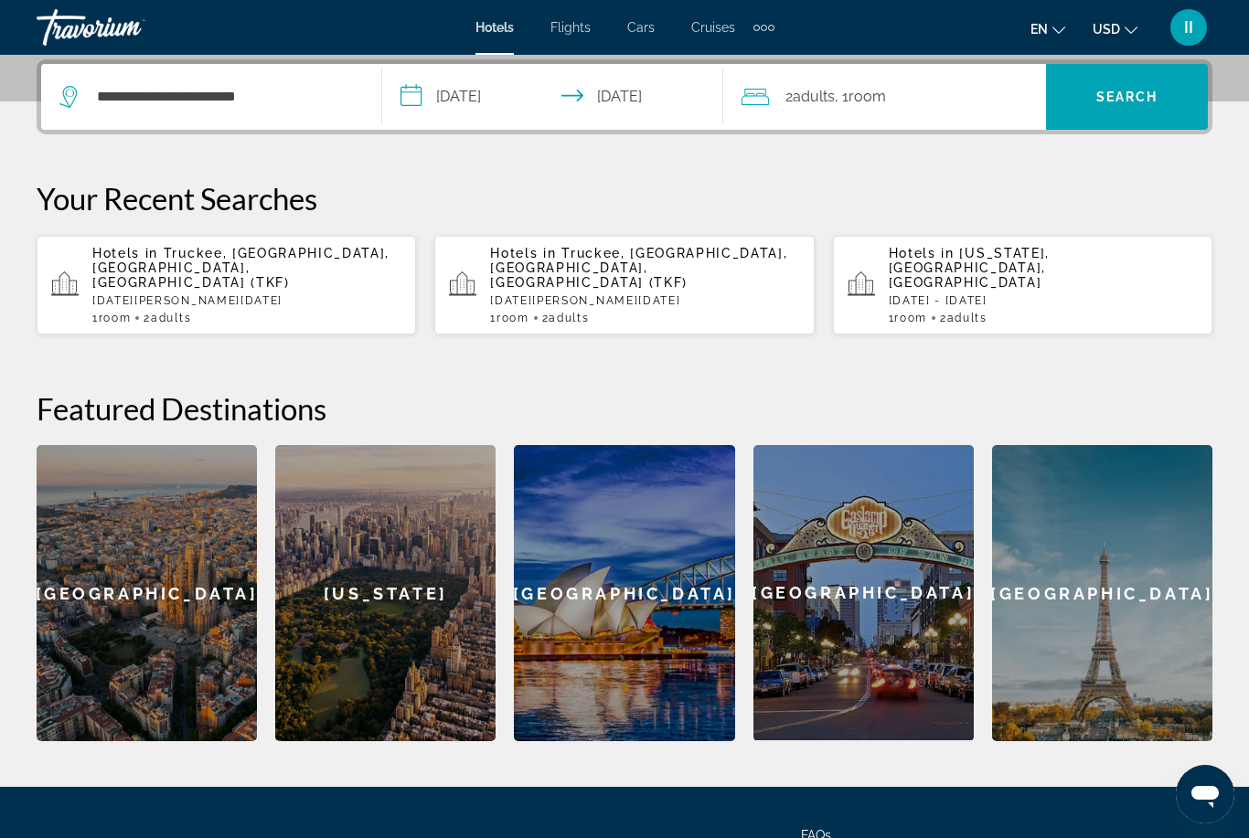
click at [524, 105] on input "**********" at bounding box center [556, 99] width 348 height 71
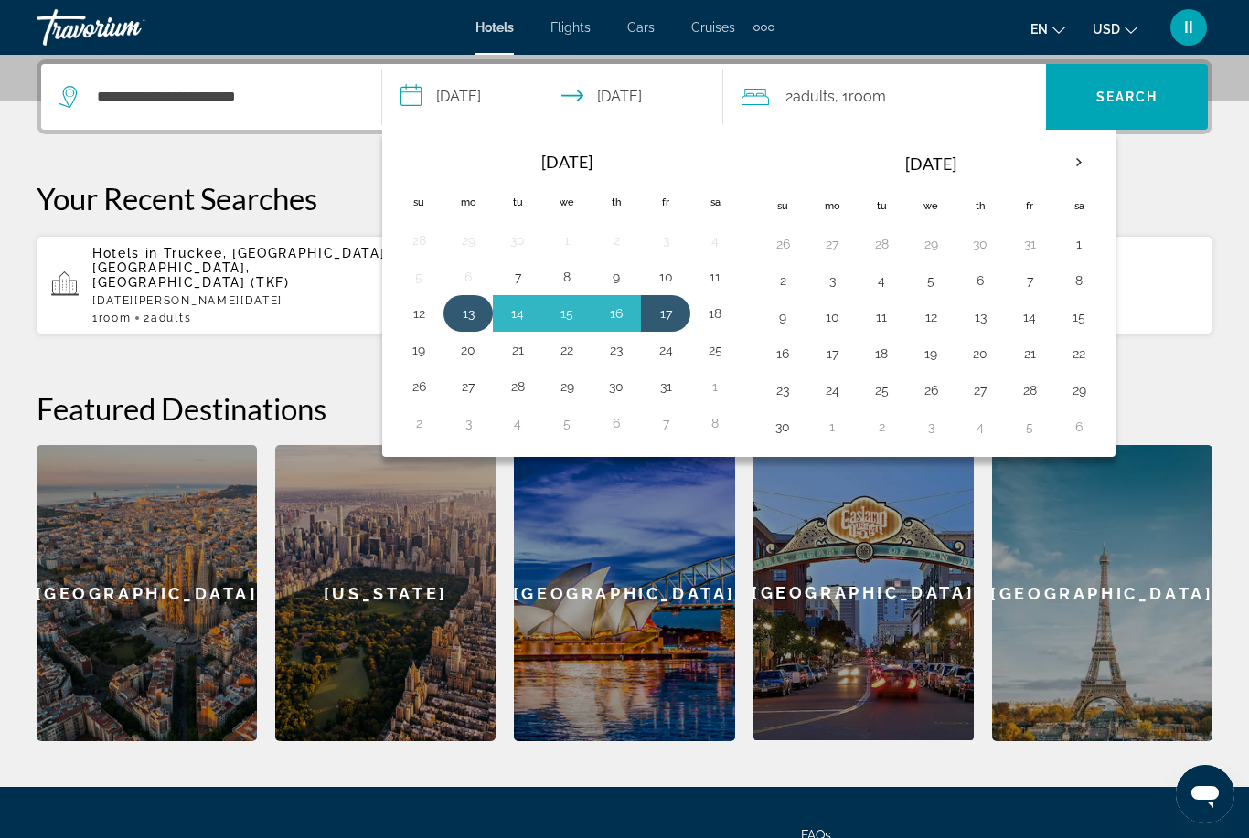
click at [472, 310] on button "13" at bounding box center [468, 314] width 29 height 26
click at [476, 344] on button "20" at bounding box center [468, 350] width 29 height 26
type input "**********"
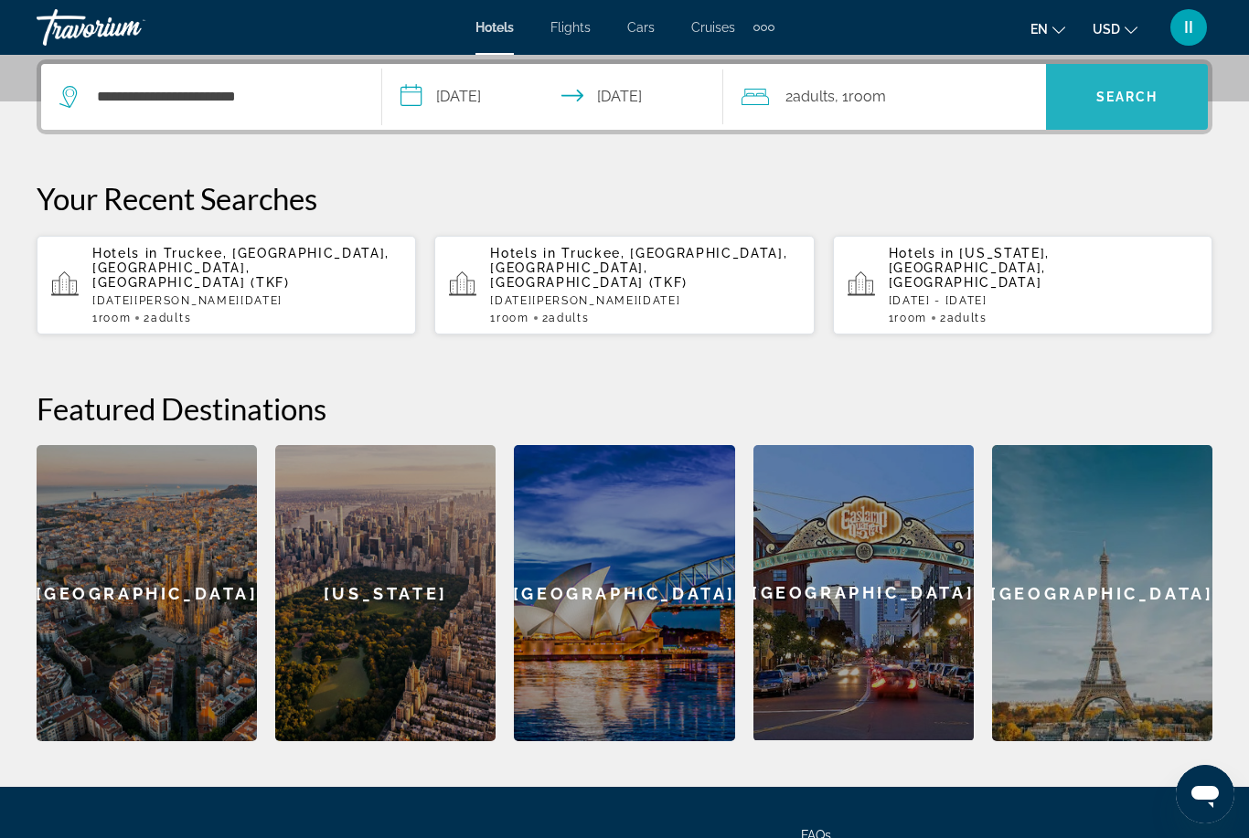
click at [1062, 120] on span "Search" at bounding box center [1127, 97] width 162 height 66
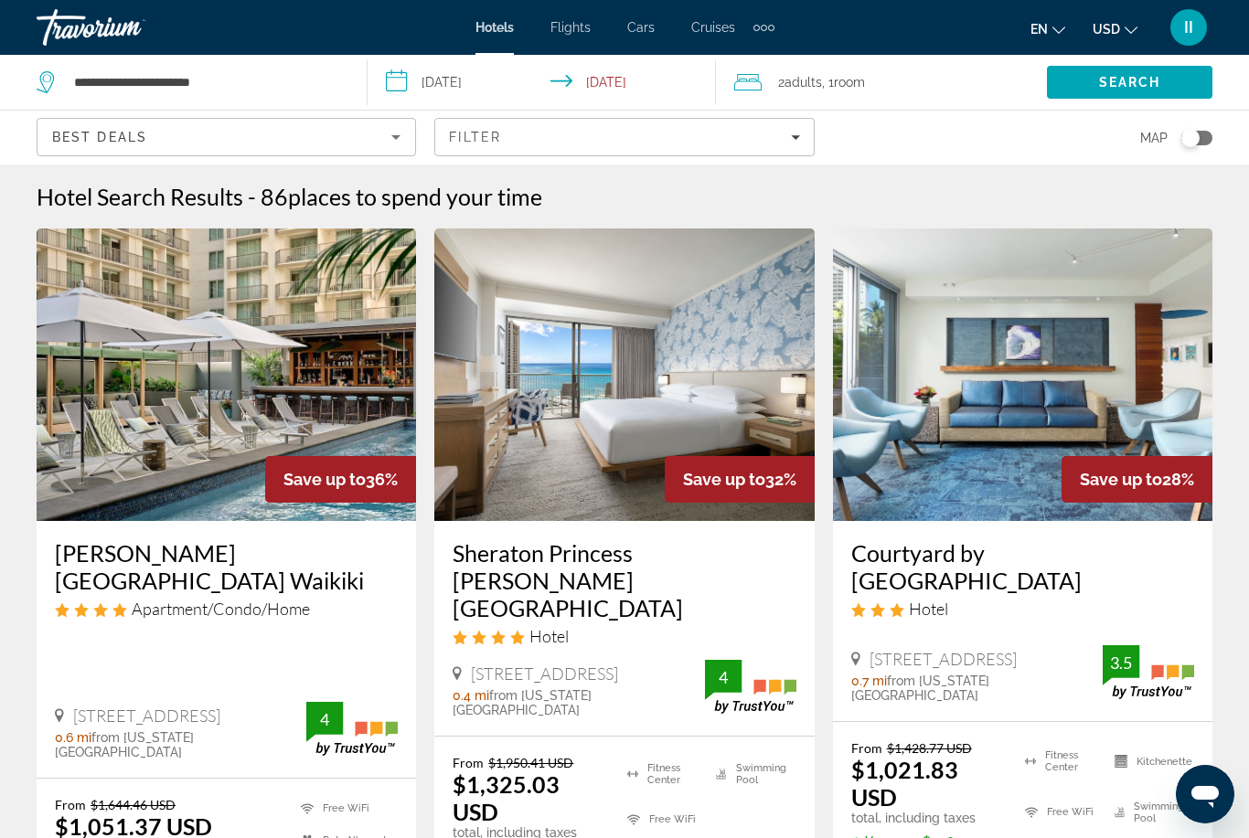
click at [518, 91] on input "**********" at bounding box center [546, 85] width 357 height 60
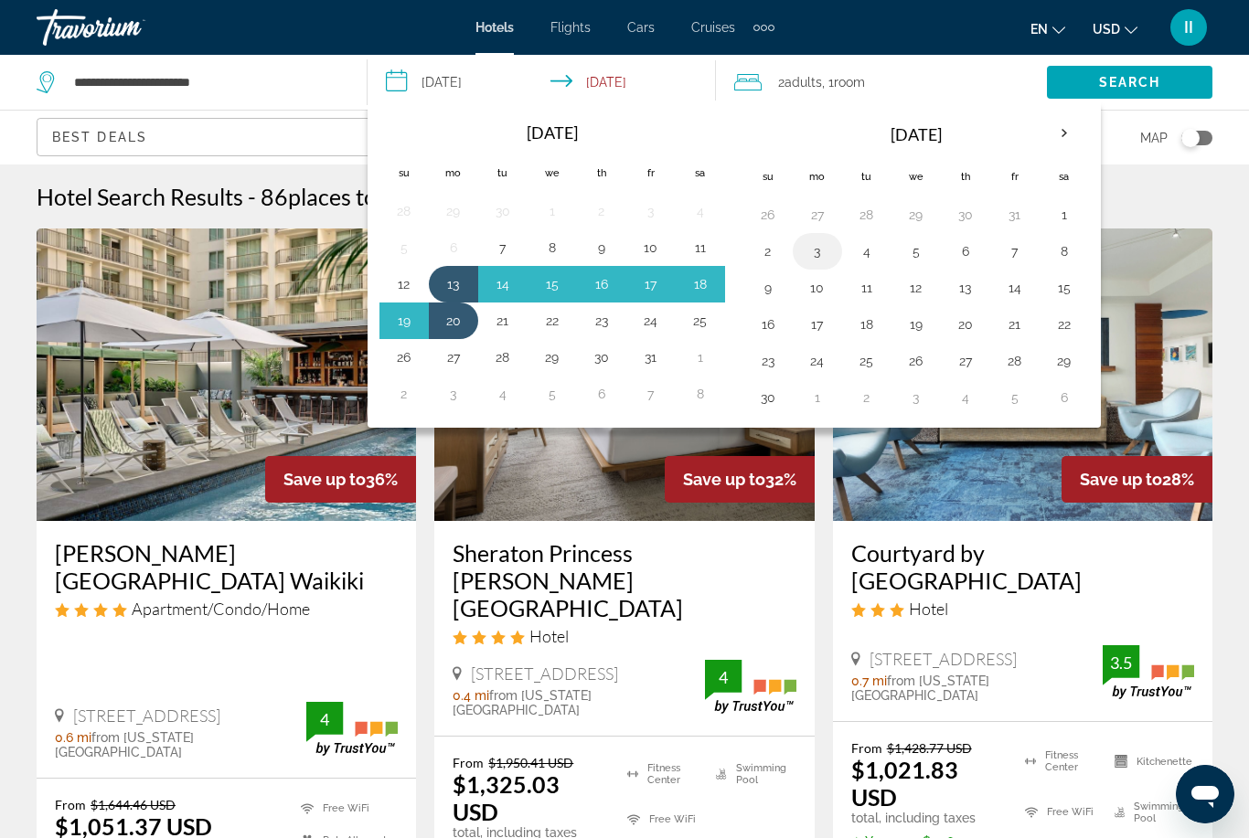
click at [816, 265] on td "3" at bounding box center [817, 251] width 49 height 37
click at [816, 255] on button "3" at bounding box center [817, 252] width 29 height 26
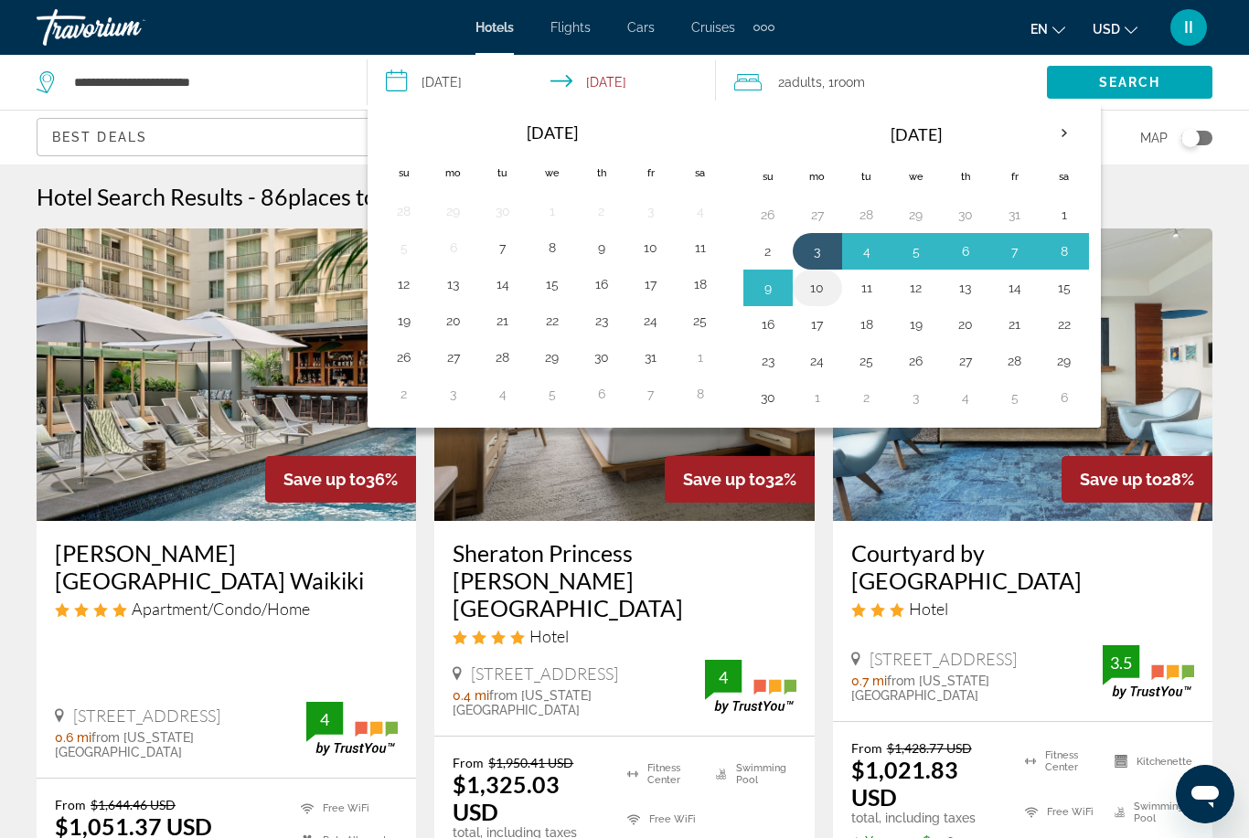
click at [818, 287] on button "10" at bounding box center [817, 288] width 29 height 26
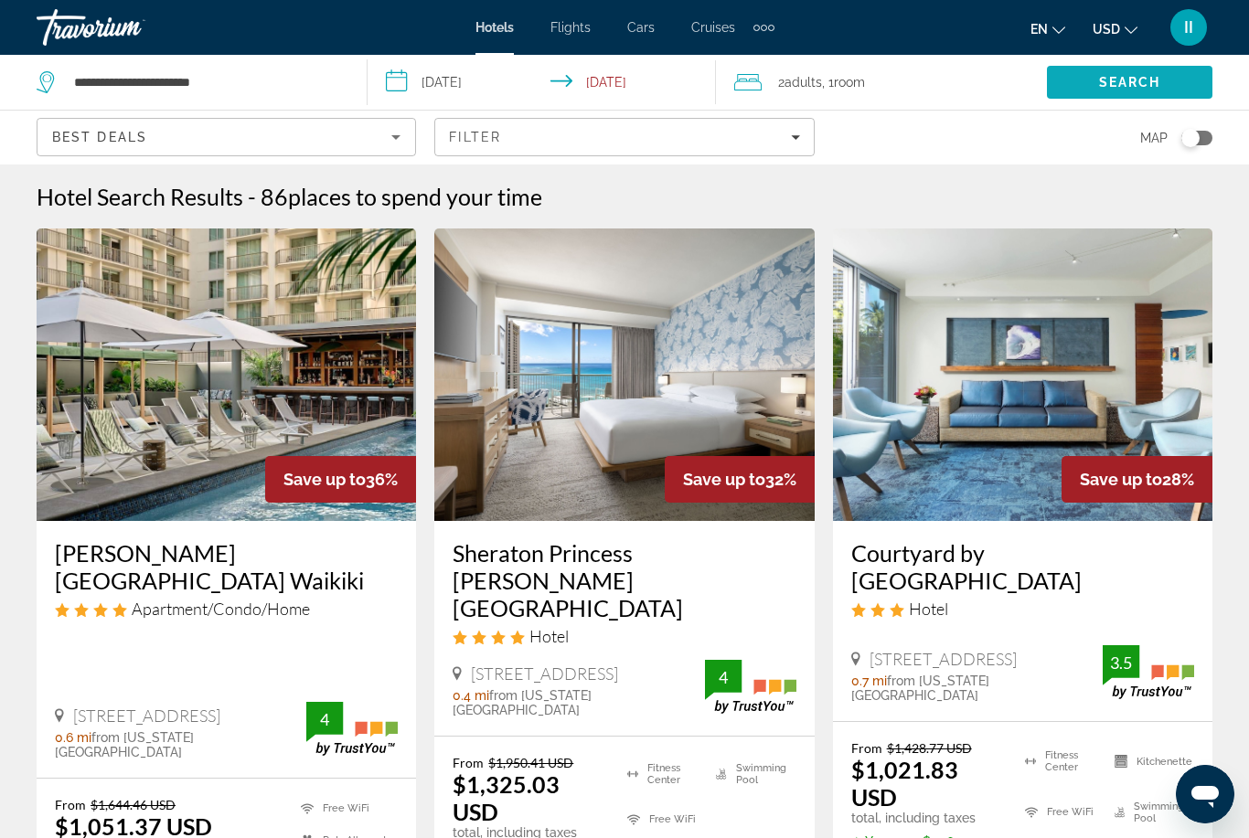
click at [1099, 89] on span "Search" at bounding box center [1130, 82] width 62 height 15
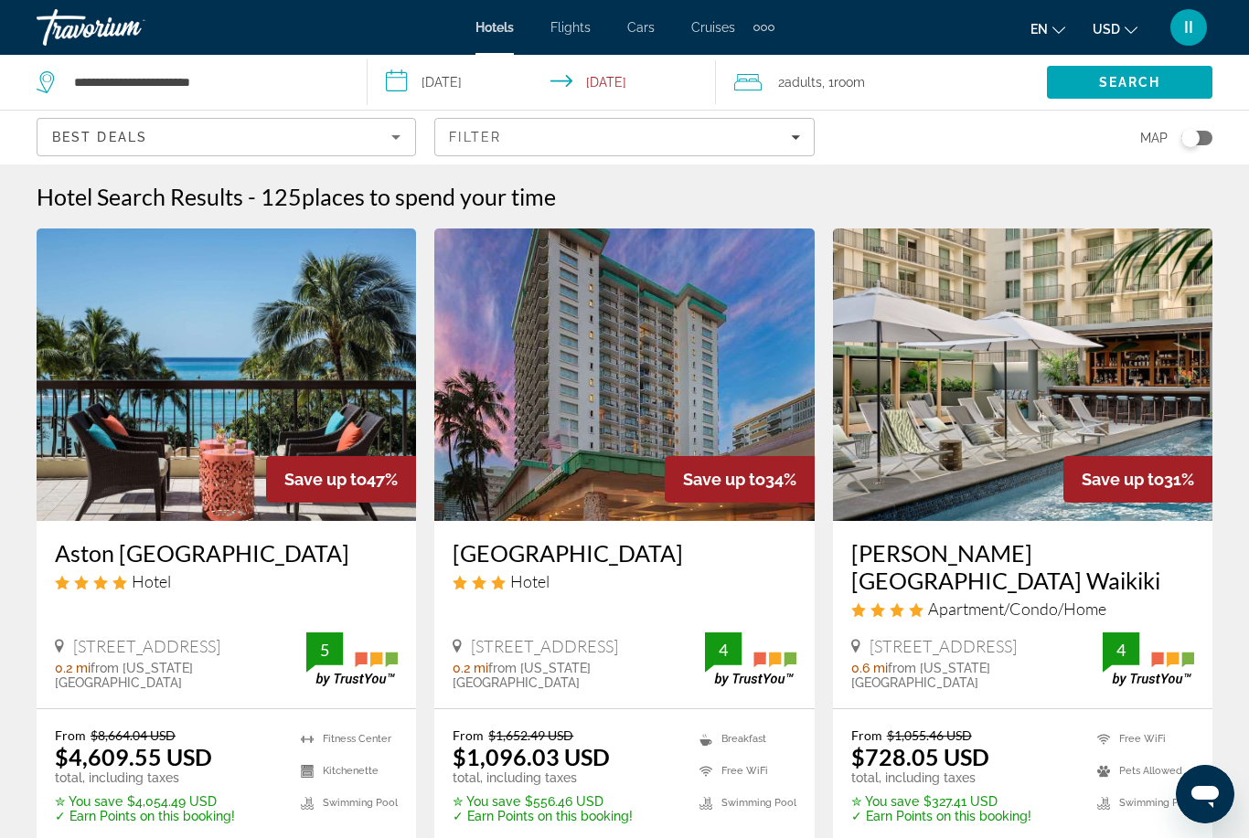
click at [518, 90] on input "**********" at bounding box center [546, 85] width 357 height 60
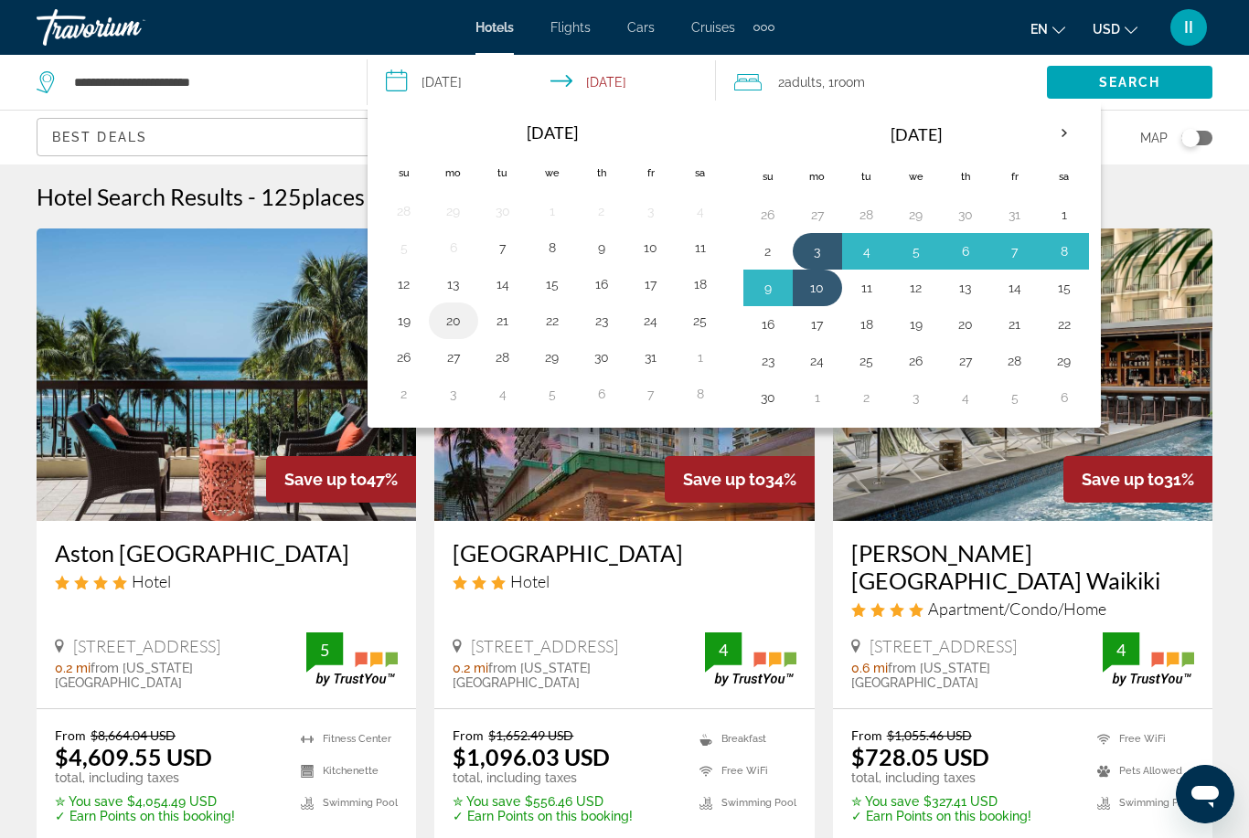
click at [452, 325] on button "20" at bounding box center [453, 321] width 29 height 26
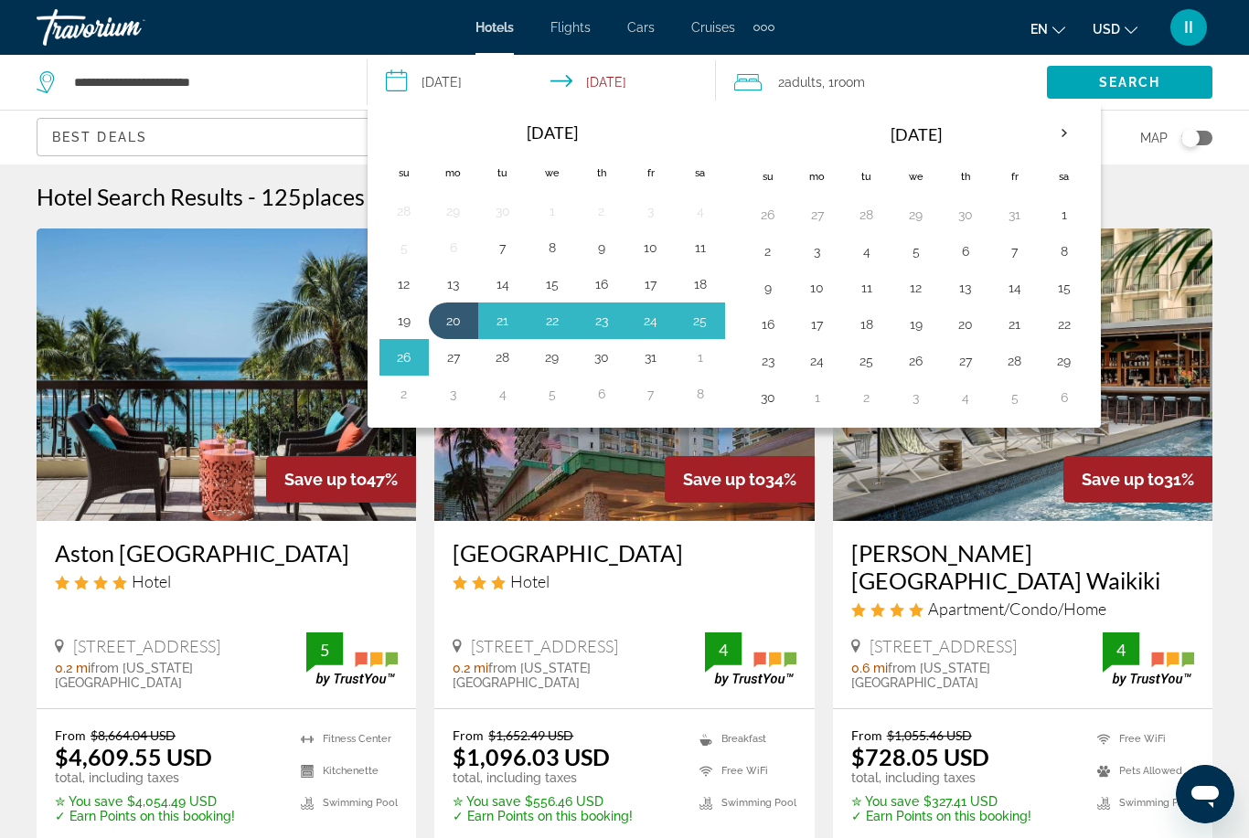
click at [461, 362] on button "27" at bounding box center [453, 358] width 29 height 26
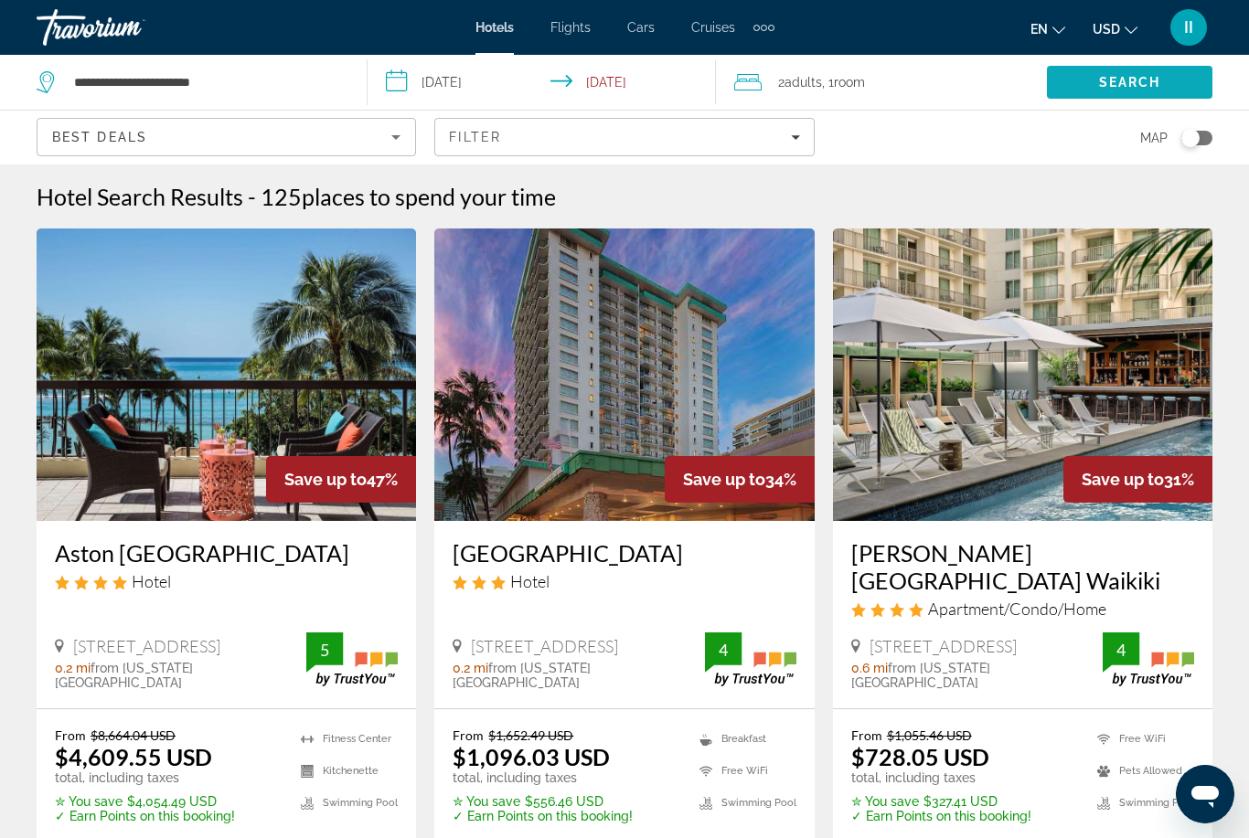
click at [1081, 95] on span "Search" at bounding box center [1130, 82] width 166 height 44
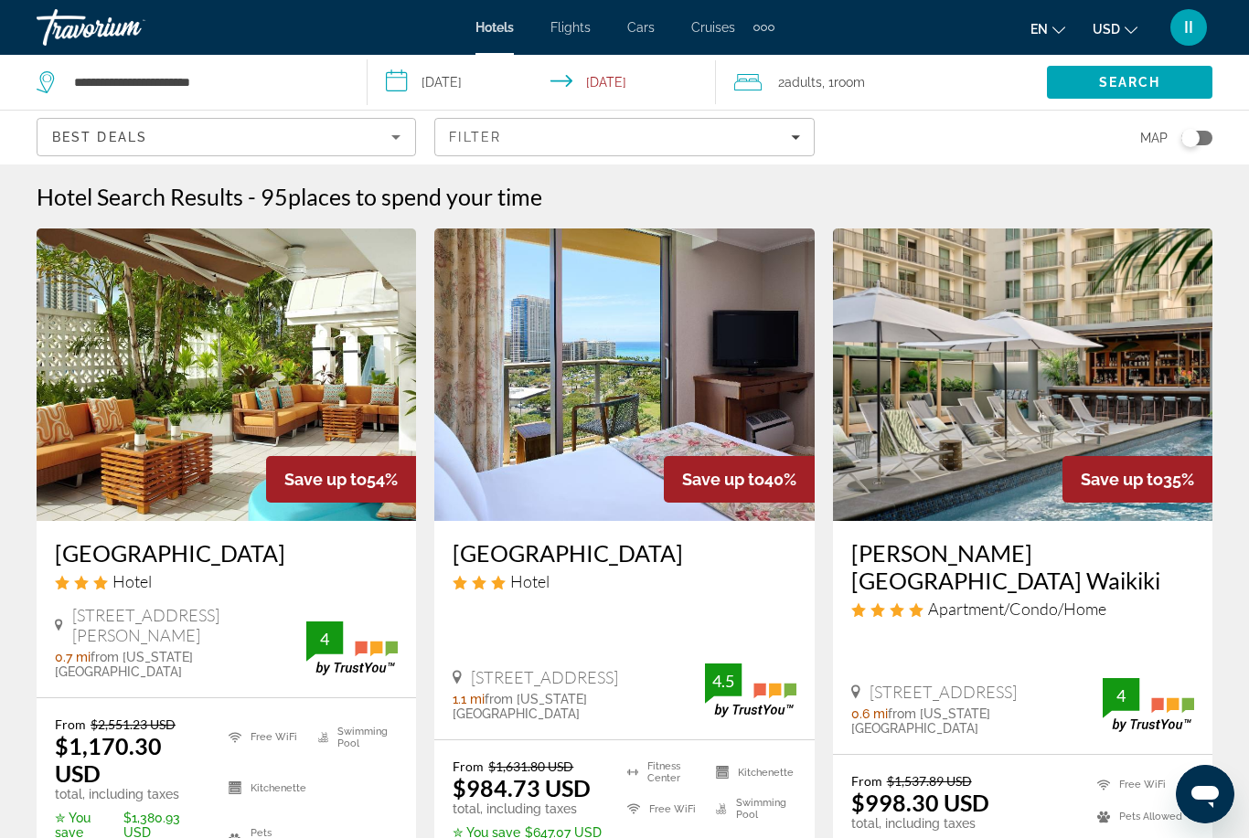
click at [519, 87] on input "**********" at bounding box center [546, 85] width 357 height 60
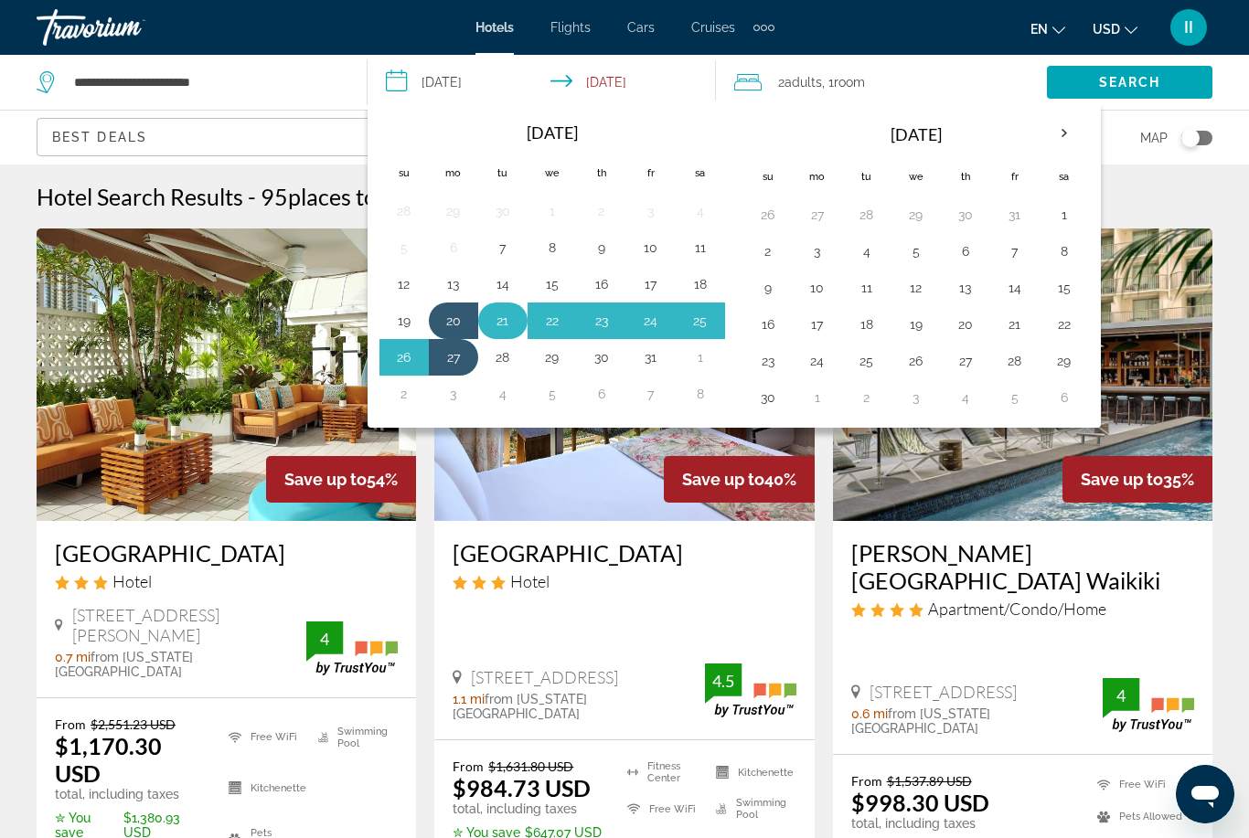
click at [508, 321] on button "21" at bounding box center [502, 321] width 29 height 26
click at [512, 374] on td "28" at bounding box center [502, 357] width 49 height 37
click at [503, 357] on button "28" at bounding box center [502, 358] width 29 height 26
type input "**********"
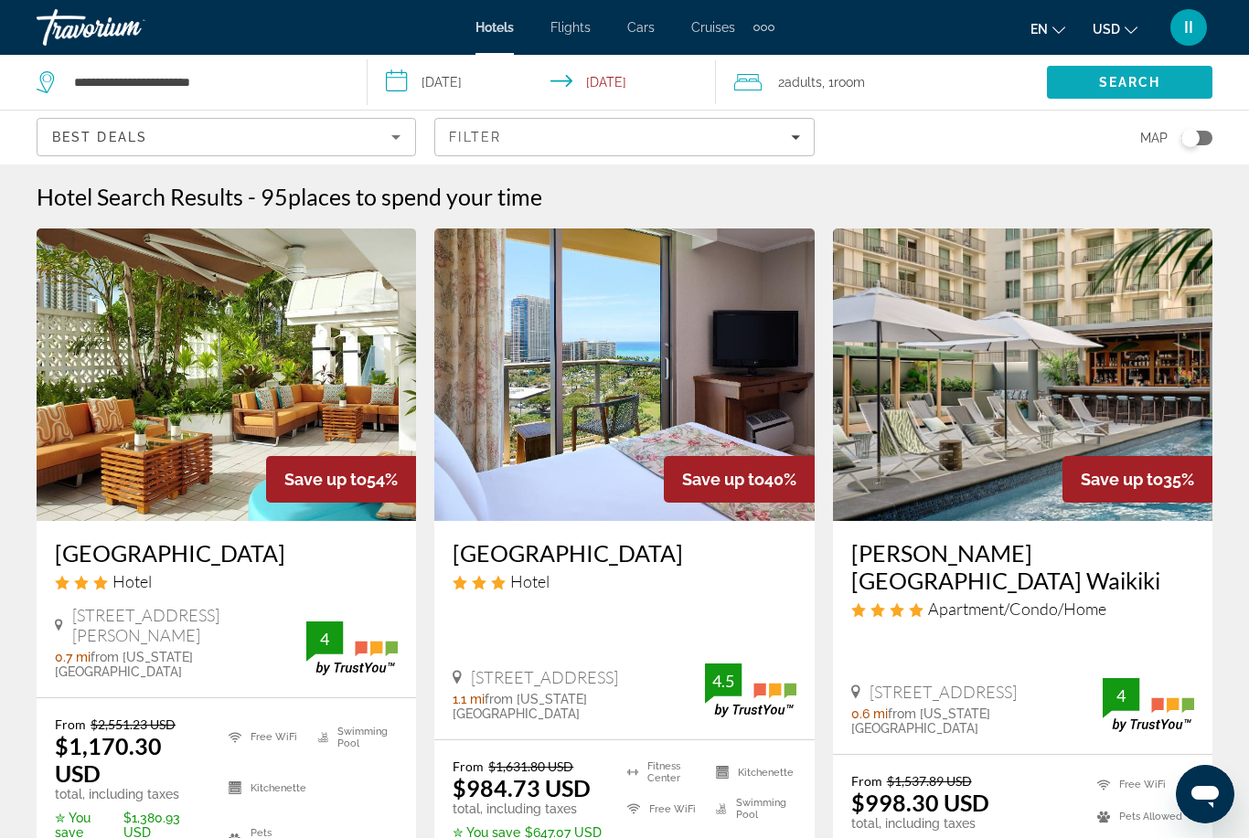
click at [1087, 92] on span "Search" at bounding box center [1130, 82] width 166 height 44
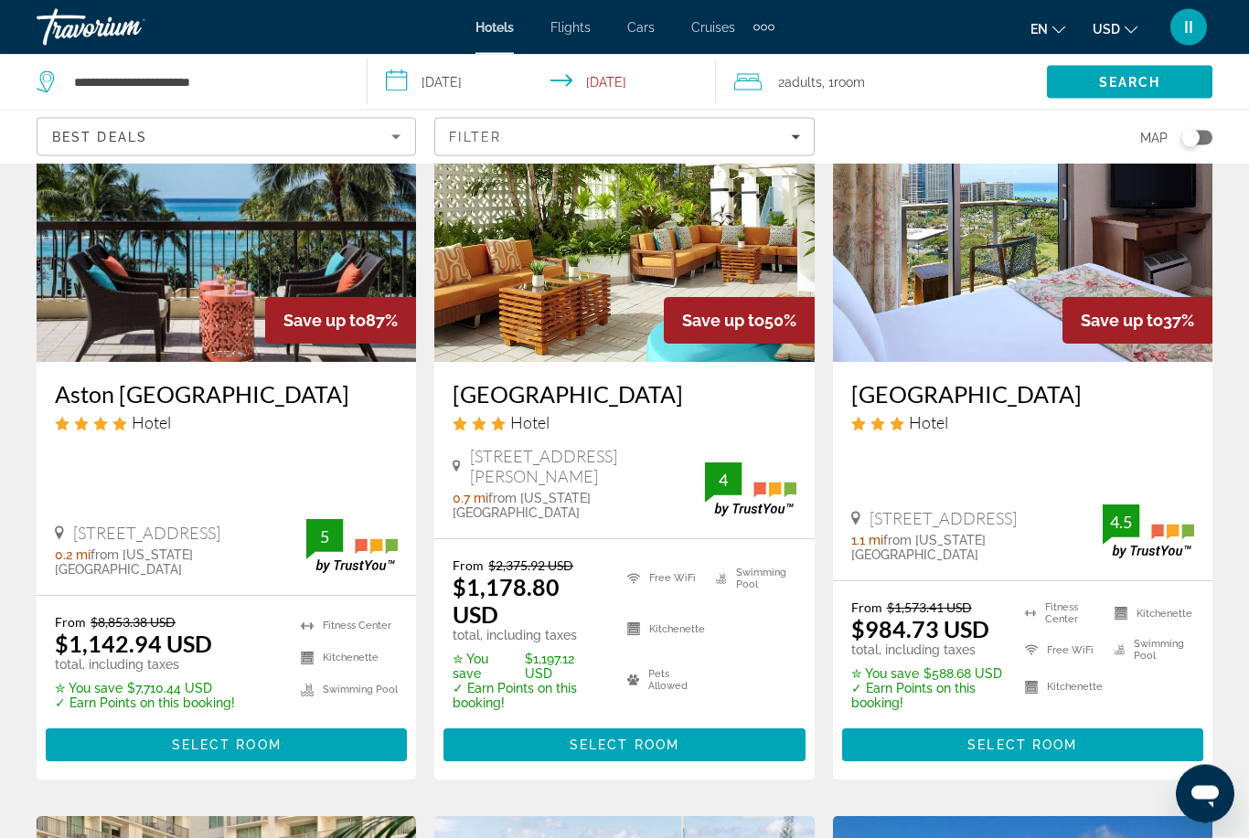
scroll to position [208, 0]
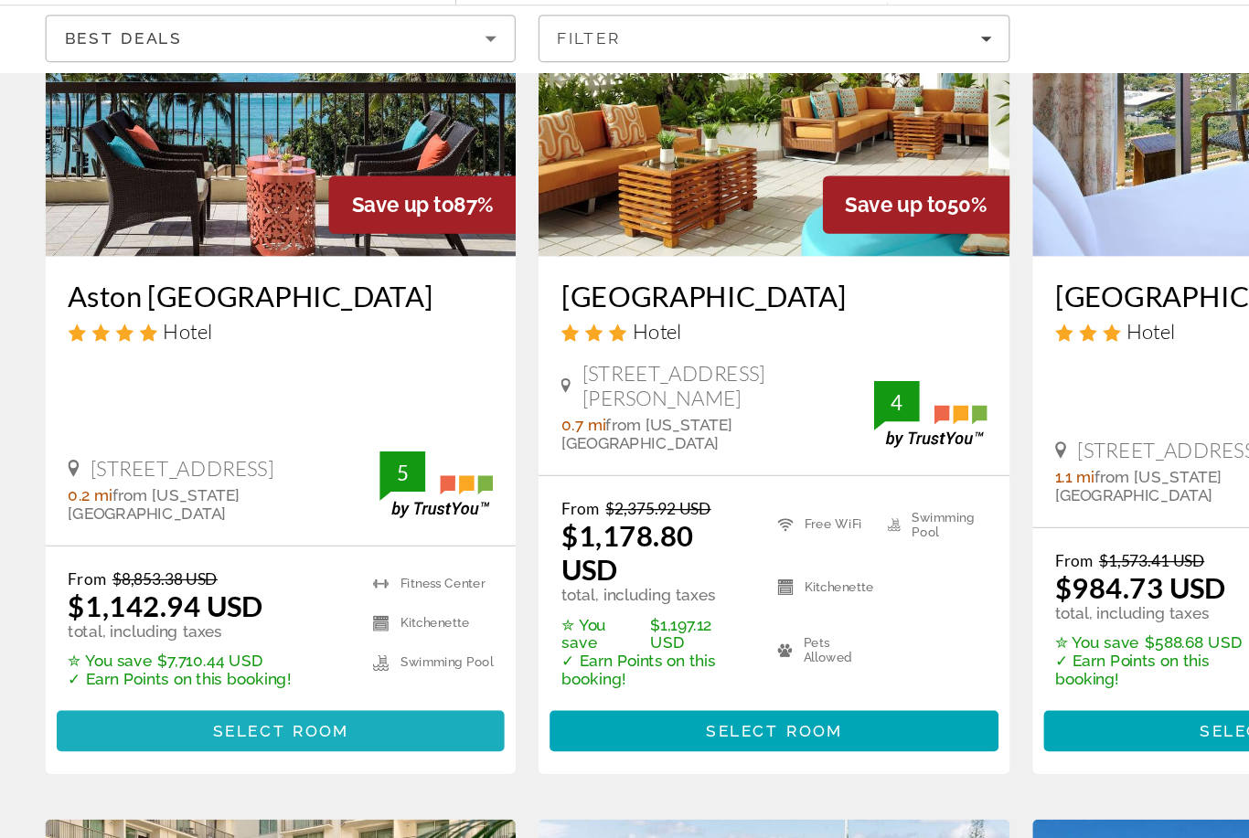
click at [231, 689] on span "Select Room" at bounding box center [227, 696] width 110 height 15
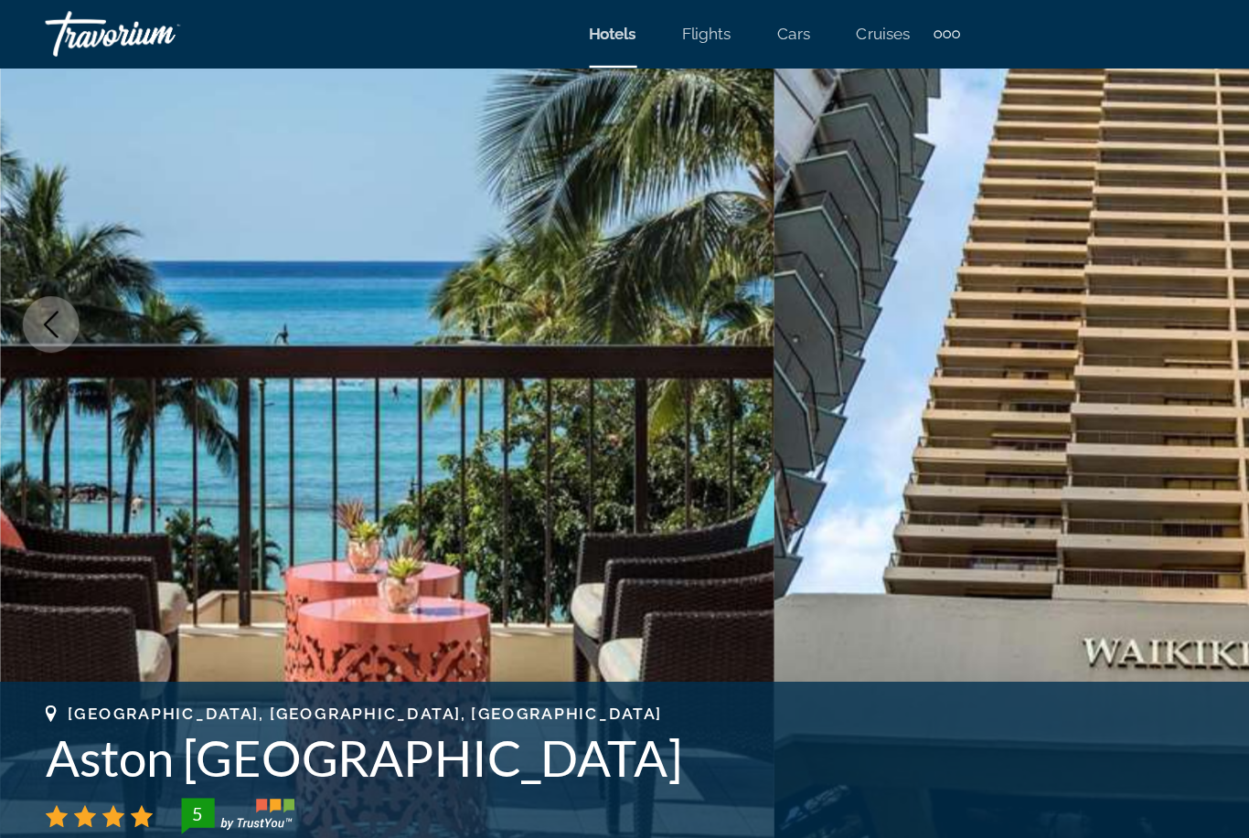
scroll to position [157, 0]
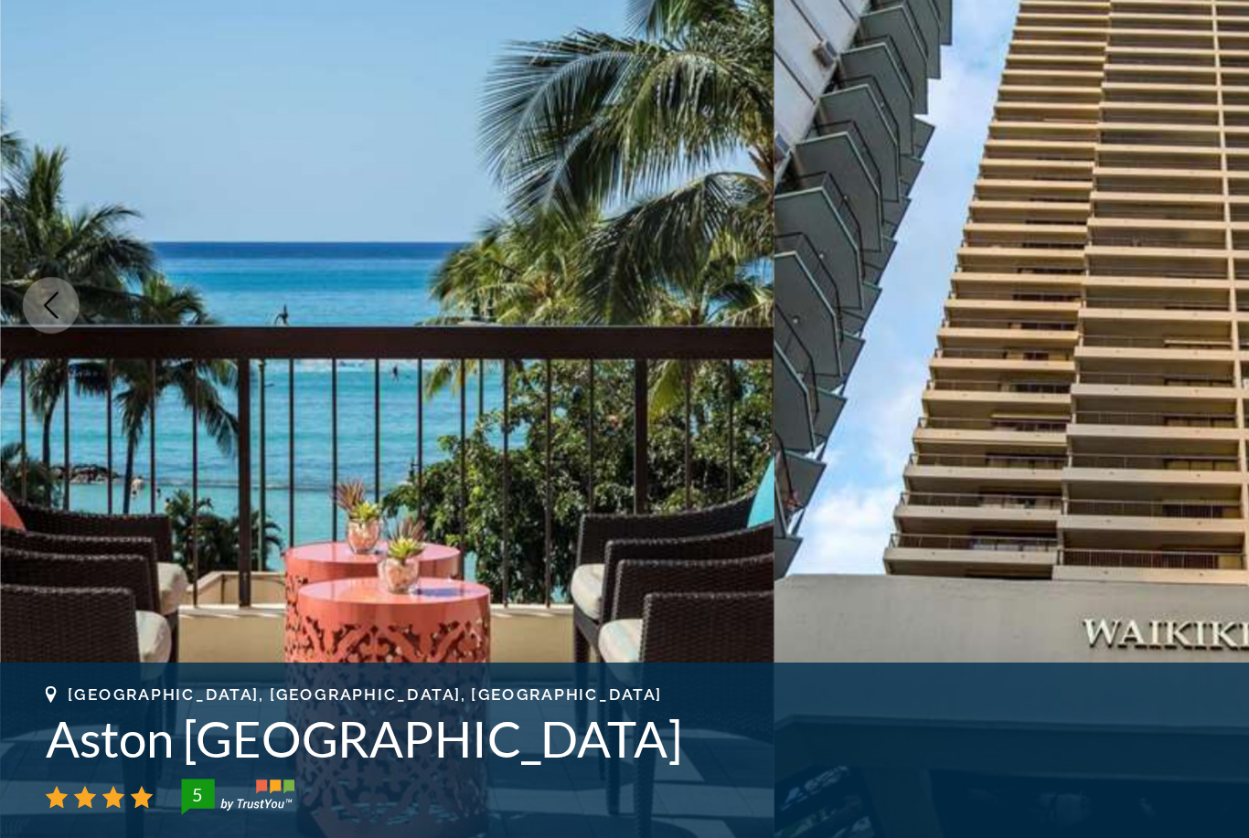
drag, startPoint x: 28, startPoint y: 600, endPoint x: 528, endPoint y: 609, distance: 499.3
click at [528, 638] on div "[GEOGRAPHIC_DATA], [GEOGRAPHIC_DATA], [GEOGRAPHIC_DATA] Aston [GEOGRAPHIC_DATA]…" at bounding box center [624, 693] width 1249 height 110
copy h1 "Aston [GEOGRAPHIC_DATA]"
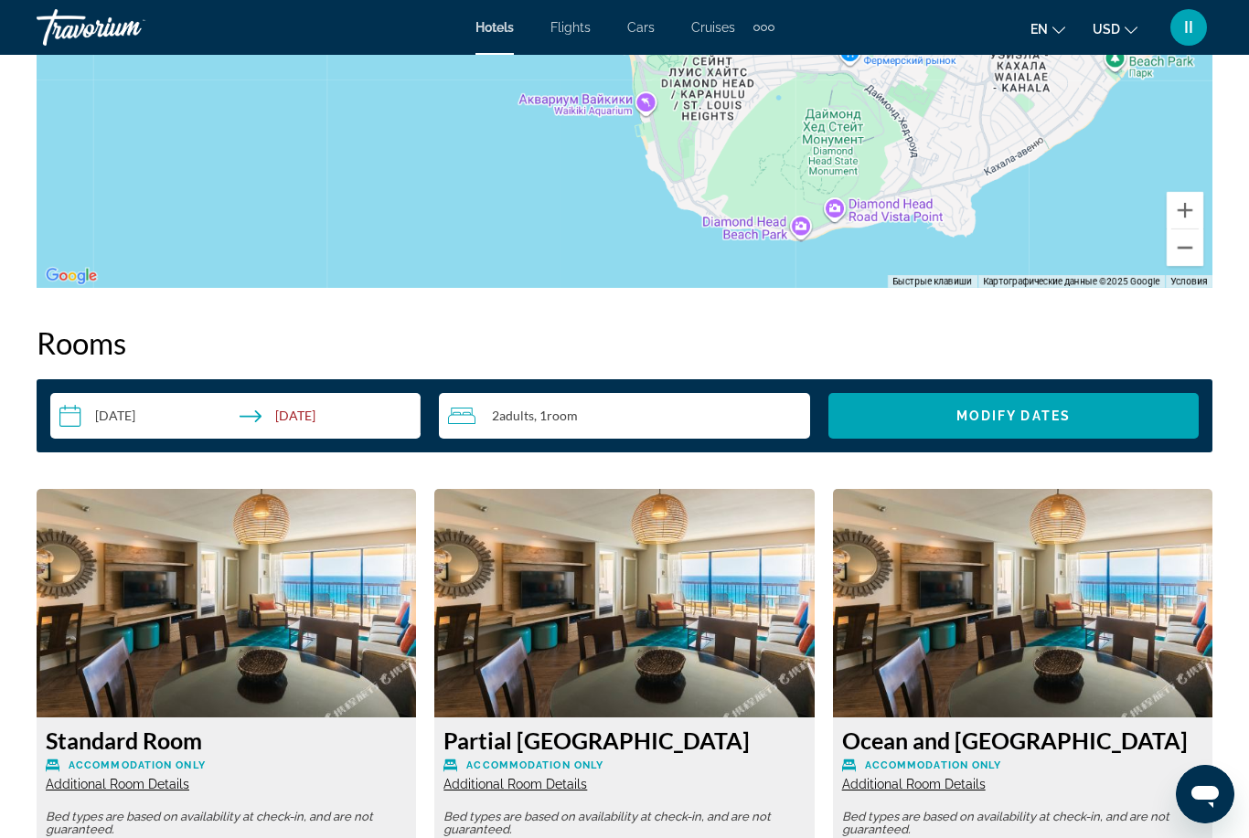
scroll to position [2316, 0]
